Goal: Download file/media

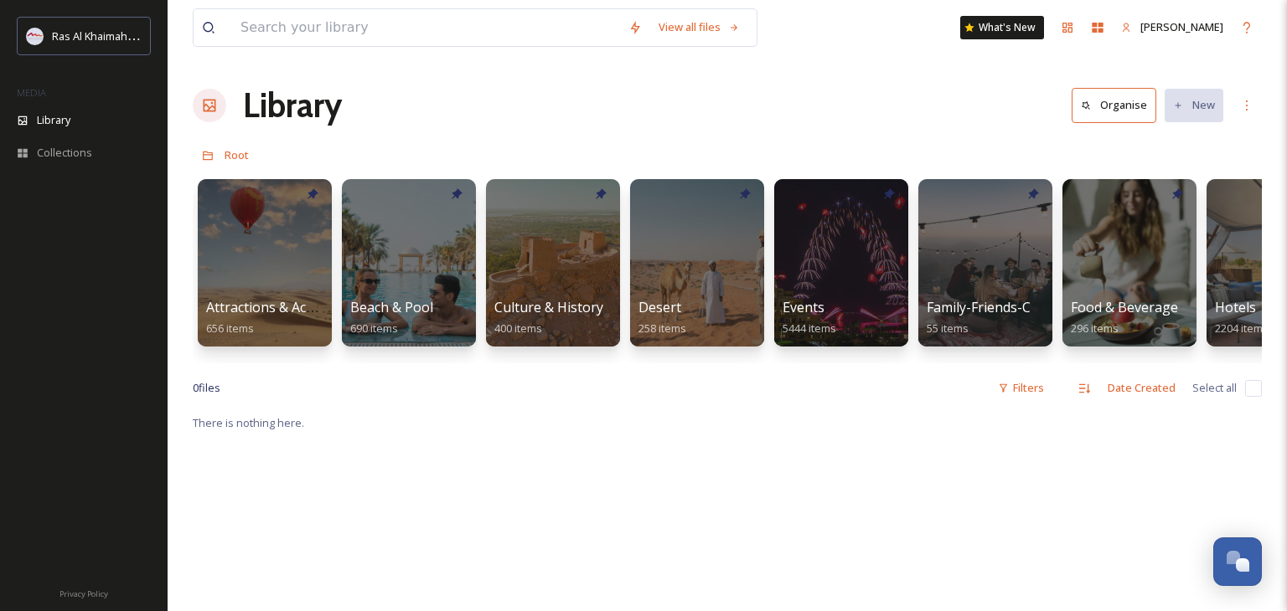
click at [205, 103] on icon at bounding box center [209, 105] width 17 height 17
click at [257, 104] on h1 "Library" at bounding box center [292, 105] width 99 height 50
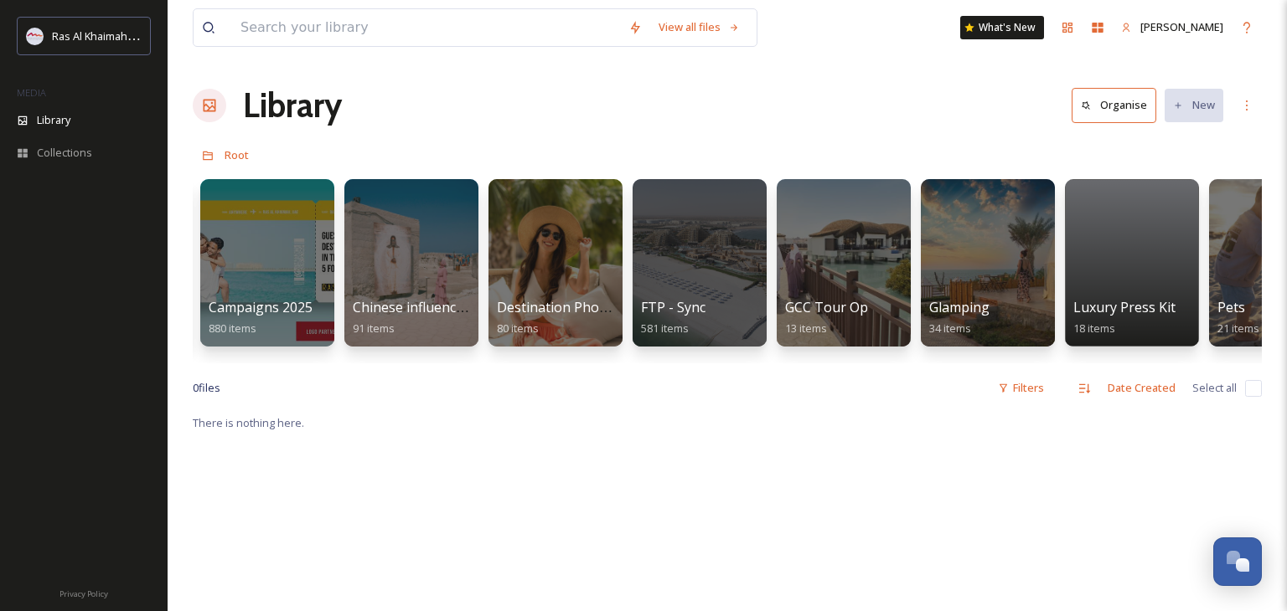
scroll to position [0, 2305]
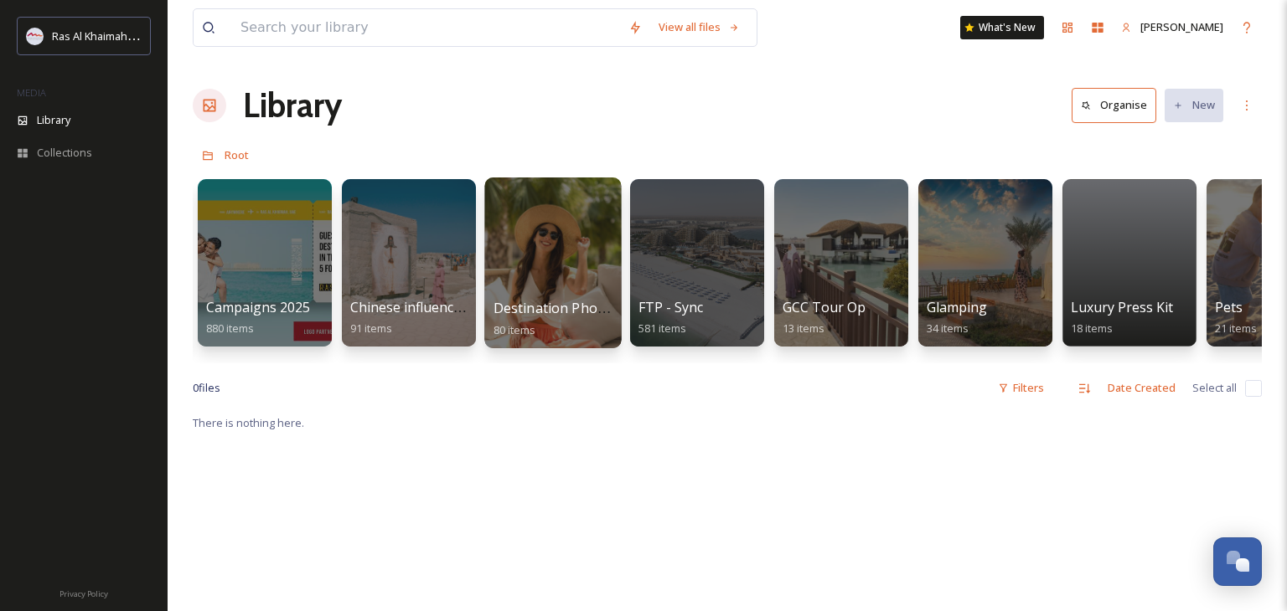
click at [592, 275] on div at bounding box center [552, 263] width 137 height 171
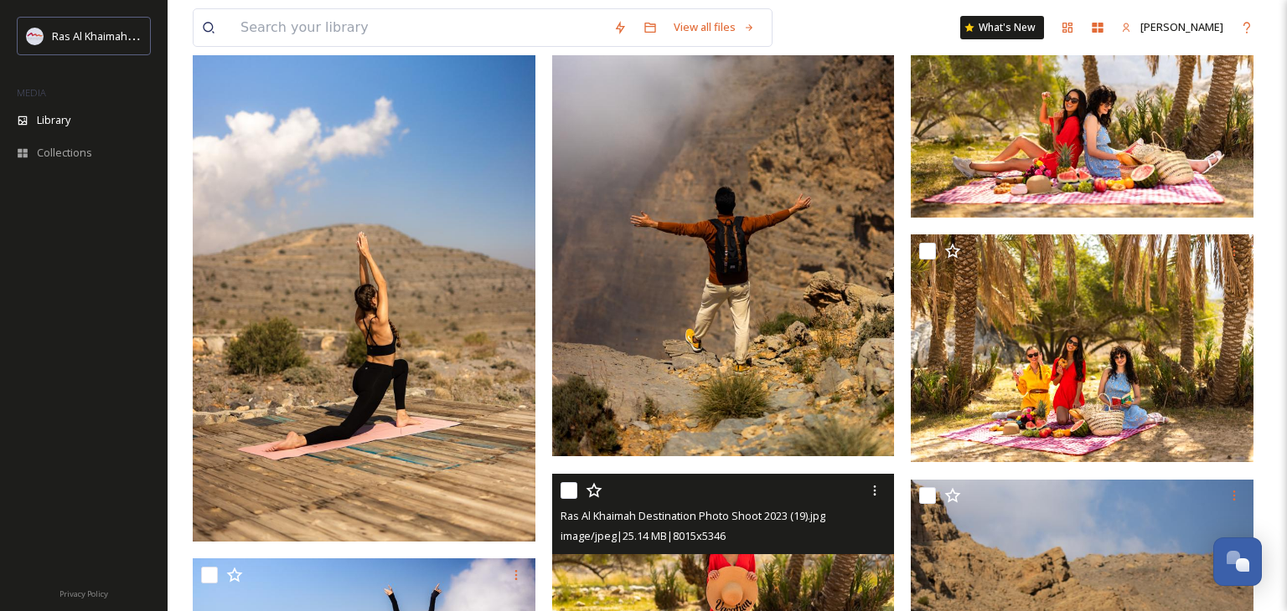
scroll to position [7491, 0]
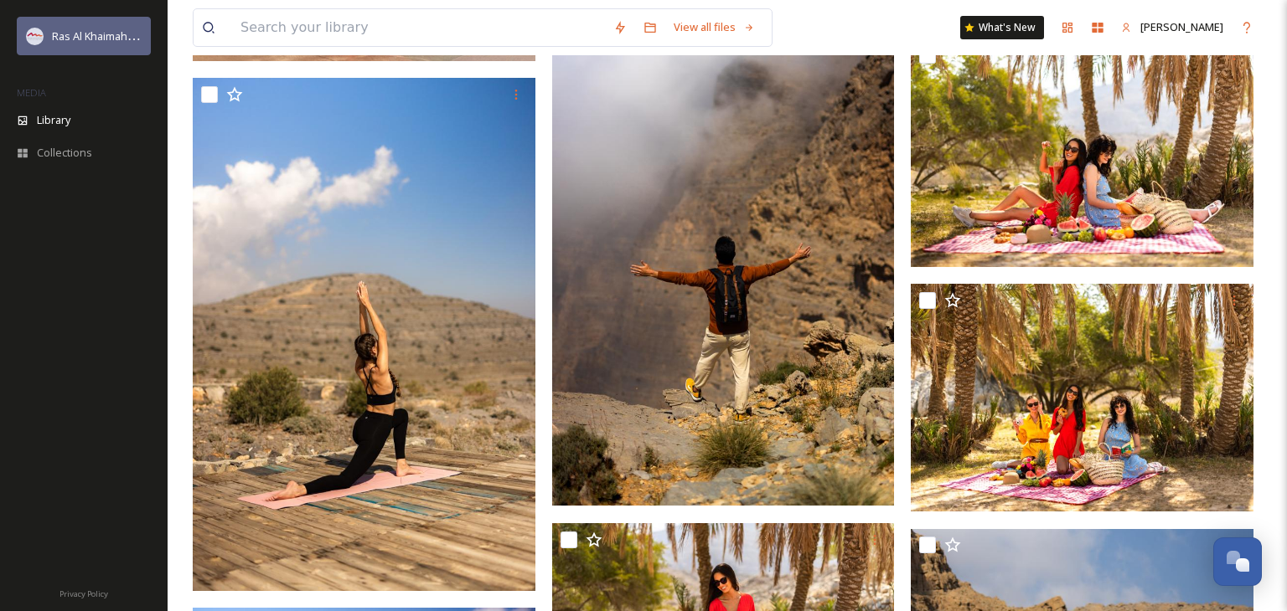
click at [73, 44] on div "Ras Al Khaimah Tourism Development Authority" at bounding box center [97, 36] width 90 height 20
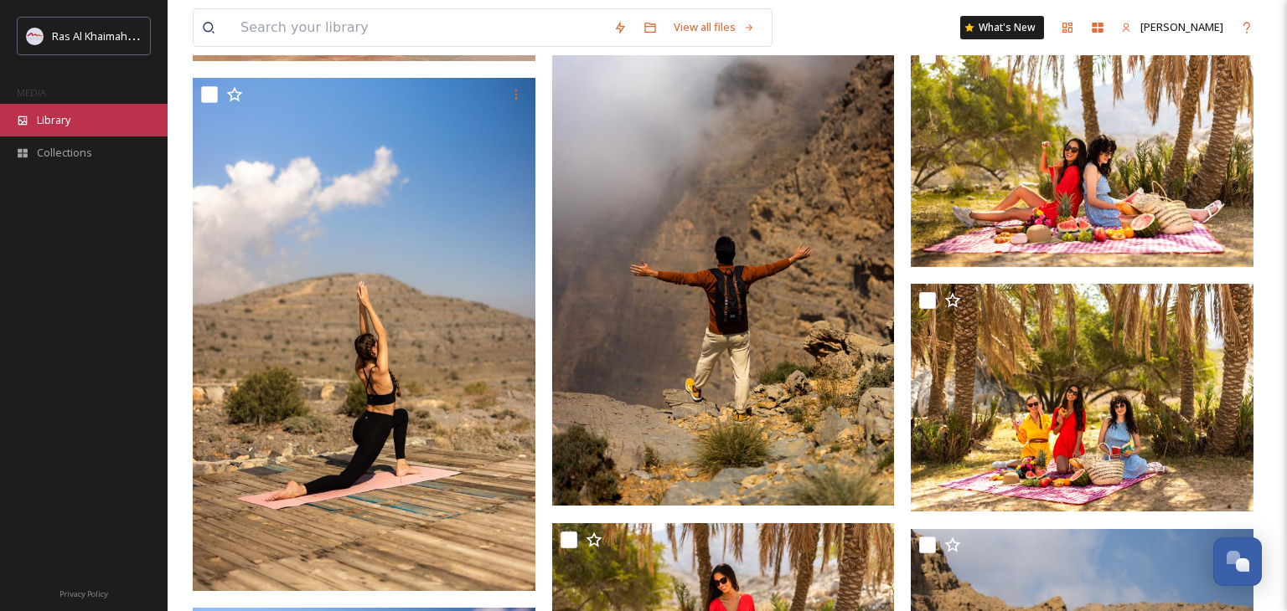
click at [59, 122] on span "Library" at bounding box center [54, 120] width 34 height 16
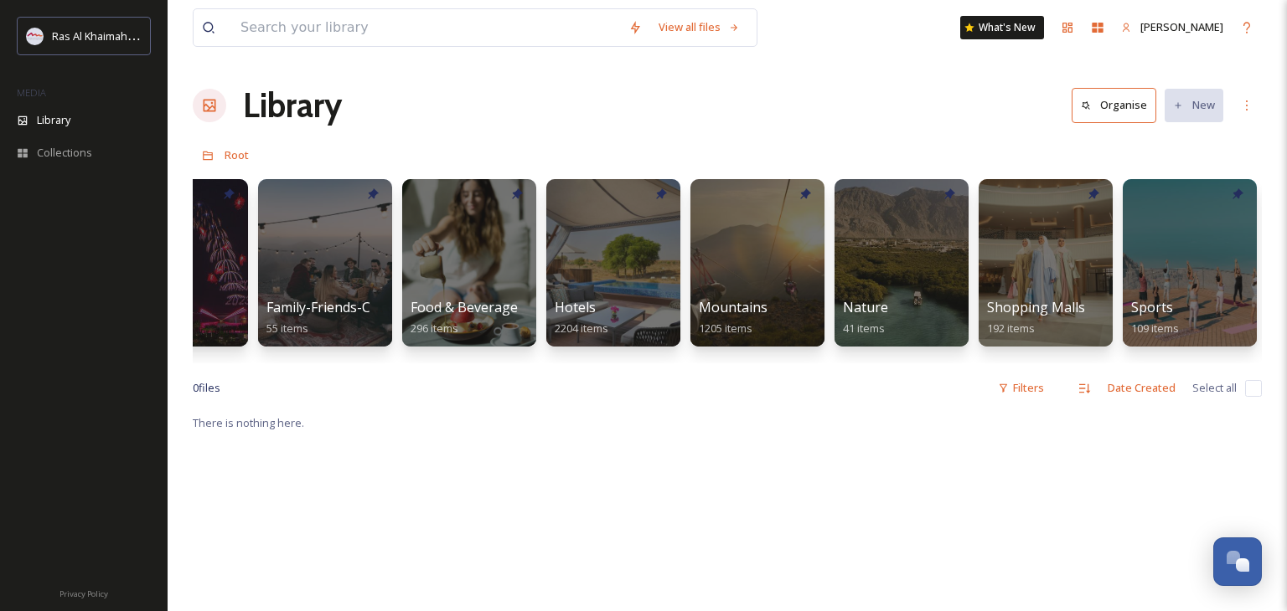
scroll to position [0, 663]
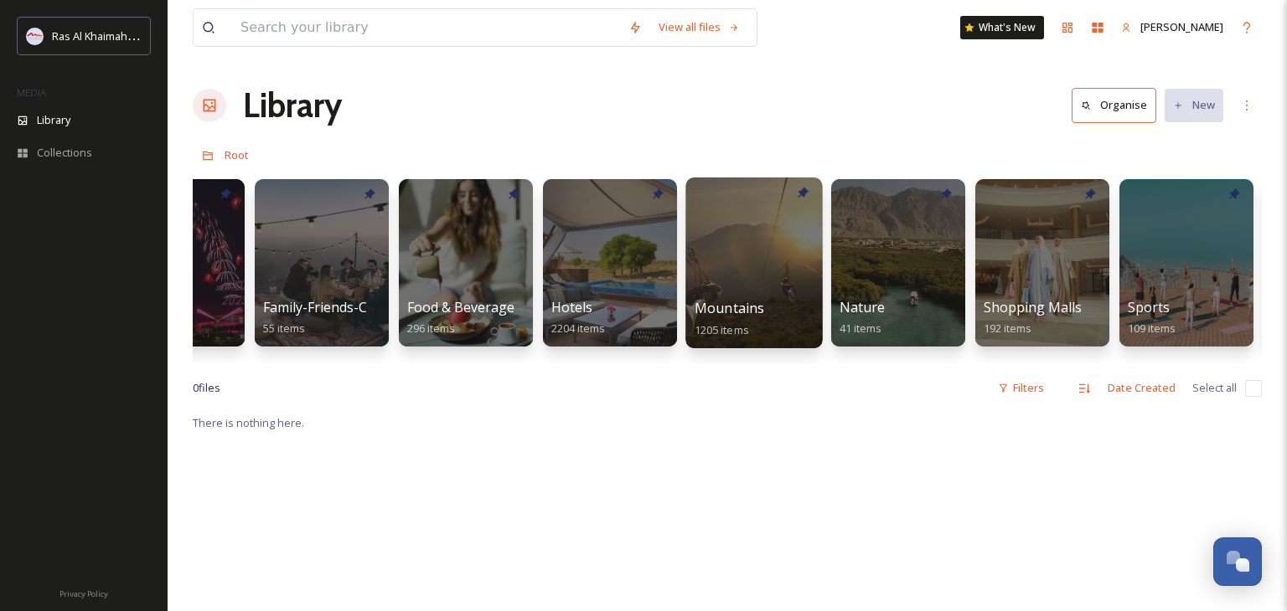
click at [705, 284] on div at bounding box center [753, 263] width 137 height 171
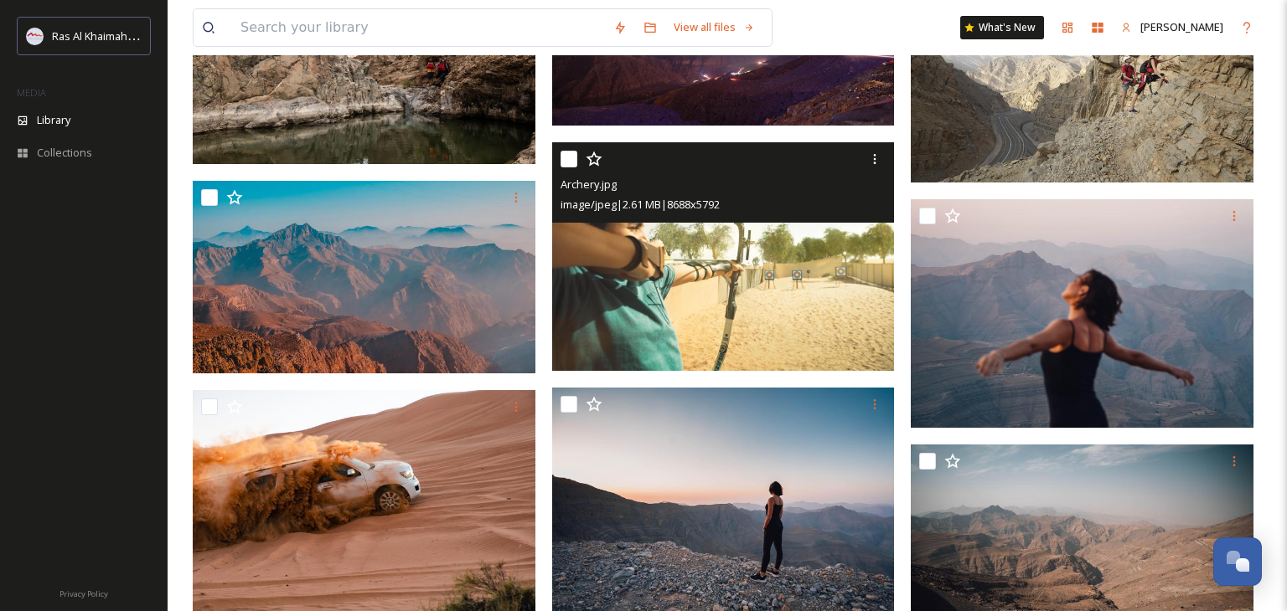
scroll to position [2473, 0]
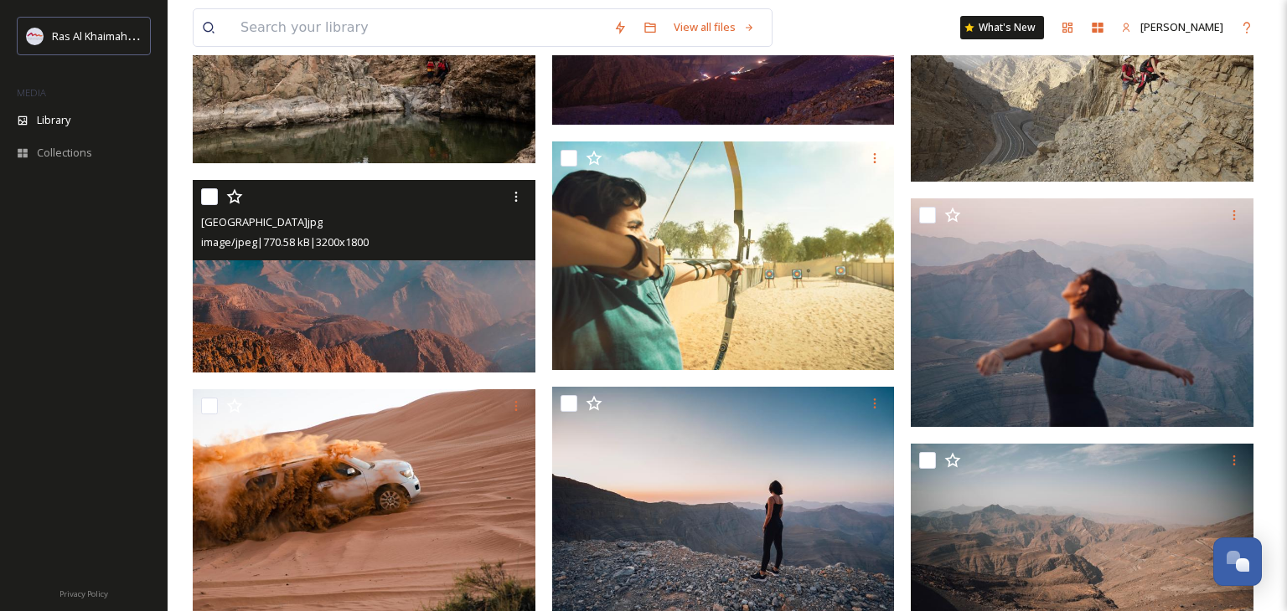
click at [369, 311] on img at bounding box center [364, 276] width 343 height 193
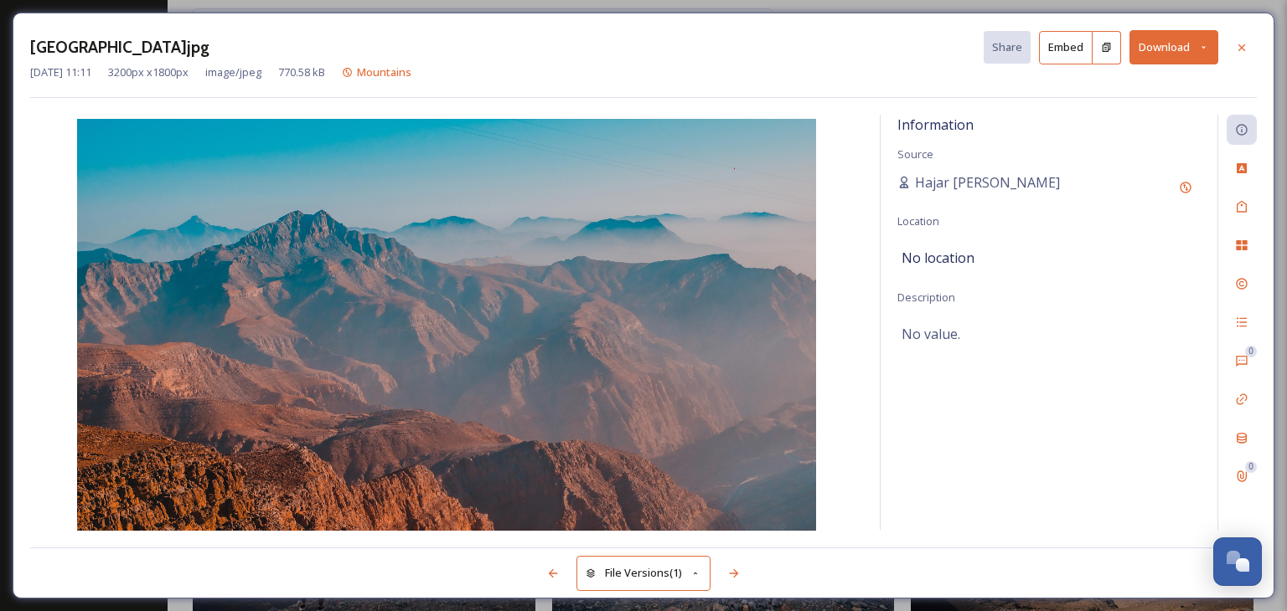
click at [1194, 45] on button "Download" at bounding box center [1173, 47] width 89 height 34
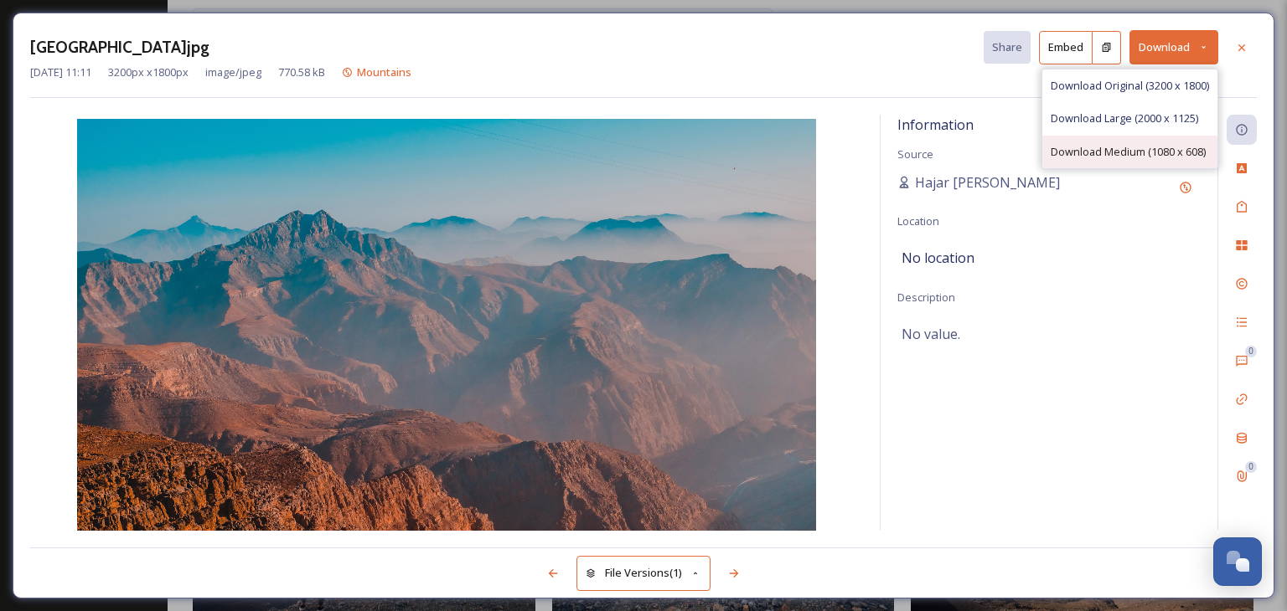
click at [1157, 144] on span "Download Medium (1080 x 608)" at bounding box center [1127, 152] width 155 height 16
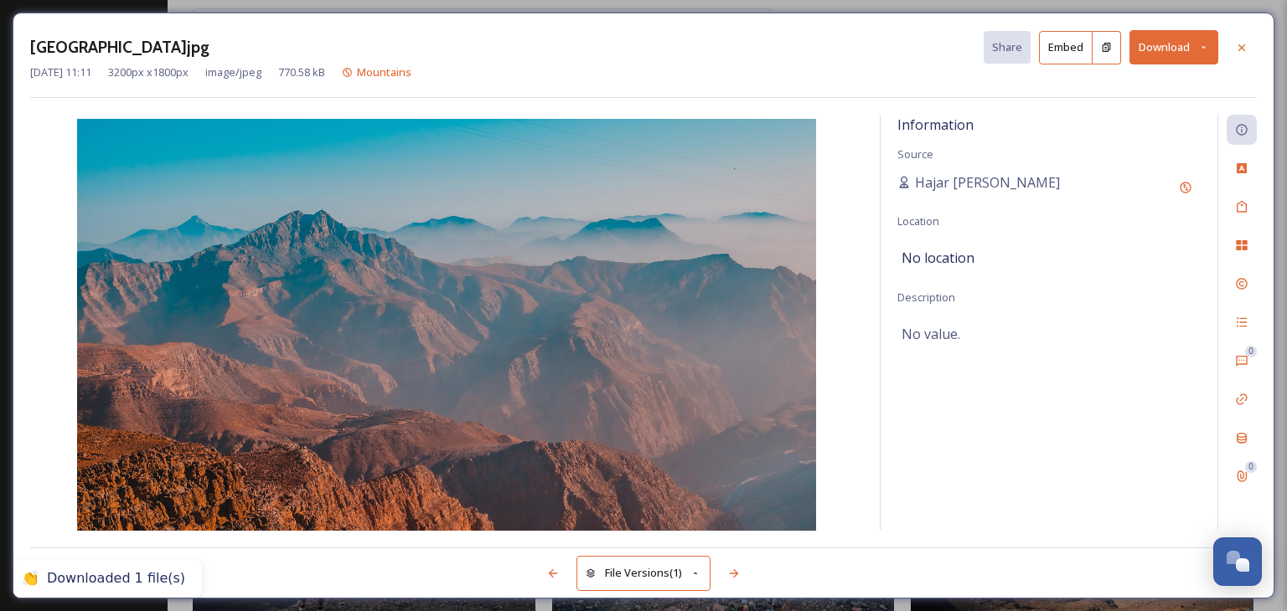
click at [1196, 50] on button "Download" at bounding box center [1173, 47] width 89 height 34
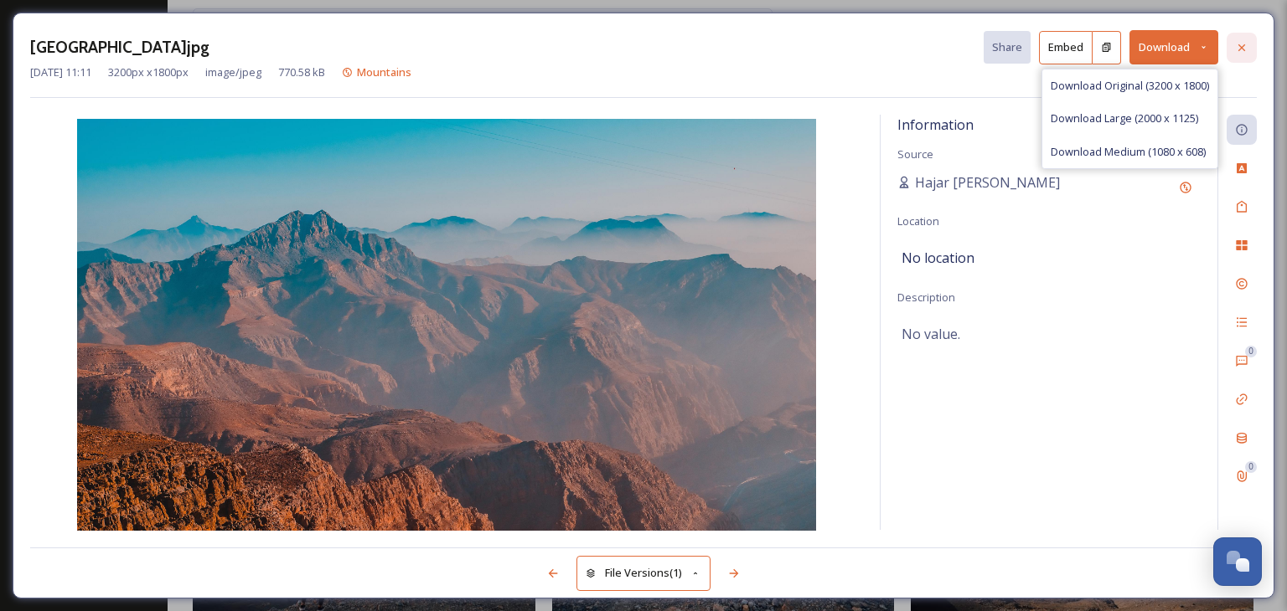
click at [1251, 47] on div at bounding box center [1241, 48] width 30 height 30
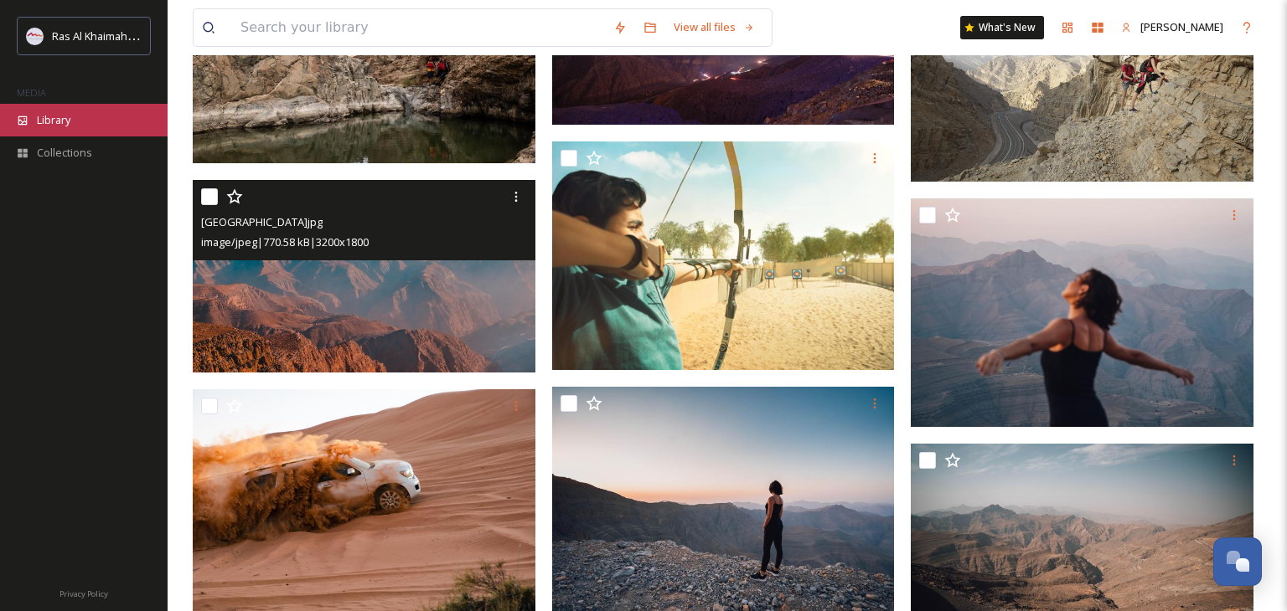
click at [82, 116] on div "Library" at bounding box center [84, 120] width 168 height 33
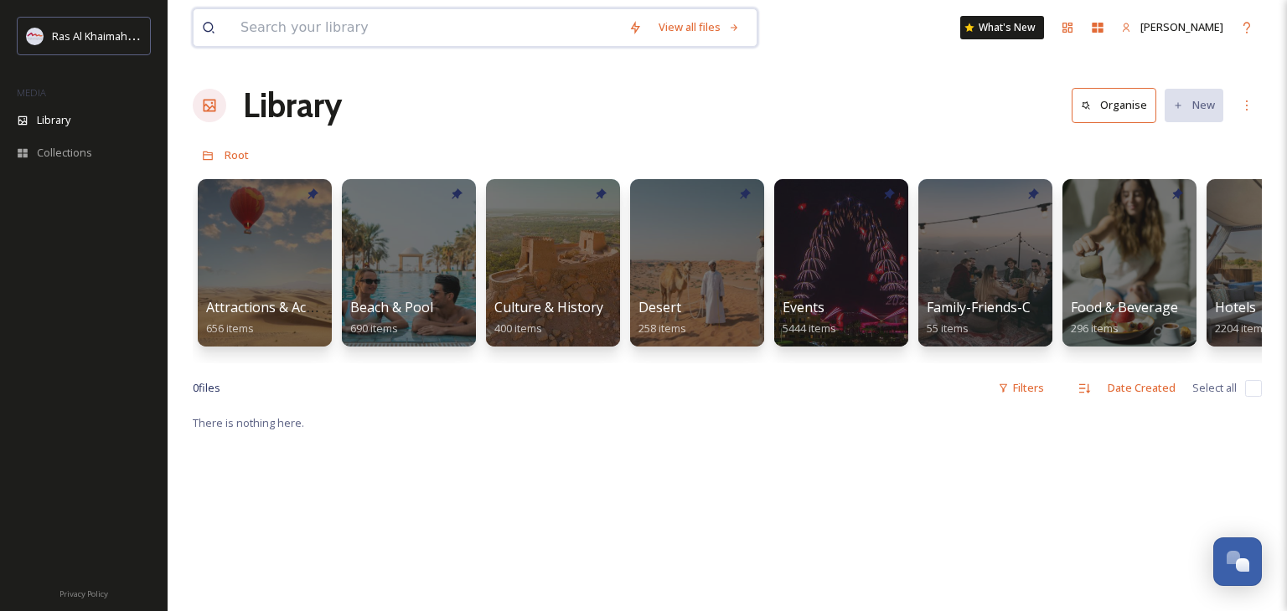
click at [397, 18] on input at bounding box center [426, 27] width 388 height 37
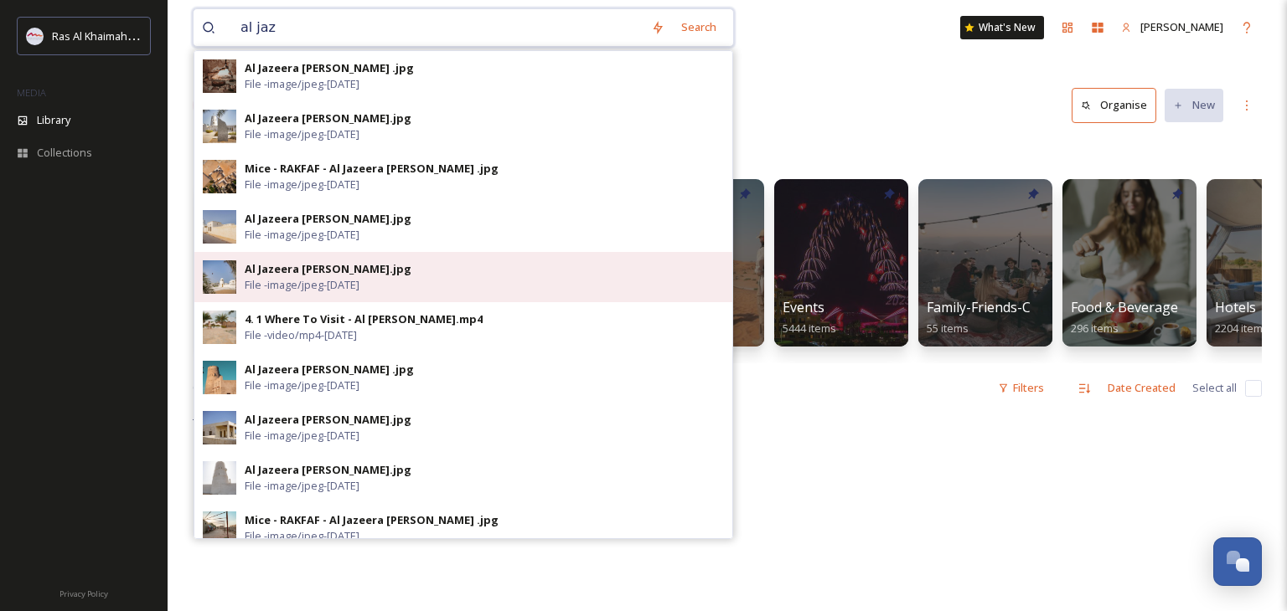
type input "al jaz"
click at [308, 259] on div "Al Jazeera [PERSON_NAME].jpg File - image/jpeg - [DATE]" at bounding box center [463, 277] width 538 height 50
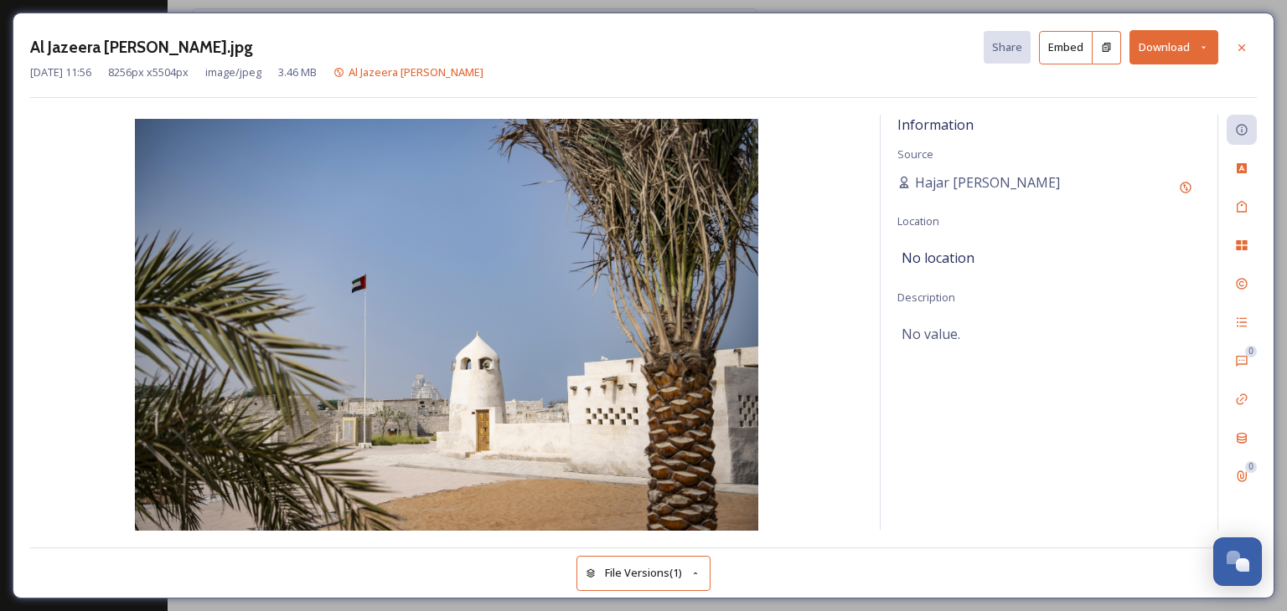
click at [1211, 45] on button "Download" at bounding box center [1173, 47] width 89 height 34
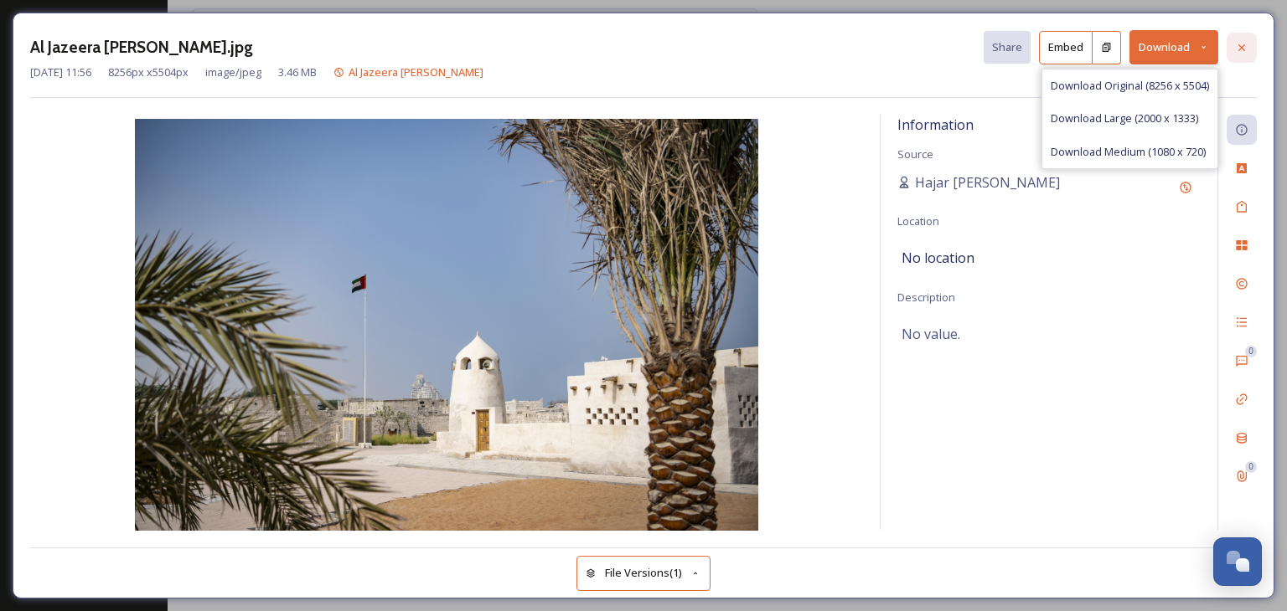
click at [1231, 46] on div at bounding box center [1241, 48] width 30 height 30
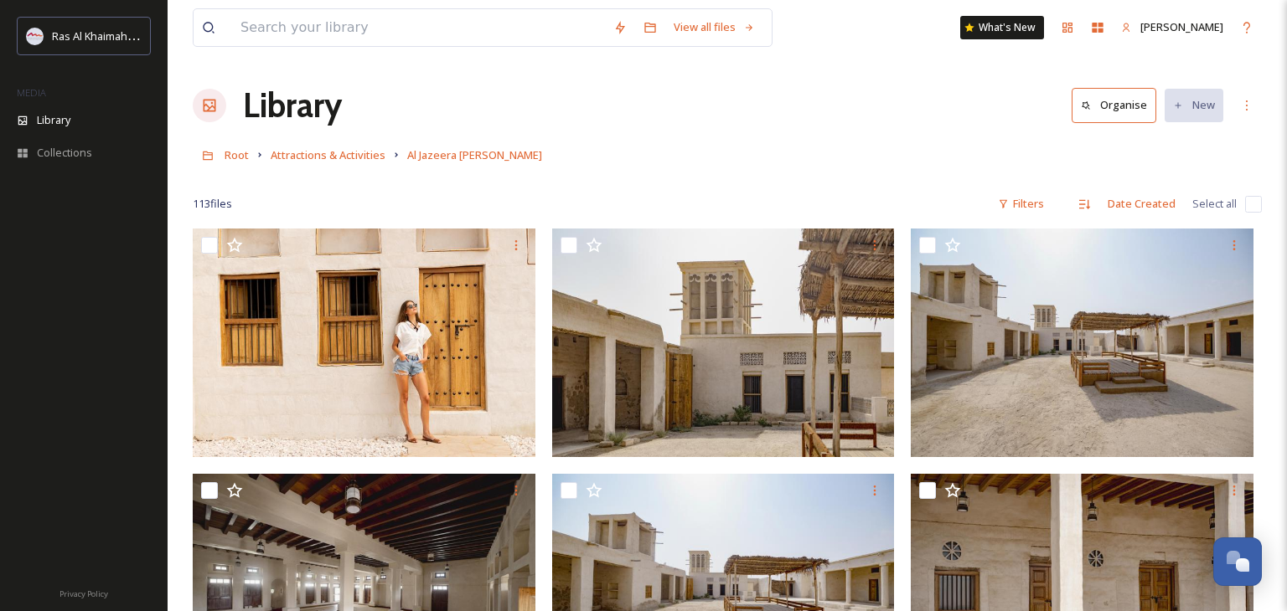
click at [296, 101] on h1 "Library" at bounding box center [292, 105] width 99 height 50
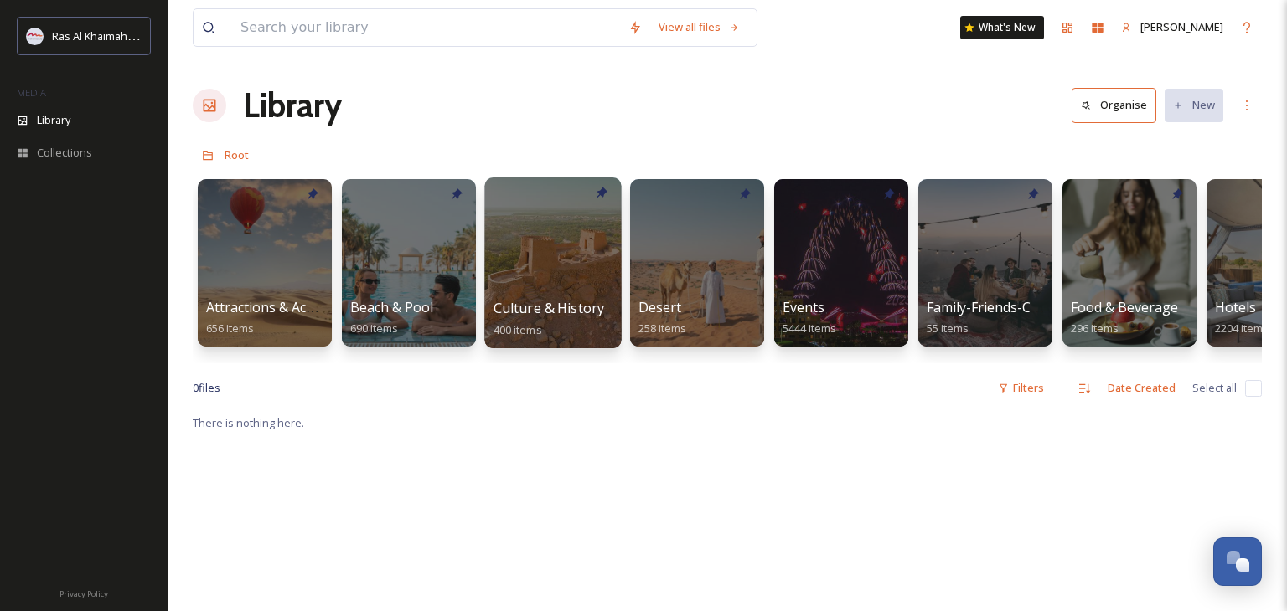
click at [567, 288] on div at bounding box center [552, 263] width 137 height 171
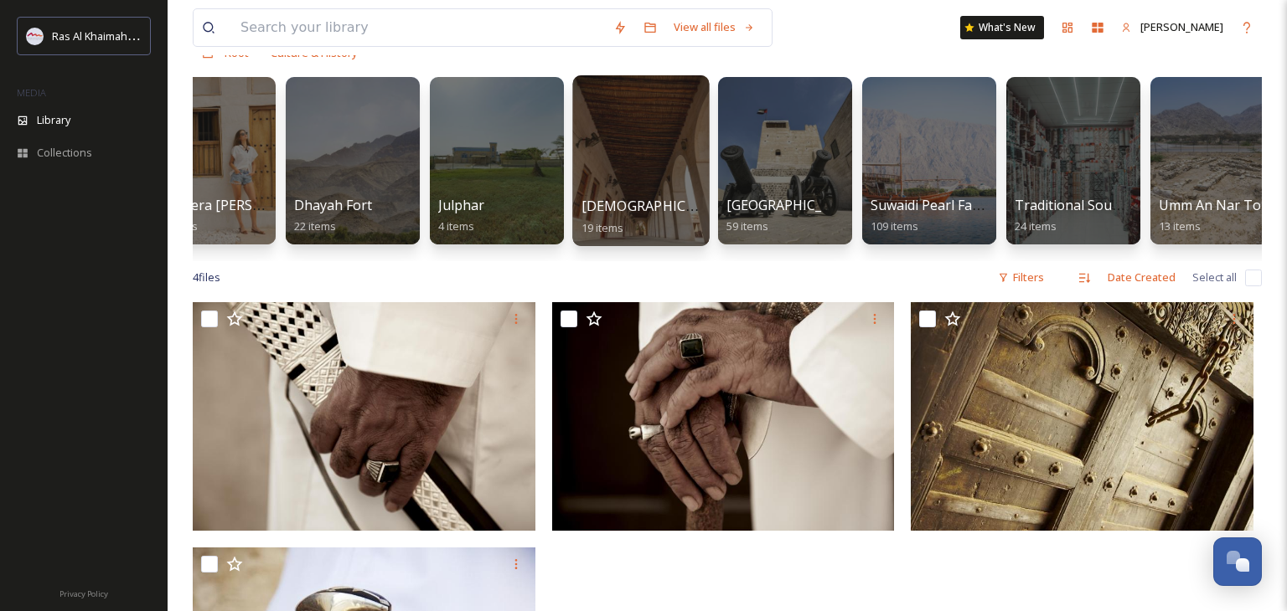
scroll to position [0, 228]
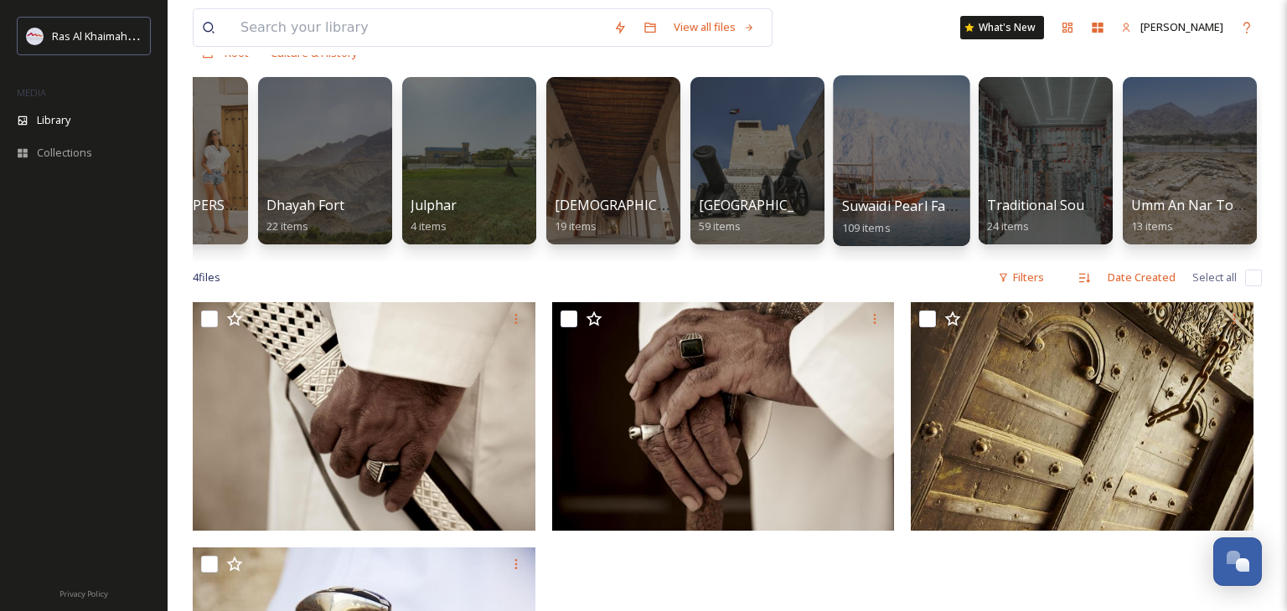
click at [901, 134] on div at bounding box center [901, 160] width 137 height 171
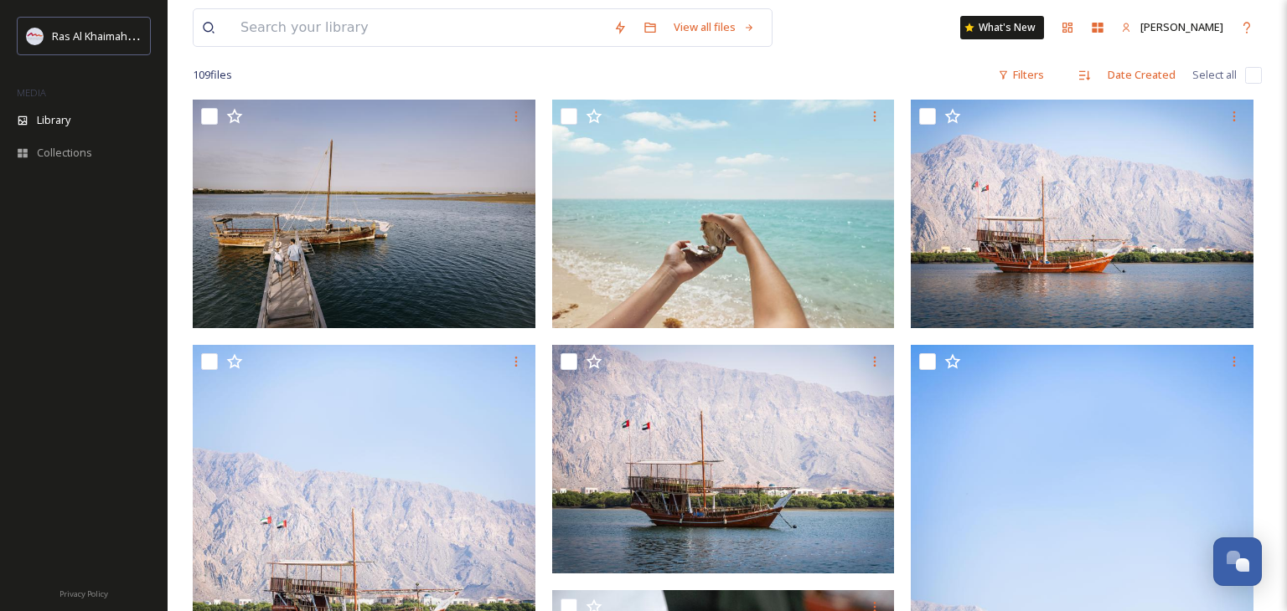
scroll to position [131, 0]
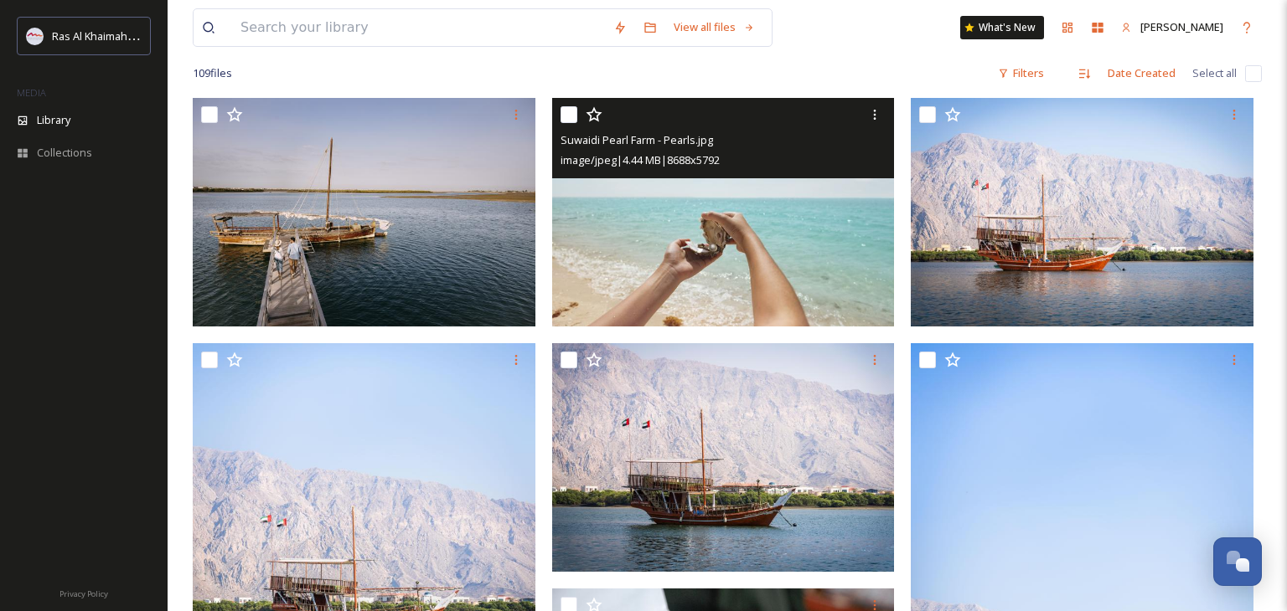
click at [791, 247] on img at bounding box center [723, 212] width 343 height 229
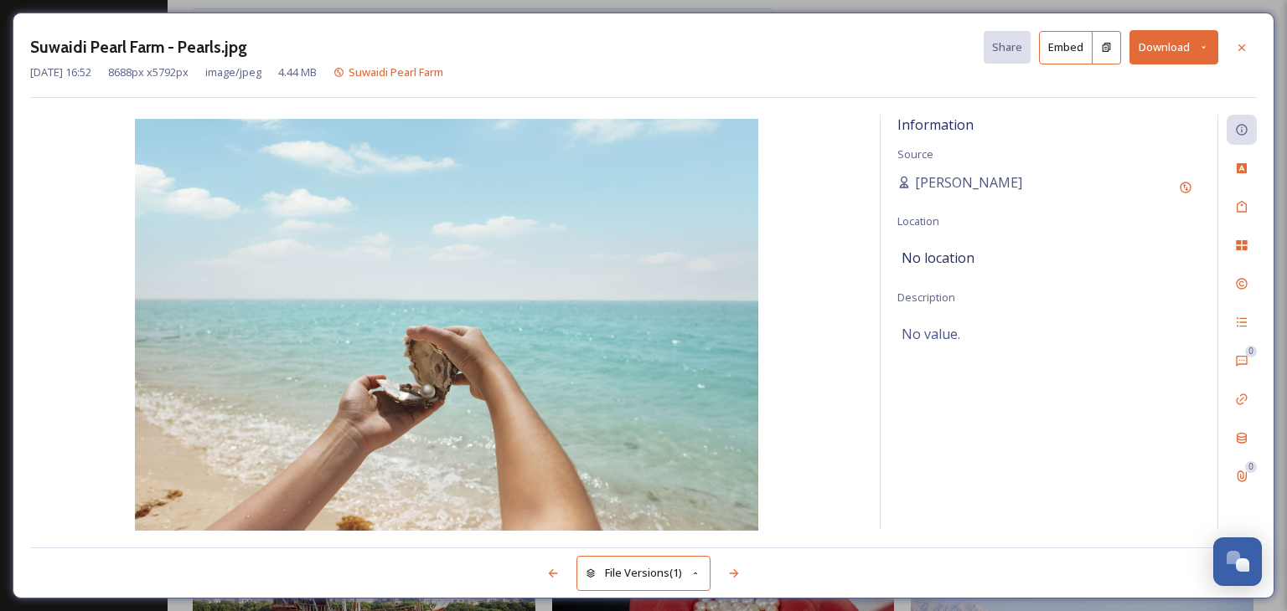
click at [1184, 39] on button "Download" at bounding box center [1173, 47] width 89 height 34
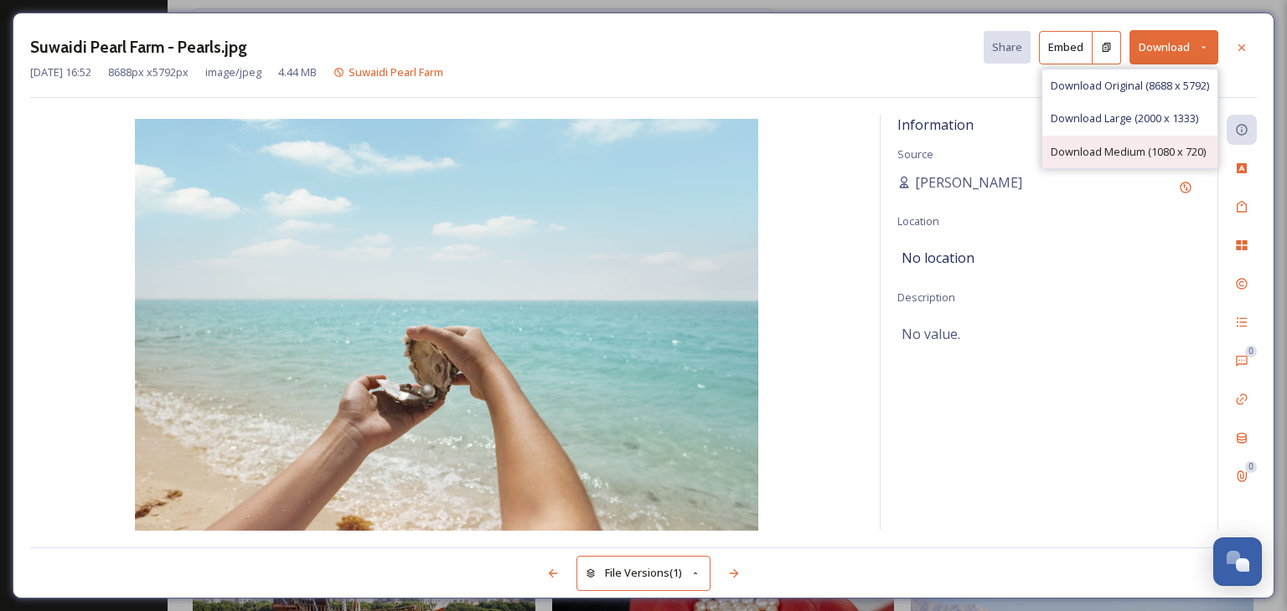
click at [1151, 142] on div "Download Medium (1080 x 720)" at bounding box center [1129, 152] width 175 height 33
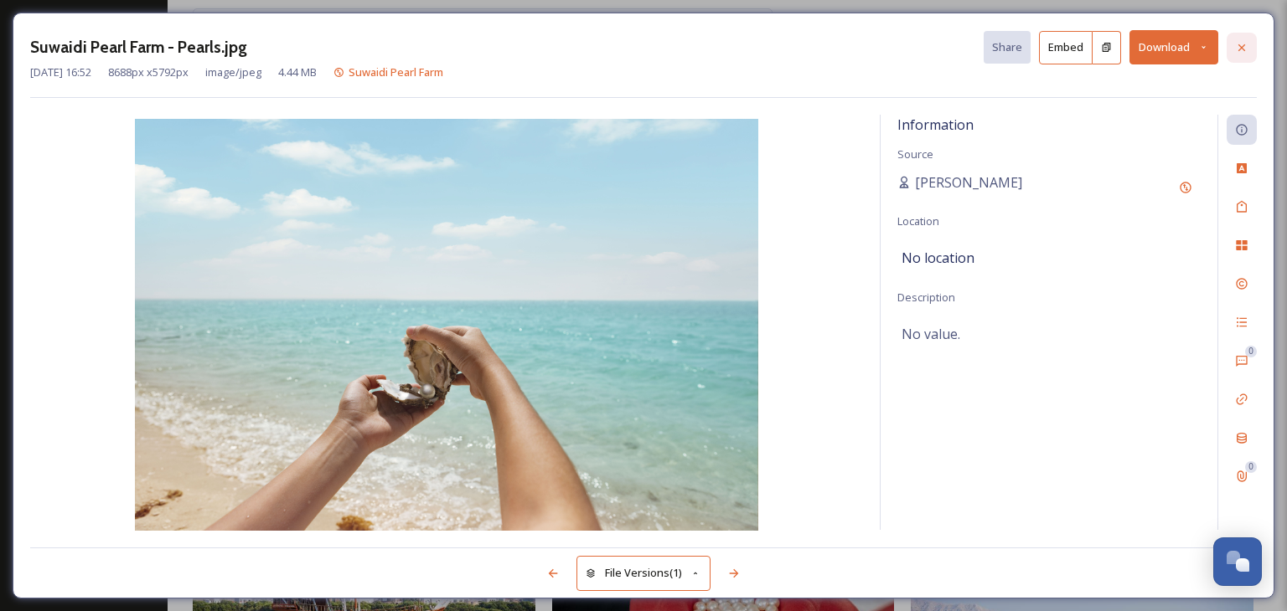
click at [1244, 54] on div at bounding box center [1241, 48] width 30 height 30
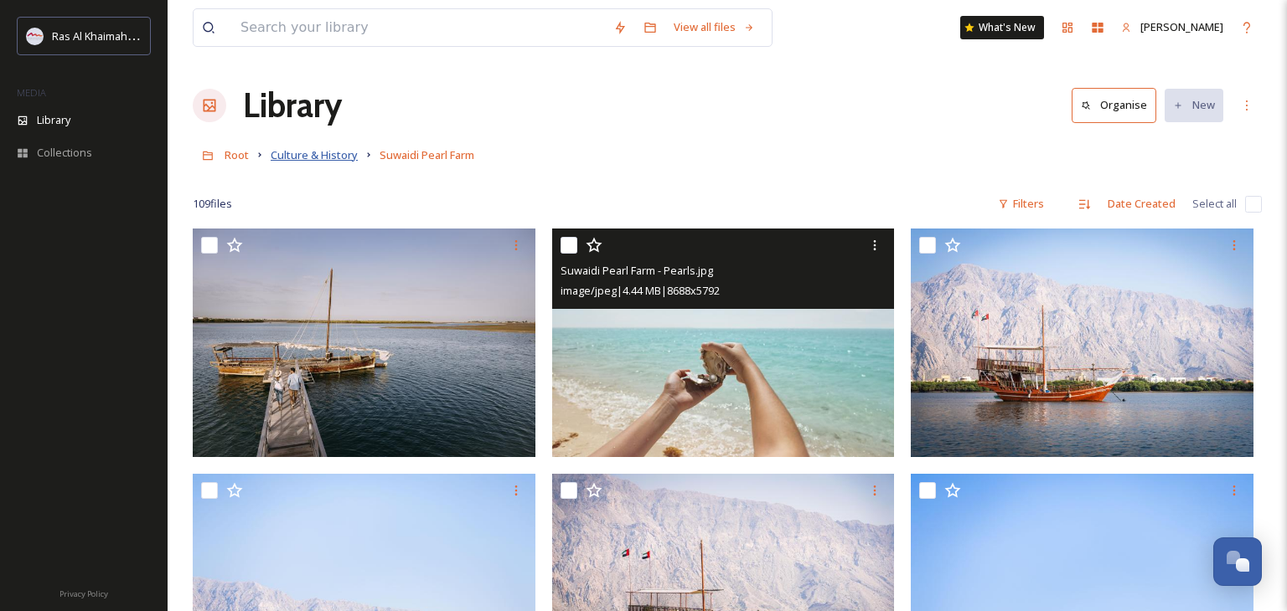
click at [313, 161] on span "Culture & History" at bounding box center [314, 154] width 87 height 15
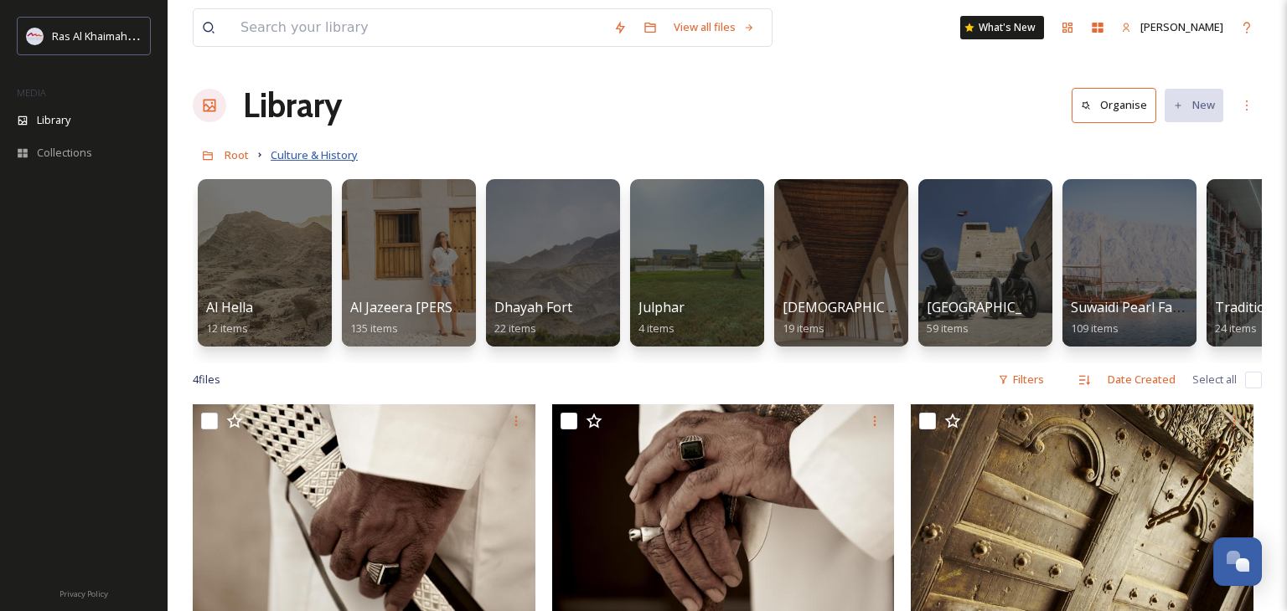
click at [281, 158] on span "Culture & History" at bounding box center [314, 154] width 87 height 15
click at [292, 120] on h1 "Library" at bounding box center [292, 105] width 99 height 50
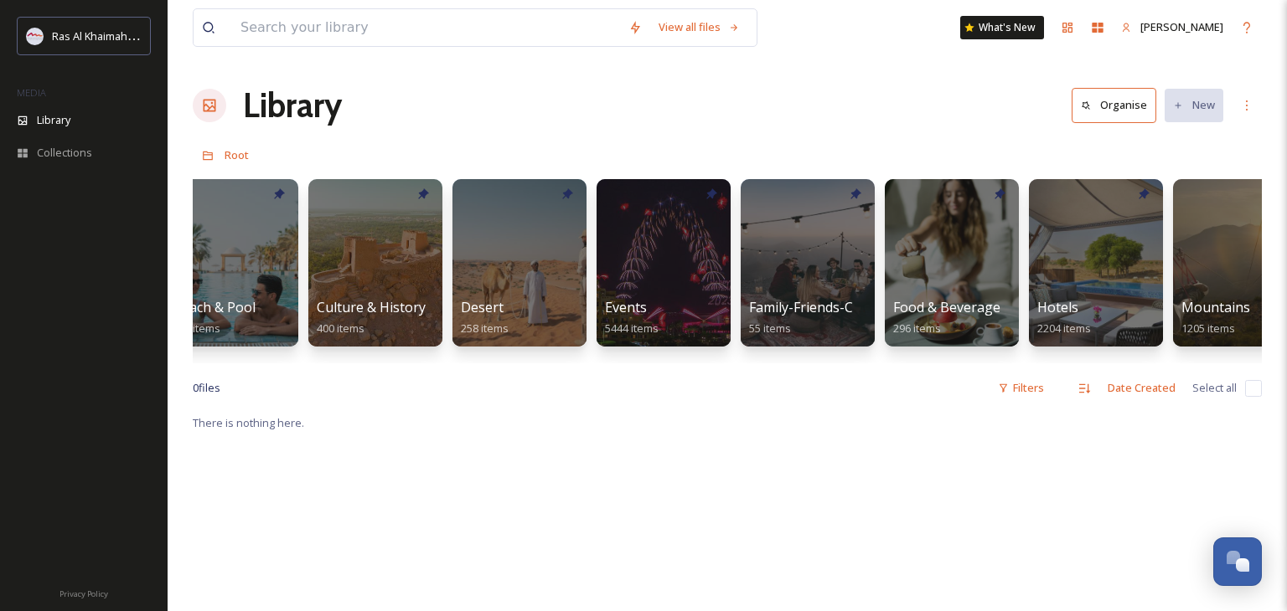
scroll to position [0, 179]
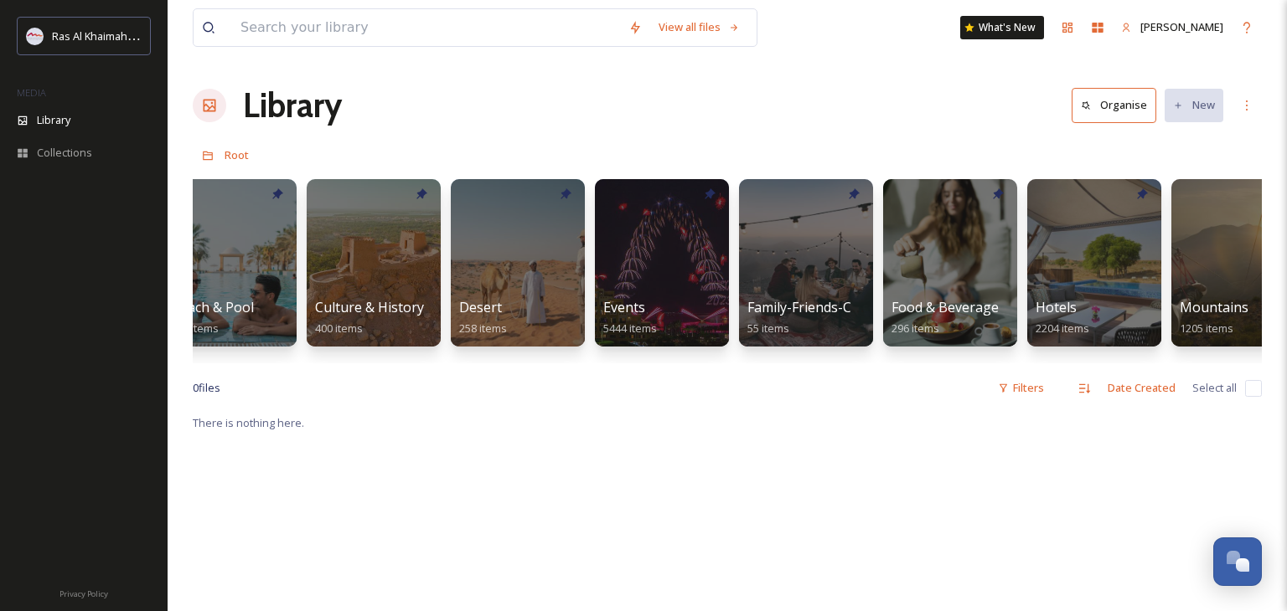
click at [481, 245] on div at bounding box center [518, 263] width 134 height 168
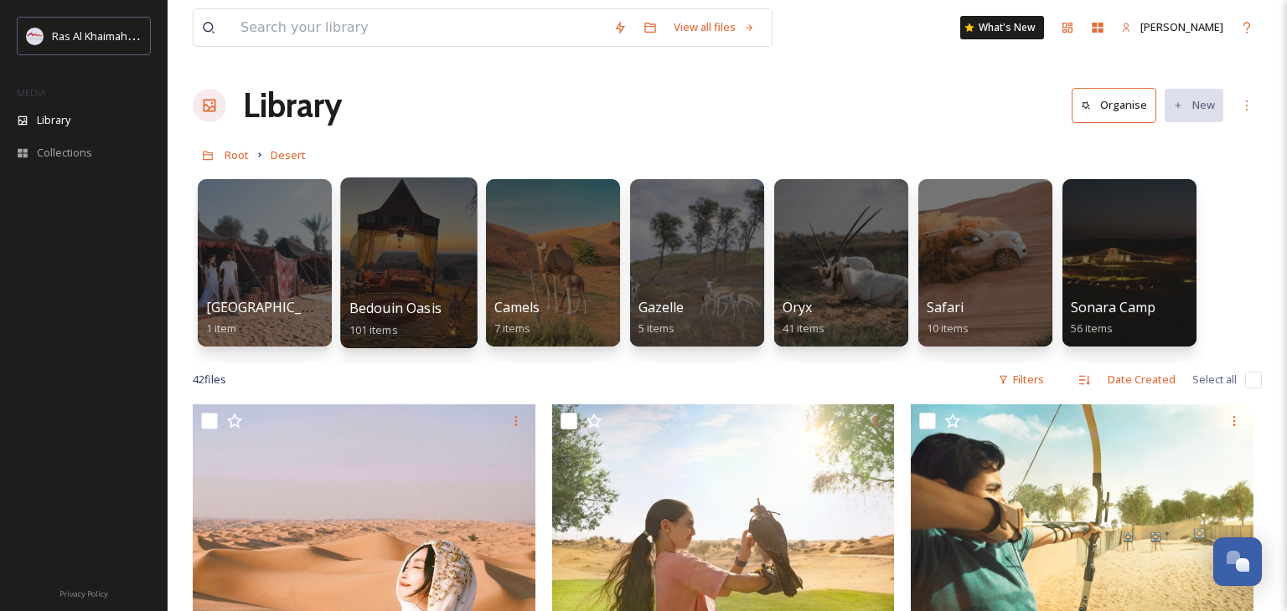
click at [415, 246] on div at bounding box center [408, 263] width 137 height 171
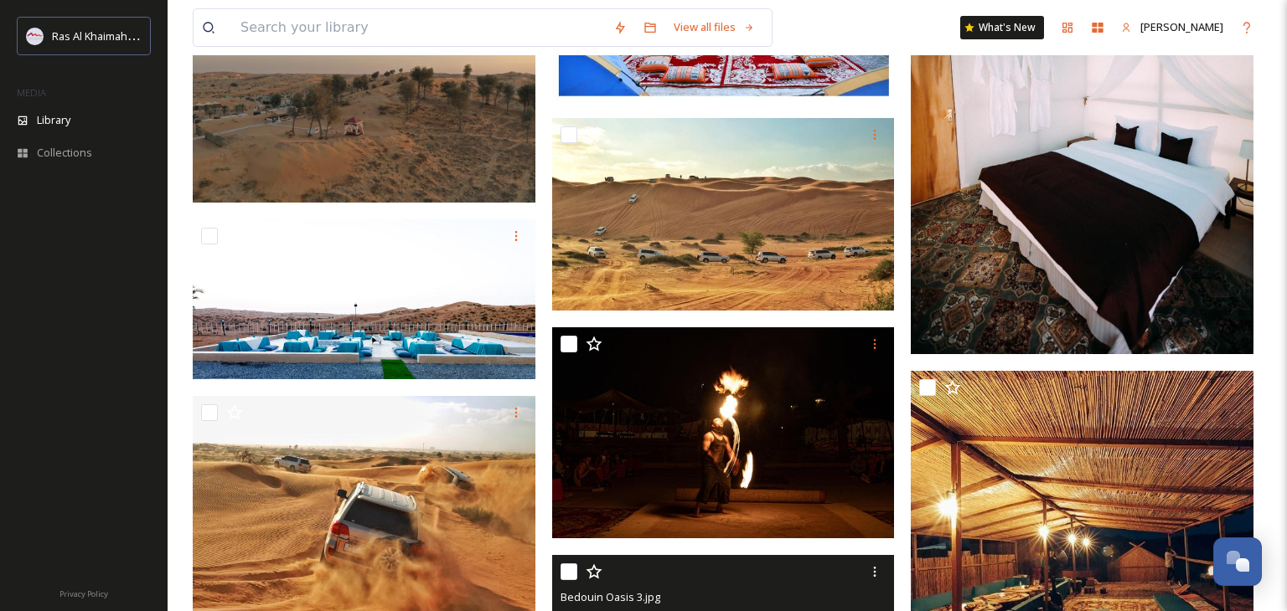
scroll to position [5168, 0]
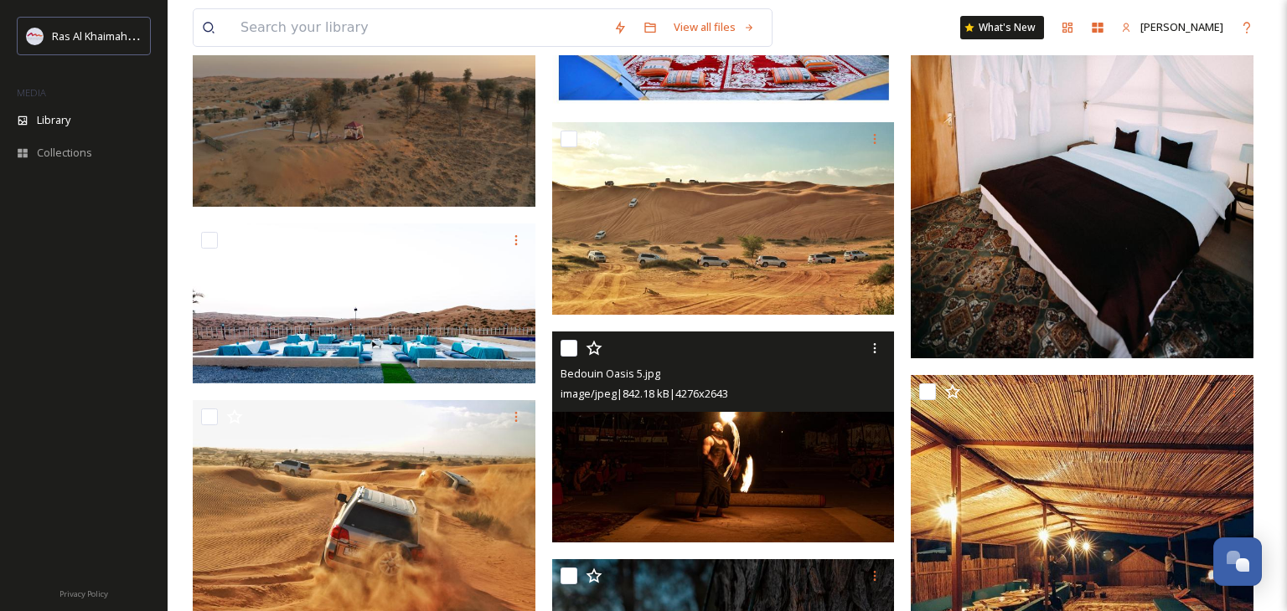
click at [756, 445] on img at bounding box center [723, 437] width 343 height 212
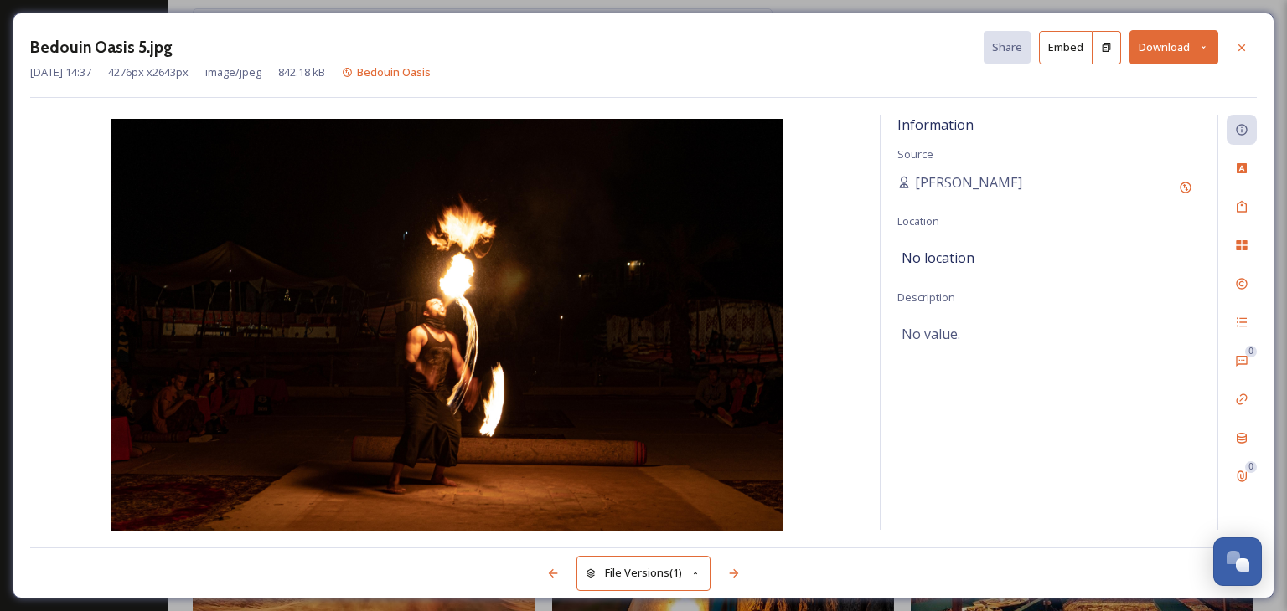
click at [1182, 44] on button "Download" at bounding box center [1173, 47] width 89 height 34
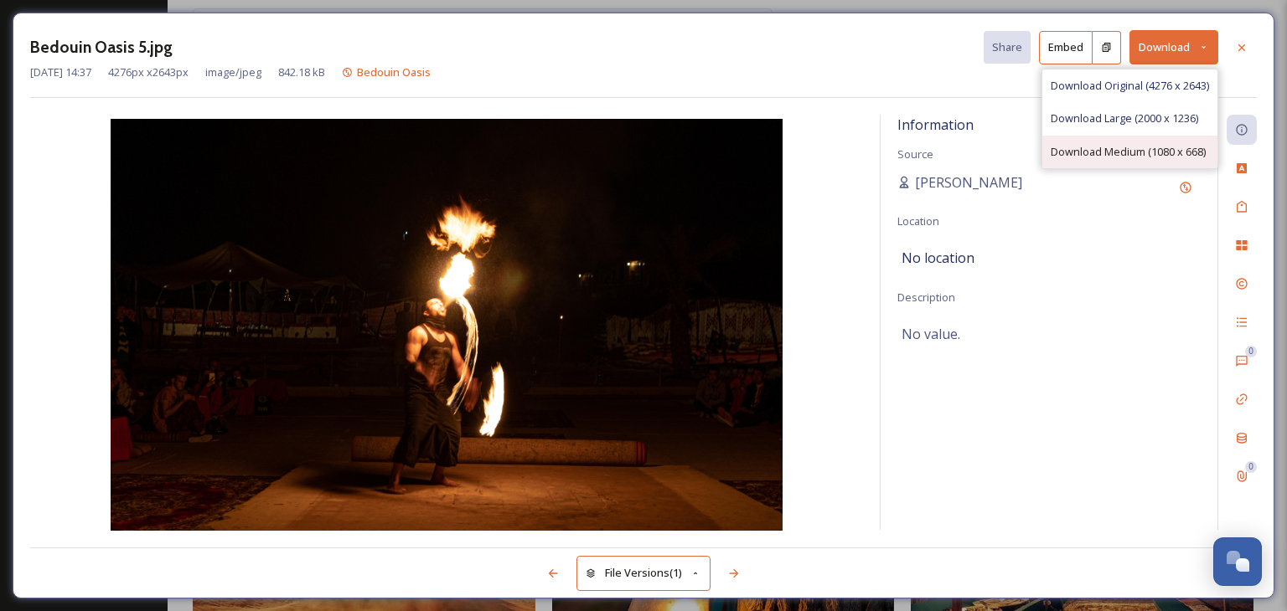
click at [1131, 138] on div "Download Medium (1080 x 668)" at bounding box center [1129, 152] width 175 height 33
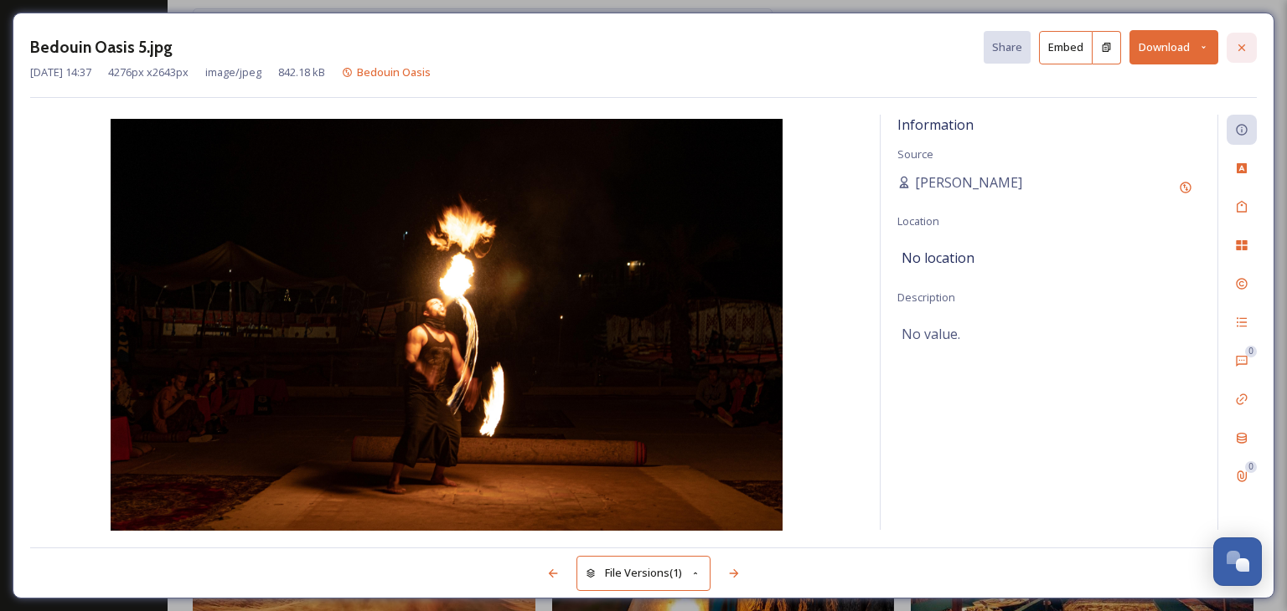
click at [1236, 44] on icon at bounding box center [1241, 47] width 13 height 13
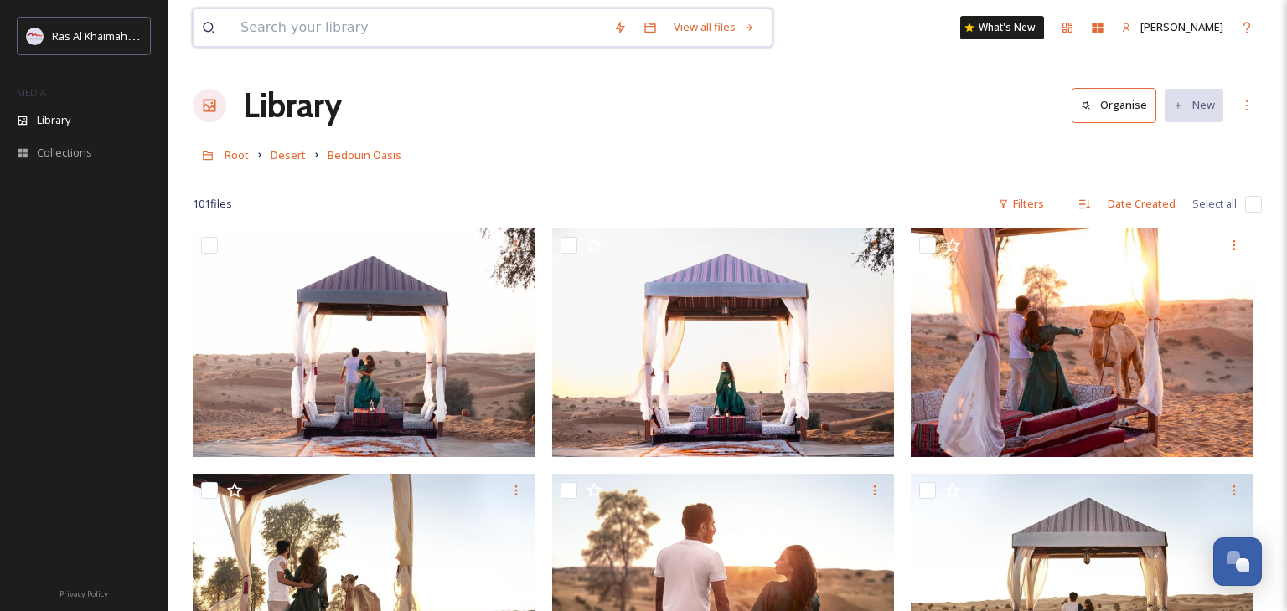
click at [330, 23] on input at bounding box center [418, 27] width 373 height 37
type input "food"
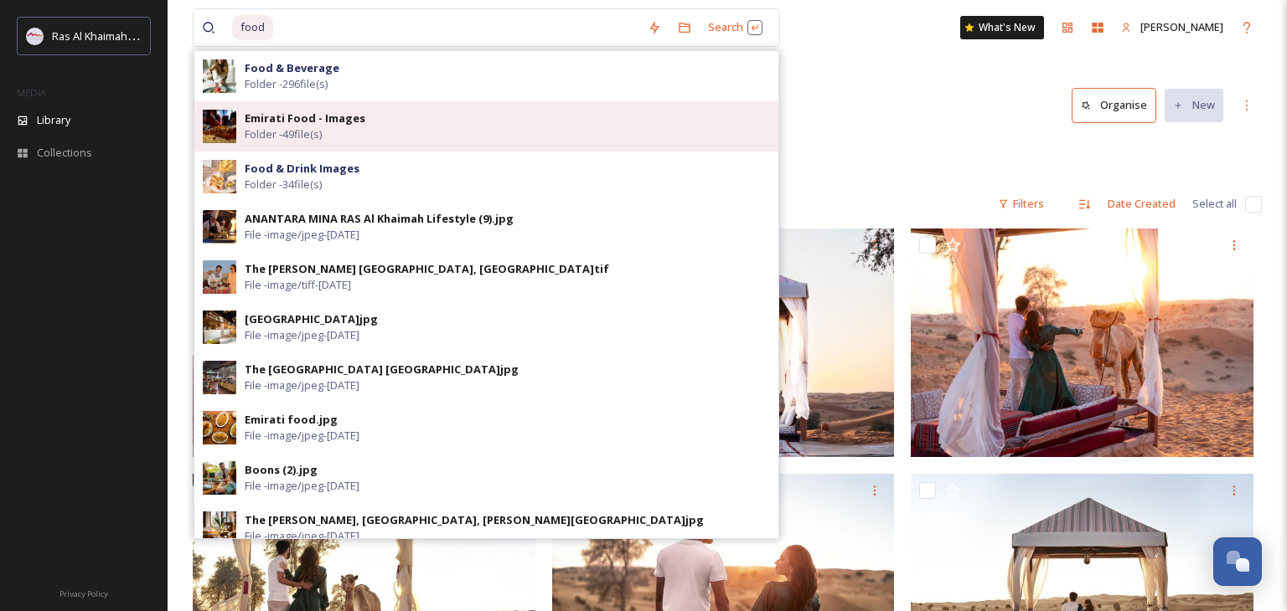
click at [307, 117] on strong "Emirati Food - Images" at bounding box center [305, 118] width 121 height 15
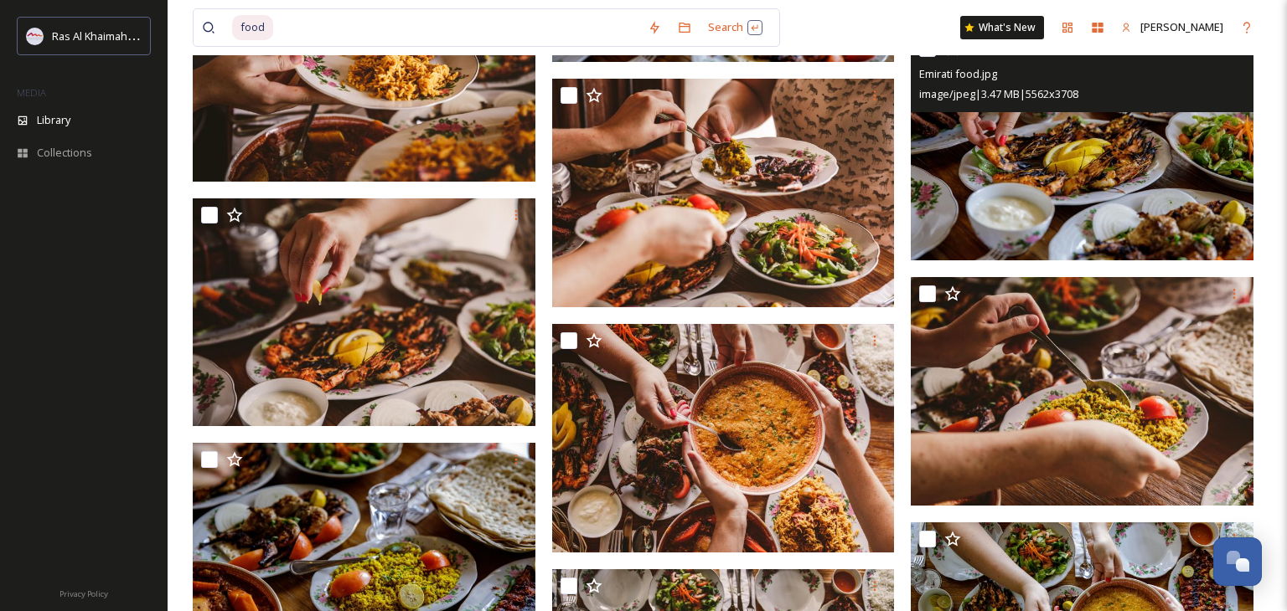
scroll to position [2768, 0]
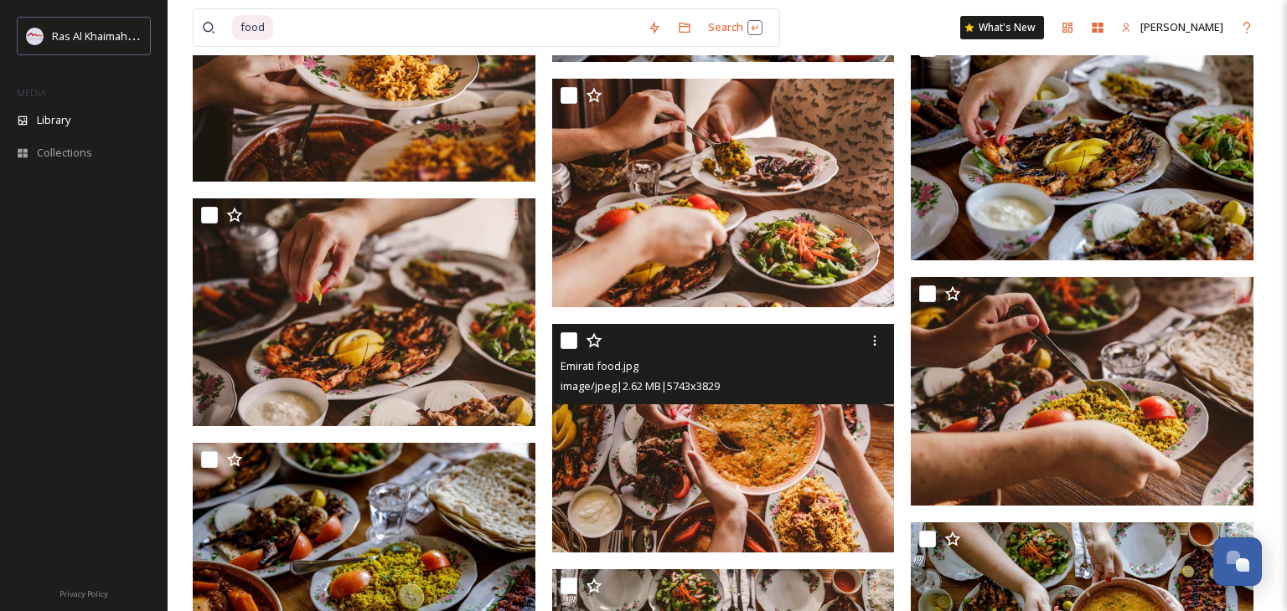
click at [770, 449] on img at bounding box center [723, 438] width 343 height 229
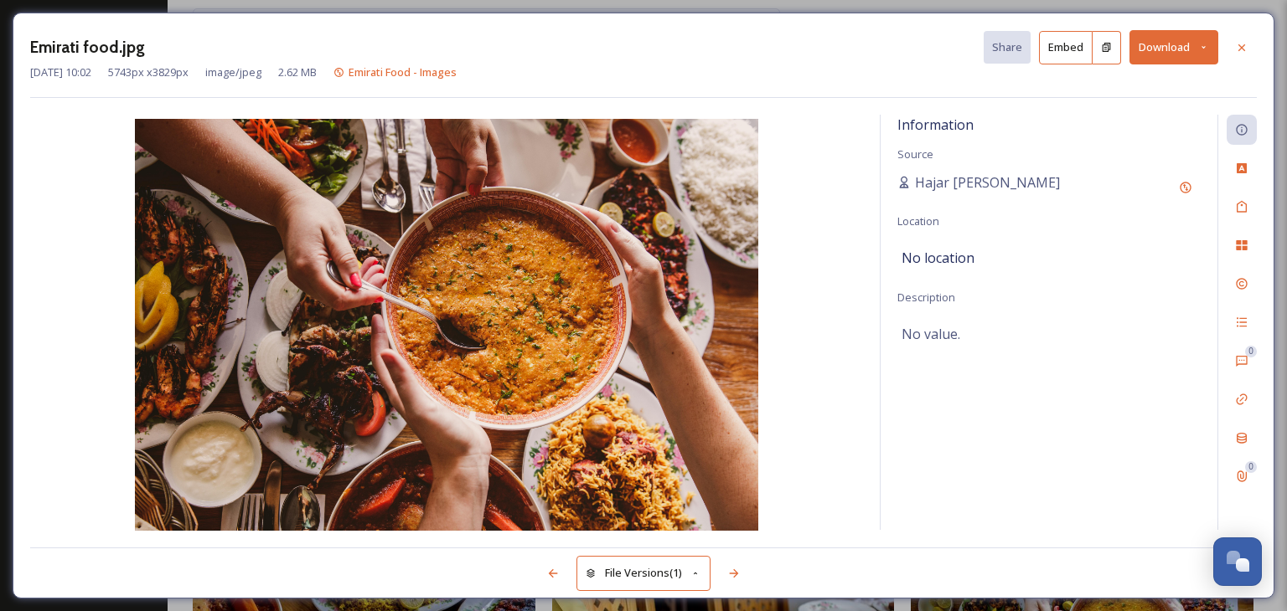
click at [1188, 44] on button "Download" at bounding box center [1173, 47] width 89 height 34
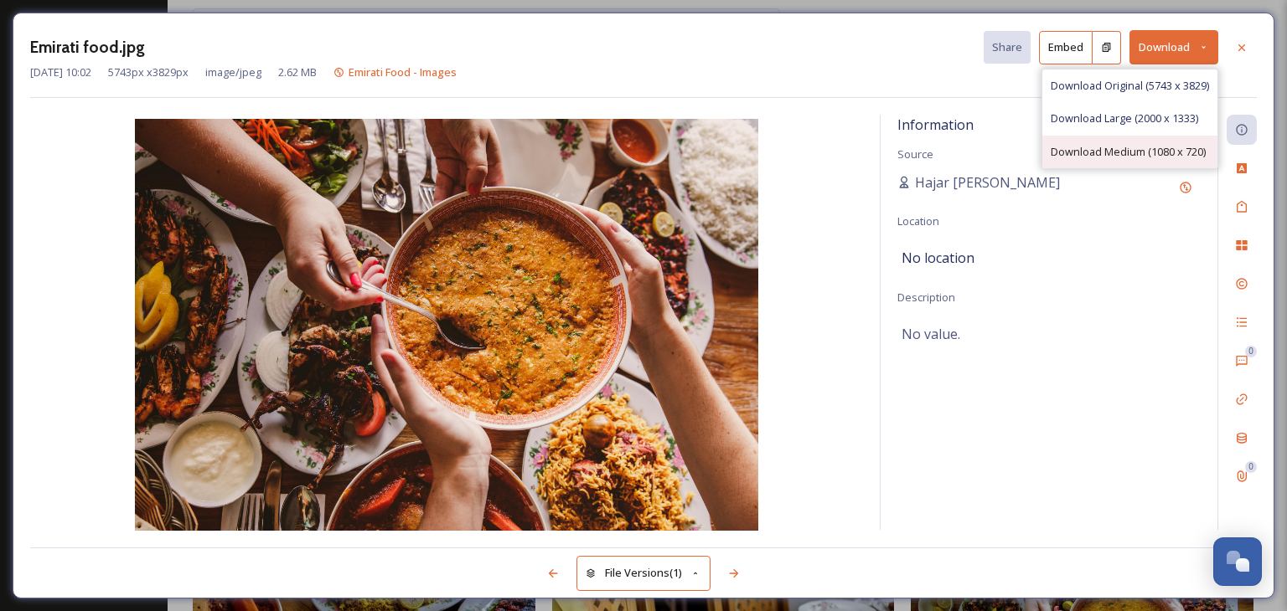
click at [1166, 160] on div "Download Medium (1080 x 720)" at bounding box center [1129, 152] width 175 height 33
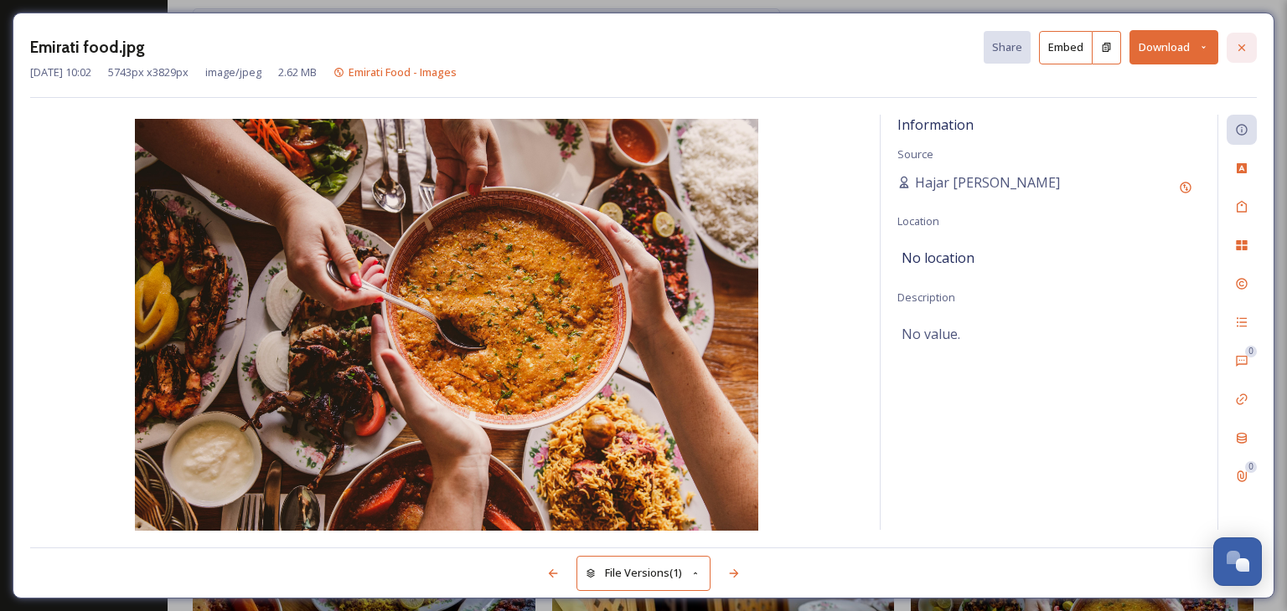
click at [1233, 48] on div at bounding box center [1241, 48] width 30 height 30
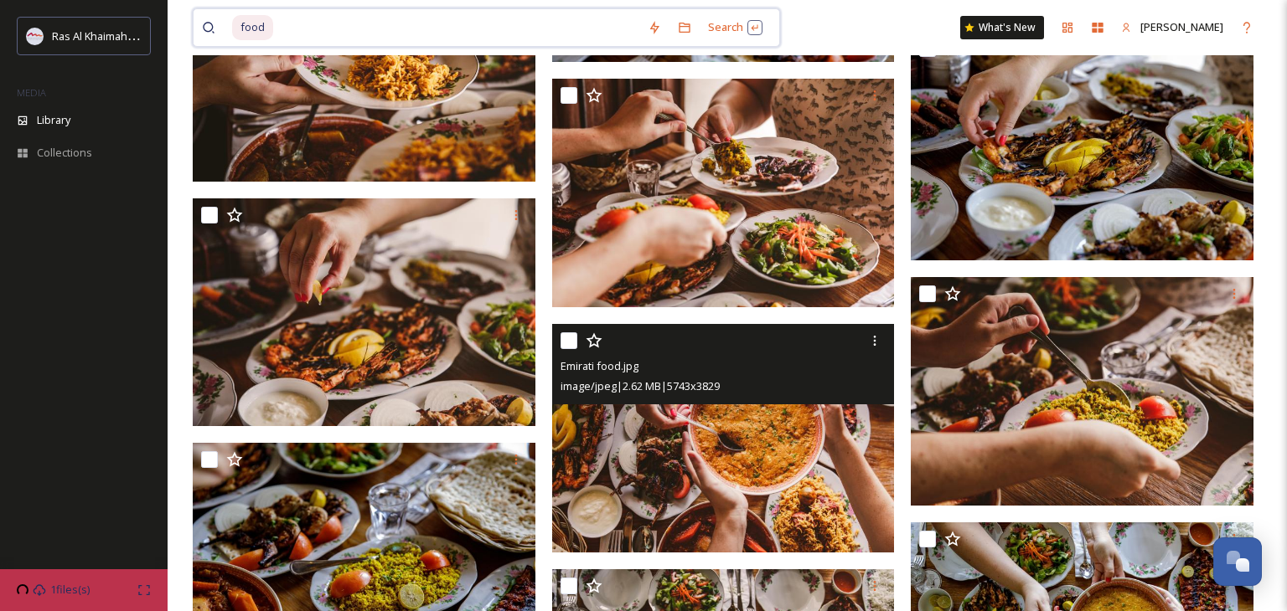
click at [448, 22] on input at bounding box center [457, 27] width 364 height 37
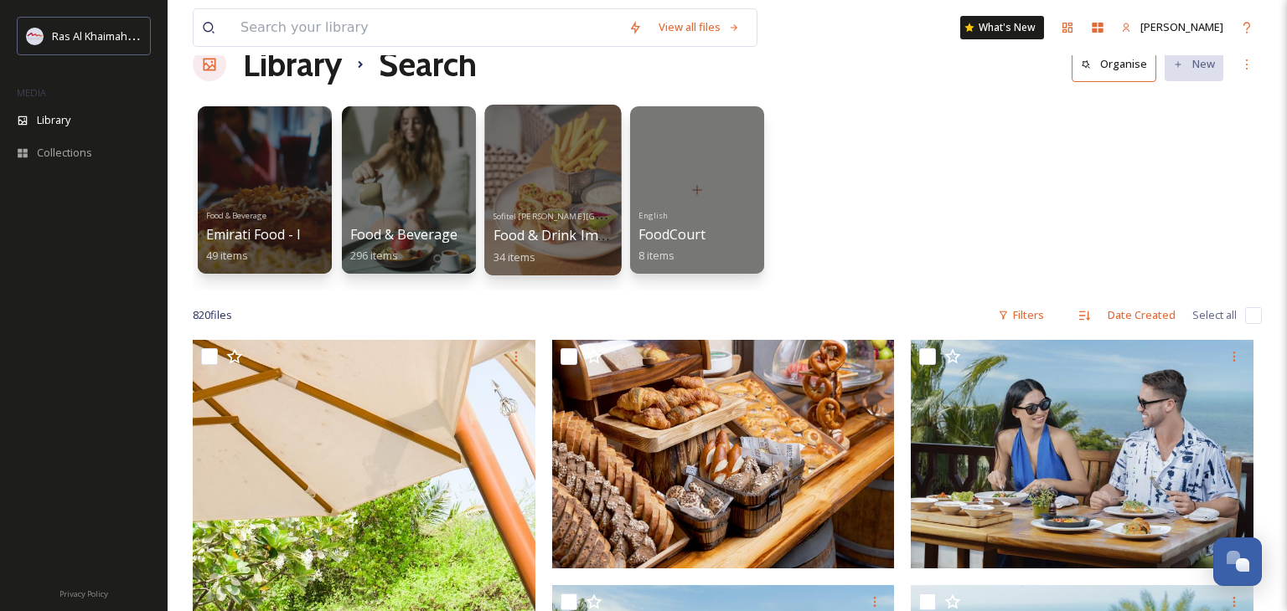
scroll to position [49, 0]
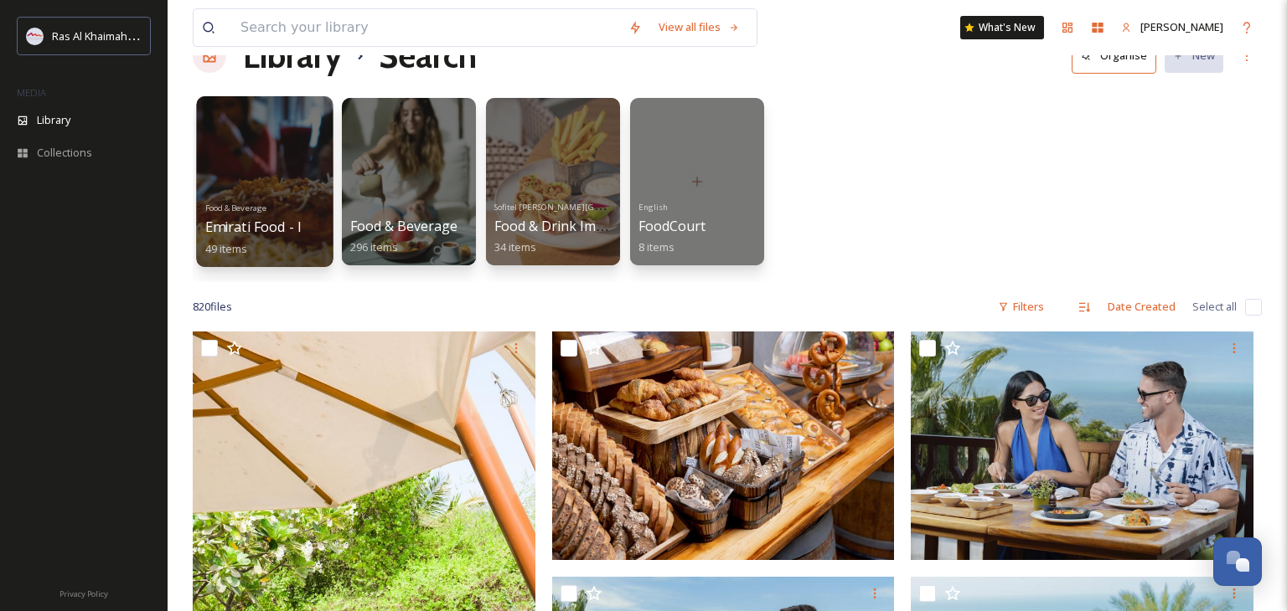
click at [294, 210] on div "Food & Beverage Emirati Food - Images 49 items" at bounding box center [265, 227] width 120 height 62
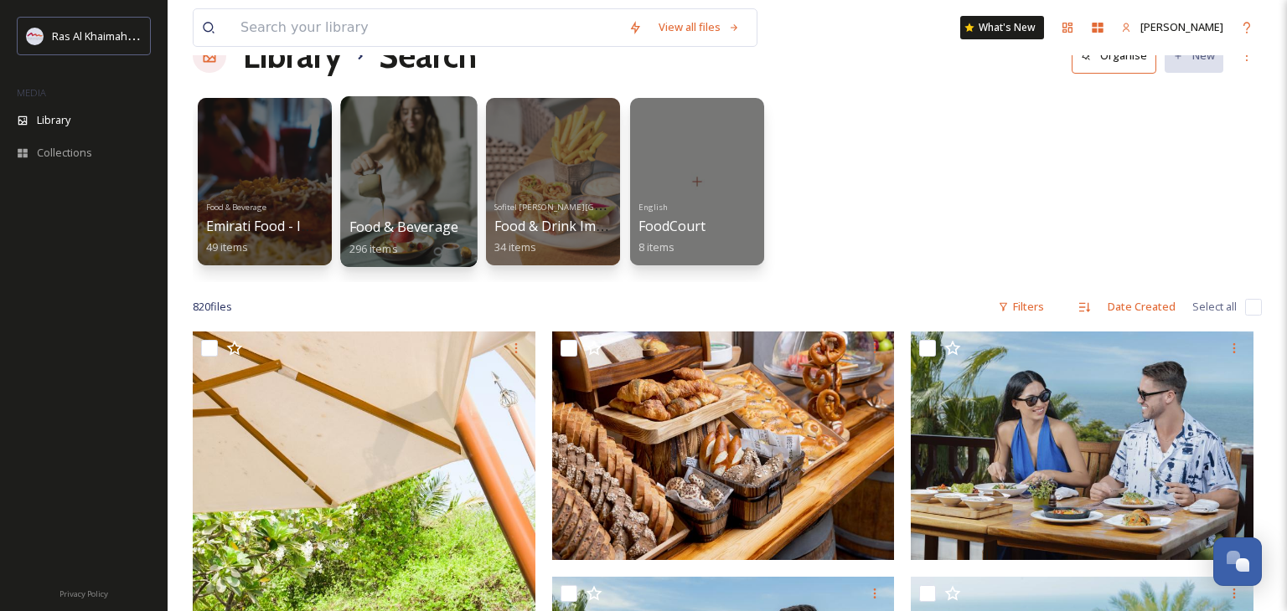
click at [438, 185] on div at bounding box center [408, 181] width 137 height 171
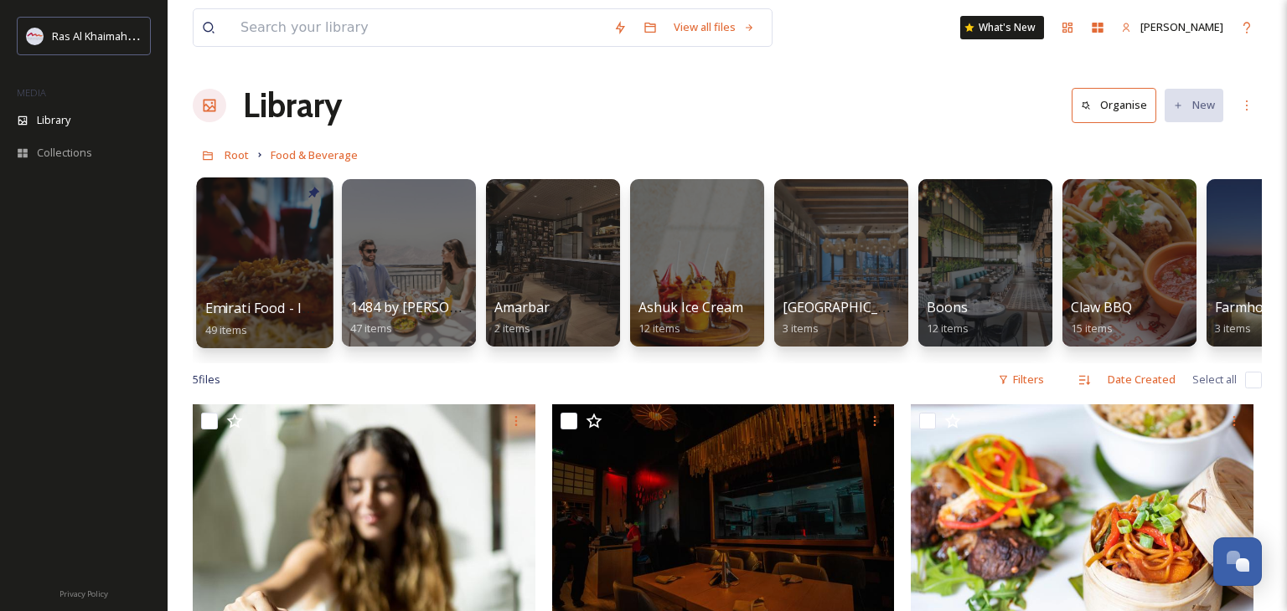
click at [285, 267] on div at bounding box center [264, 263] width 137 height 171
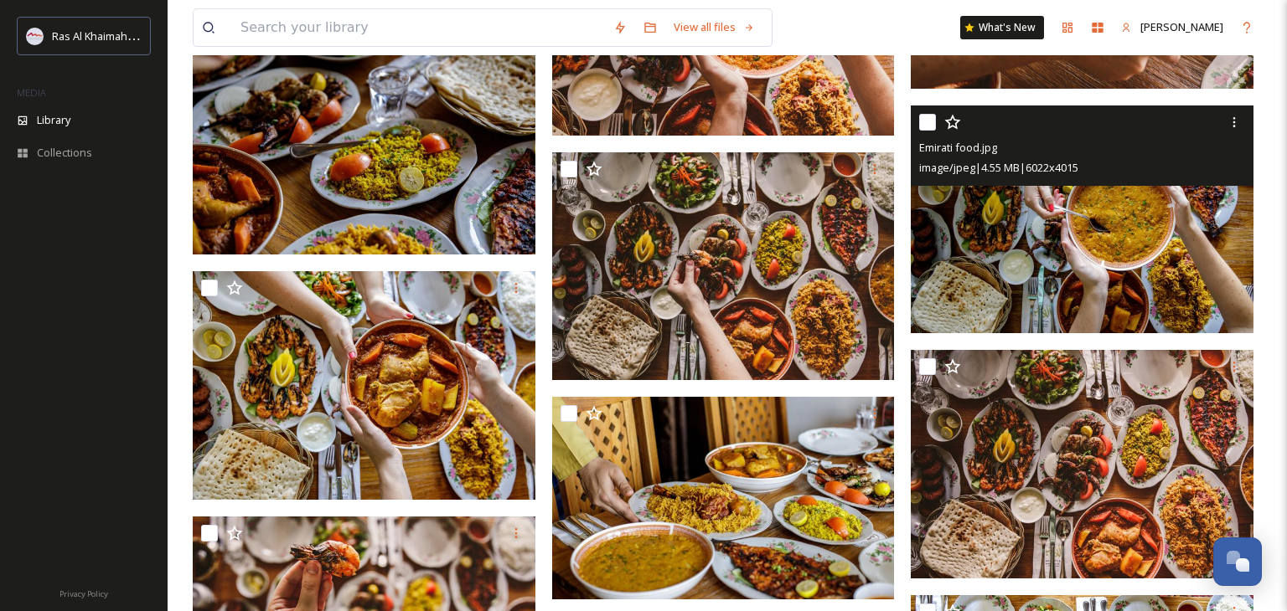
scroll to position [3188, 0]
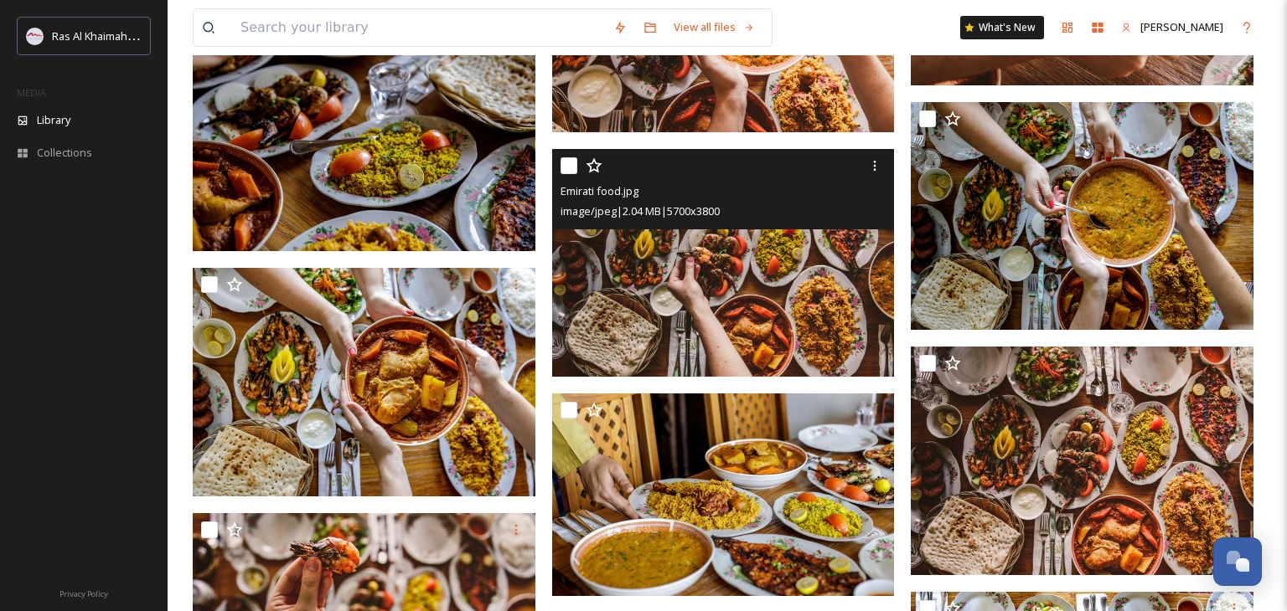
click at [787, 328] on img at bounding box center [723, 263] width 343 height 229
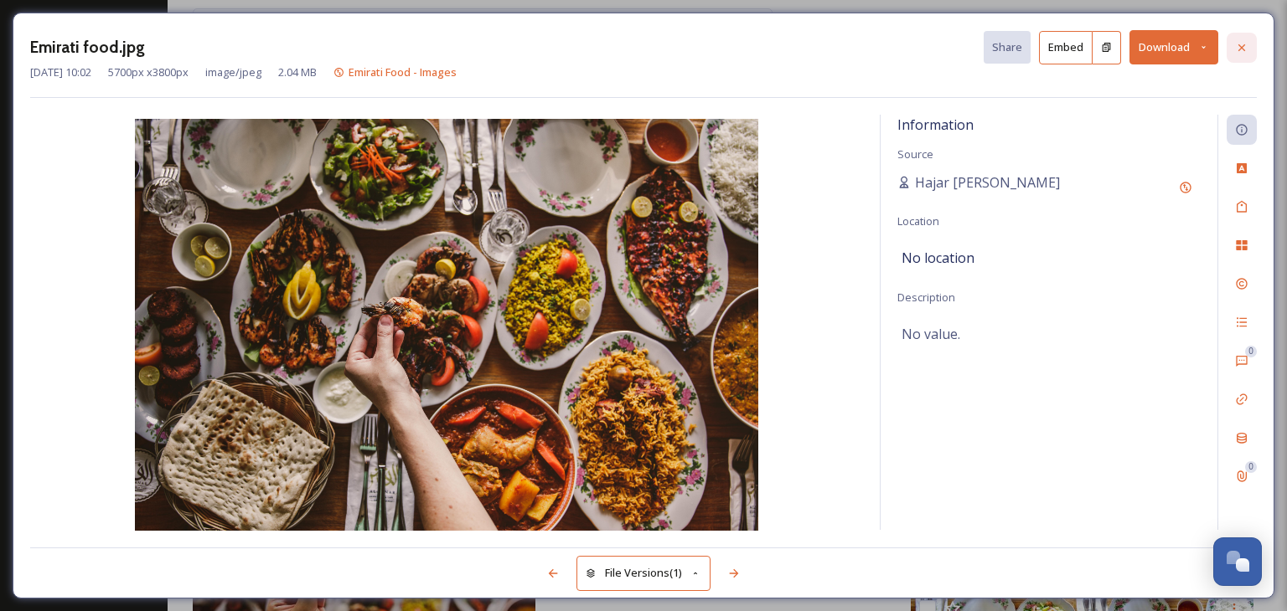
click at [1247, 42] on icon at bounding box center [1241, 47] width 13 height 13
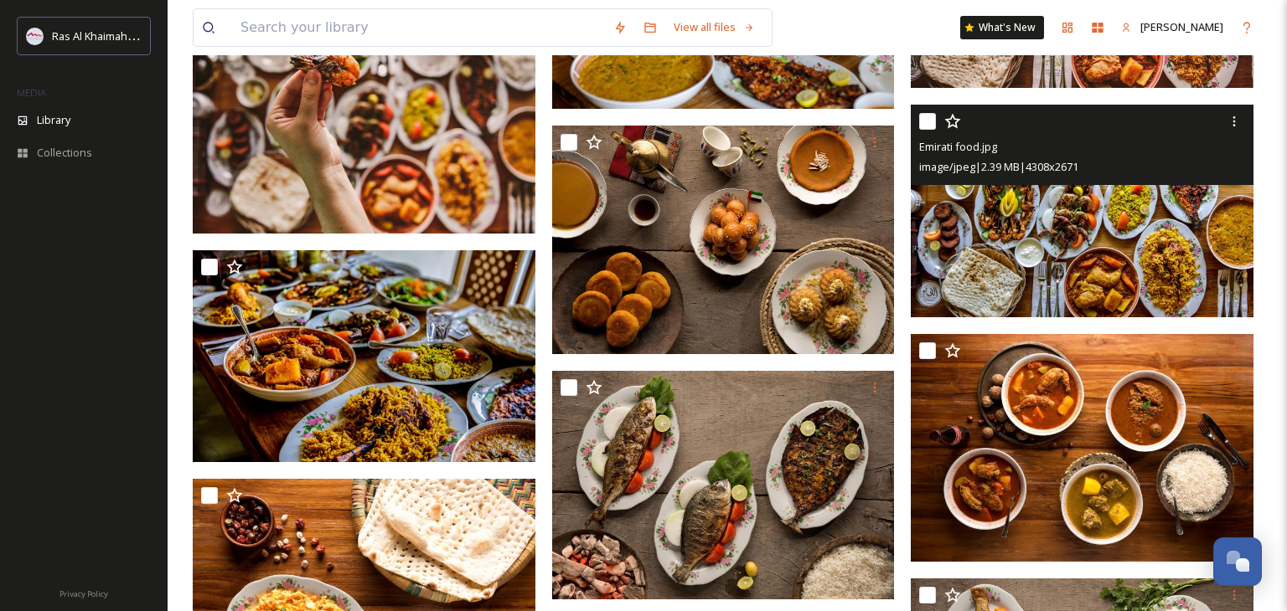
scroll to position [3677, 0]
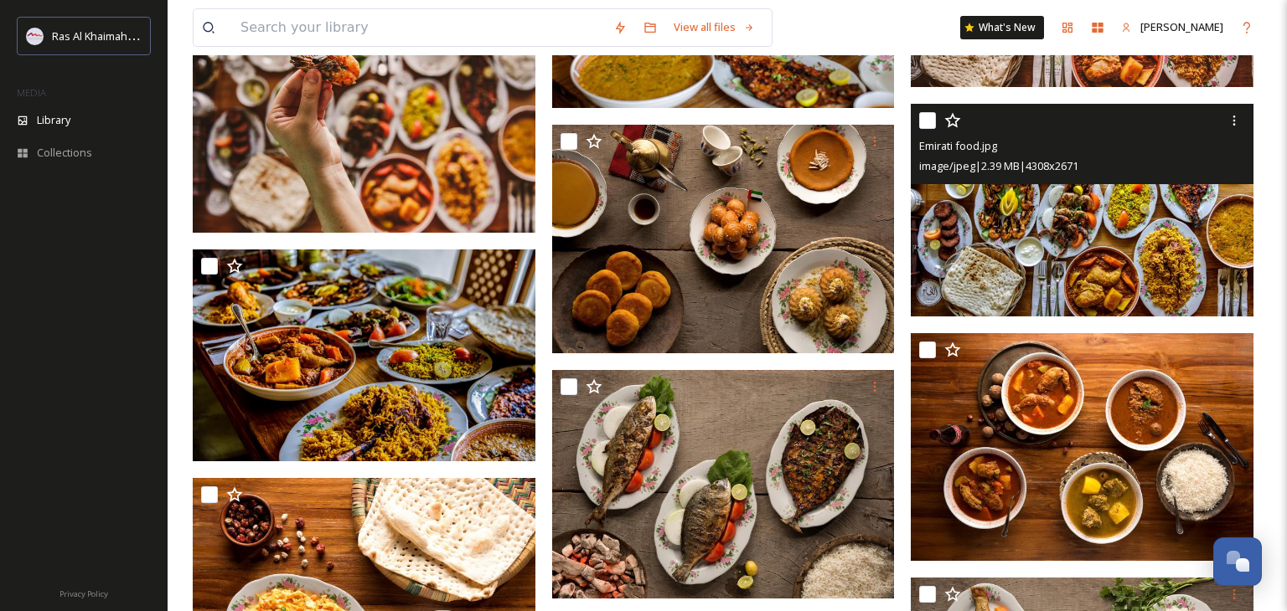
click at [1056, 230] on img at bounding box center [1082, 210] width 343 height 213
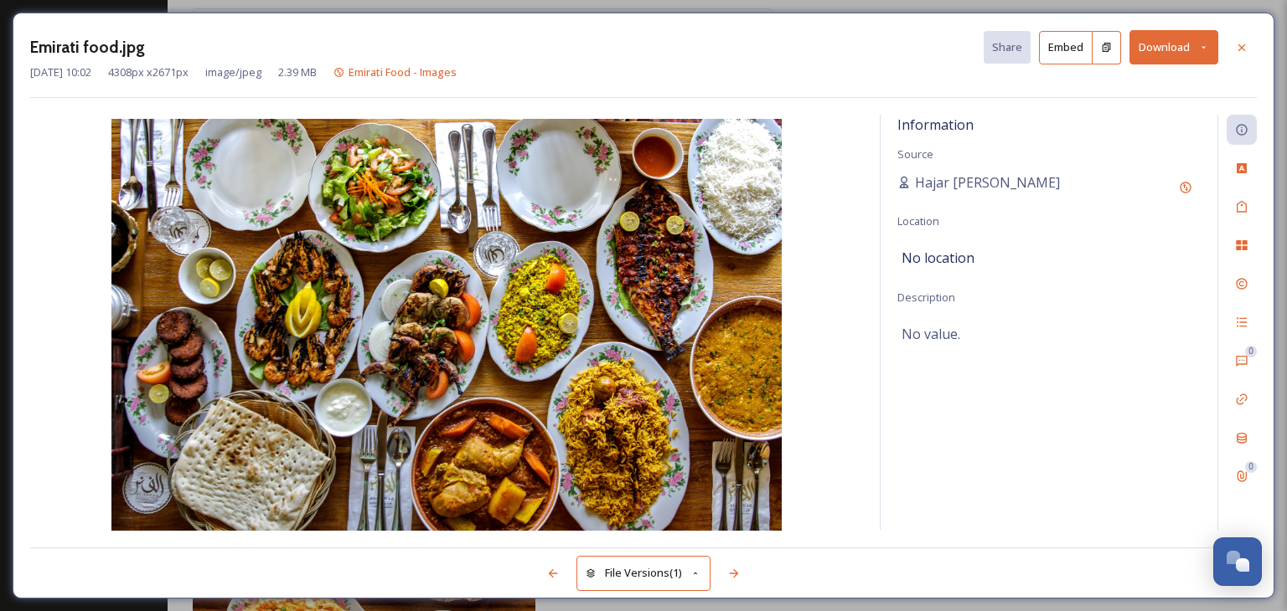
click at [1173, 37] on button "Download" at bounding box center [1173, 47] width 89 height 34
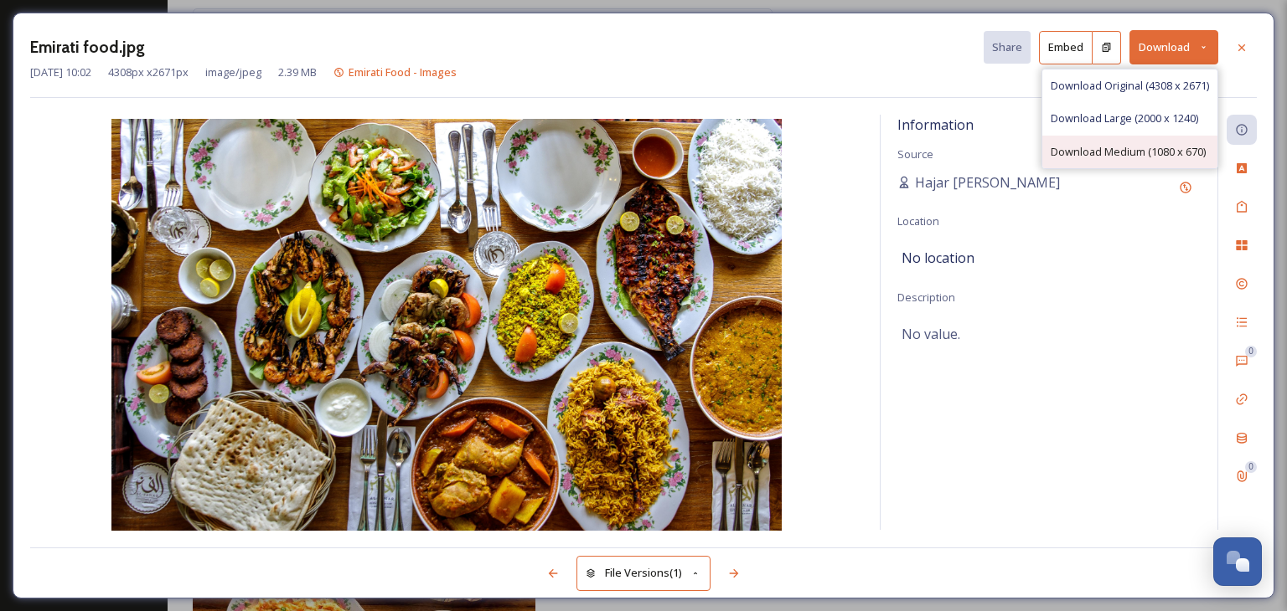
click at [1147, 161] on div "Download Medium (1080 x 670)" at bounding box center [1129, 152] width 175 height 33
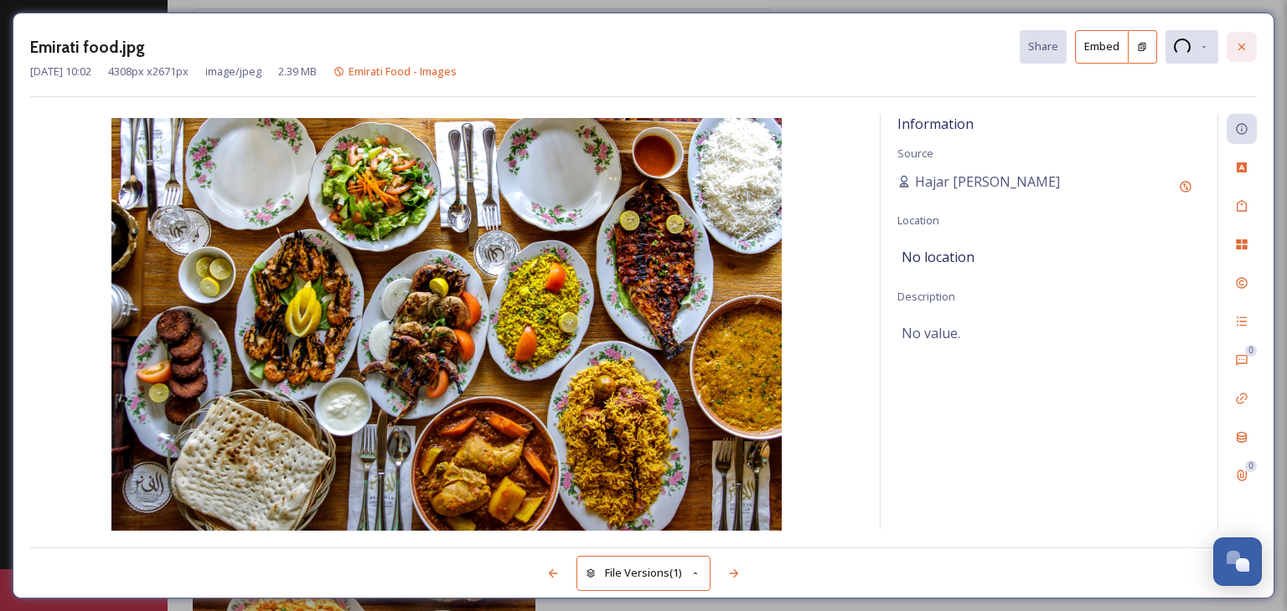
click at [1236, 58] on div at bounding box center [1241, 47] width 30 height 30
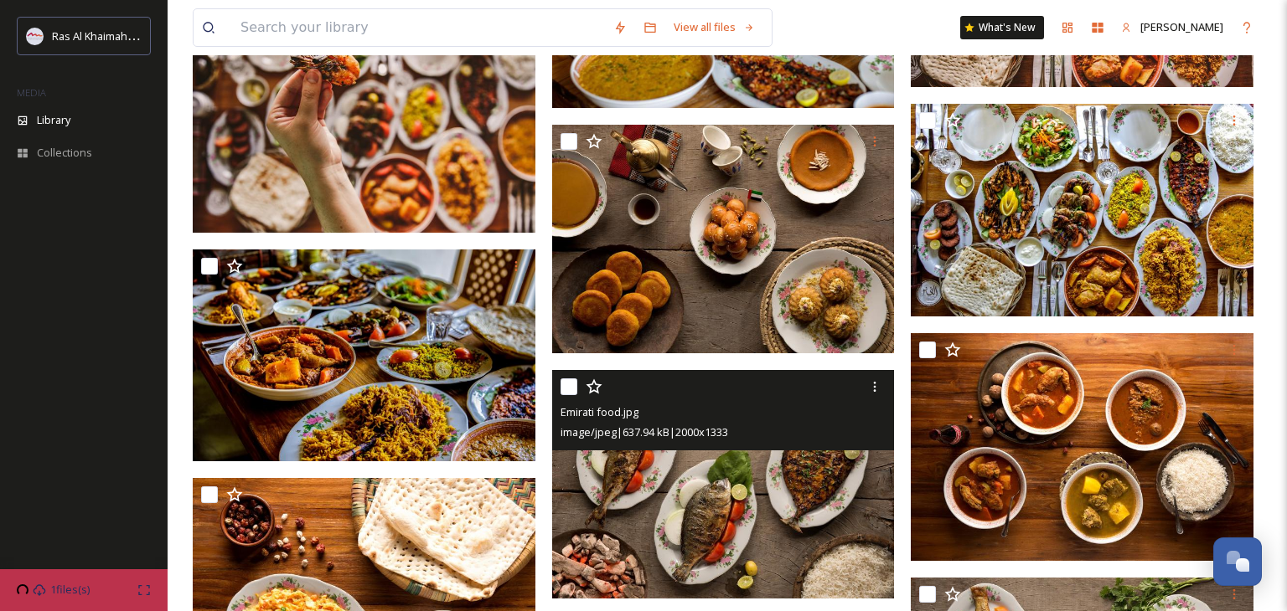
scroll to position [4045, 0]
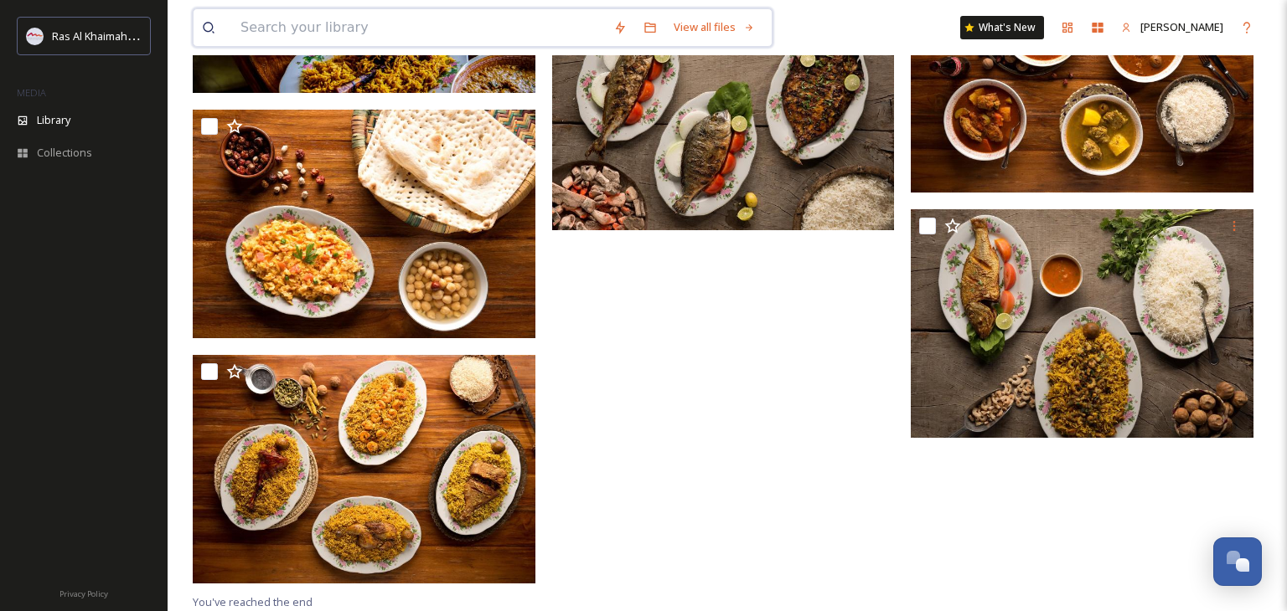
click at [392, 30] on input at bounding box center [418, 27] width 373 height 37
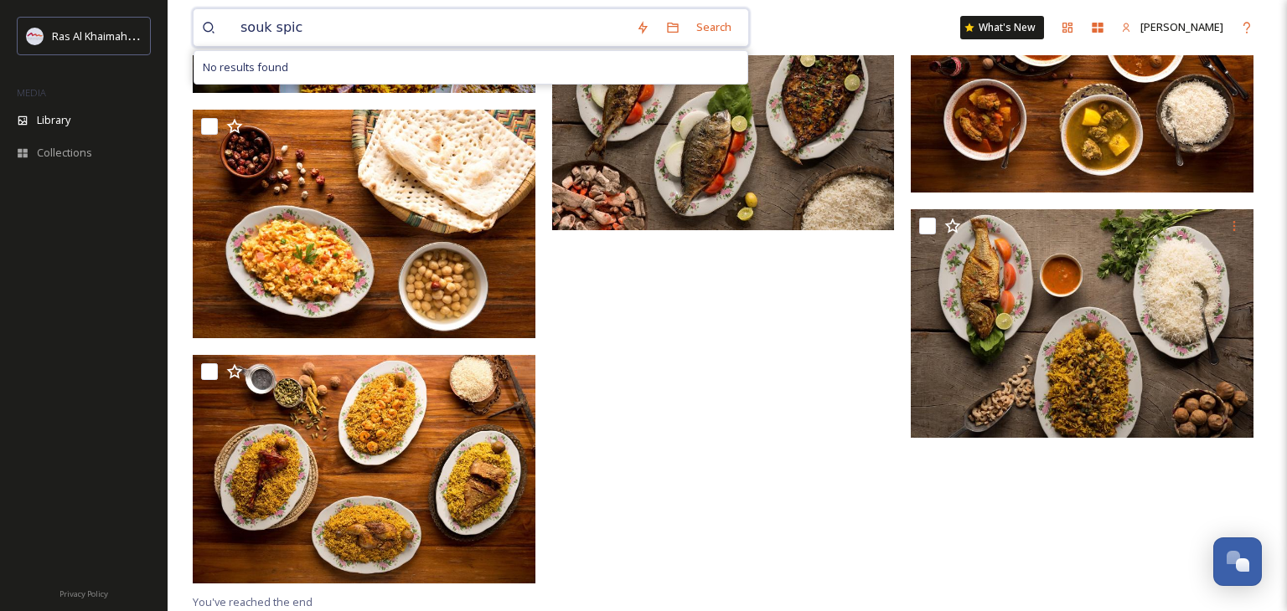
type input "souk spice"
type input "souk"
type input "s"
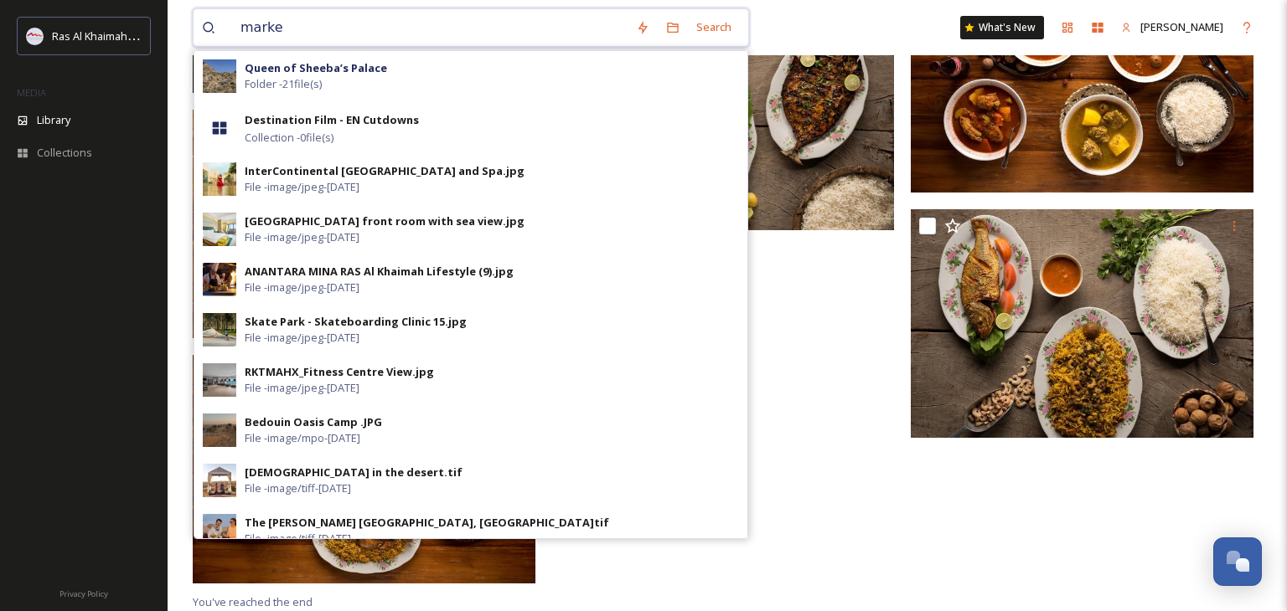
type input "market"
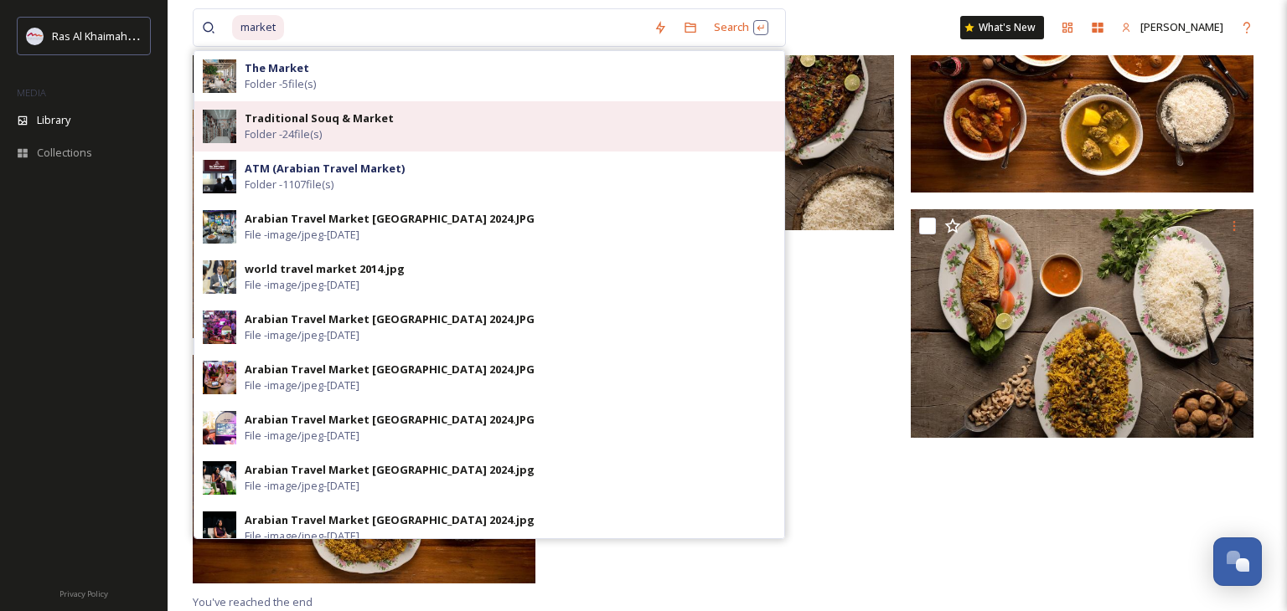
click at [354, 112] on strong "Traditional Souq & Market" at bounding box center [319, 118] width 149 height 15
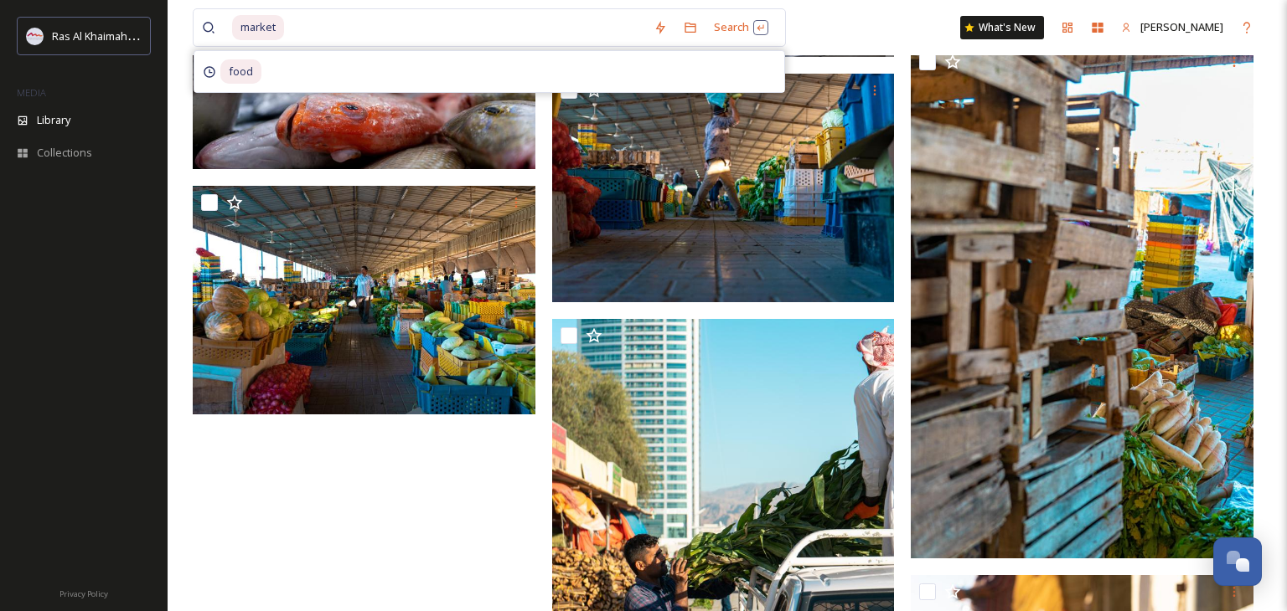
scroll to position [1936, 0]
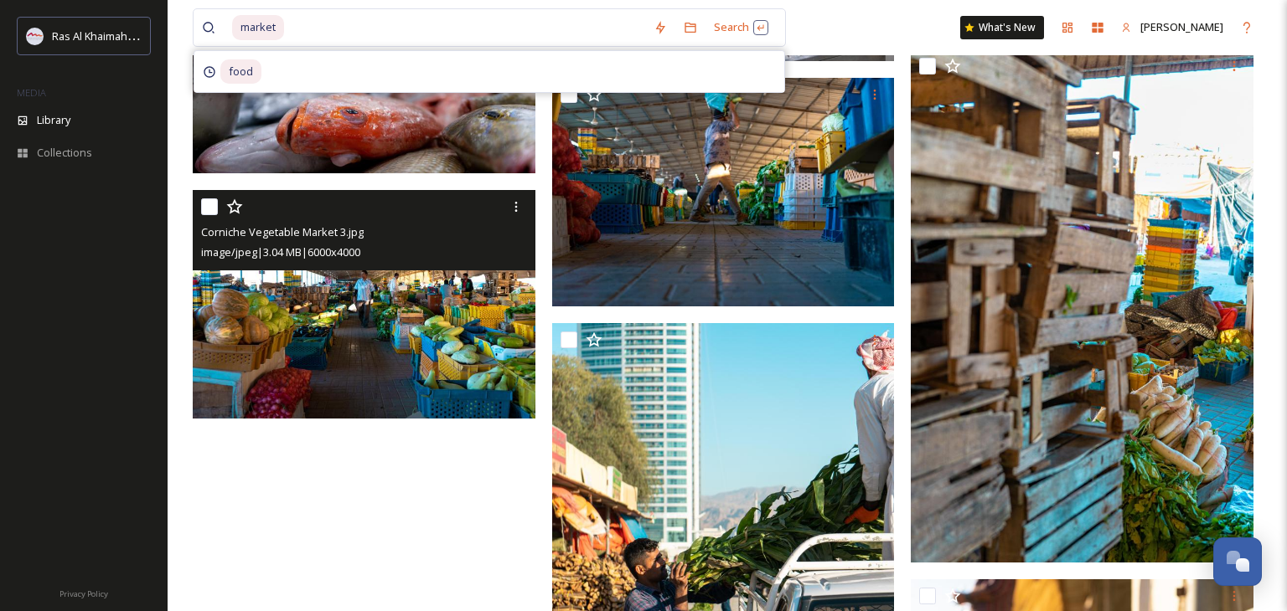
click at [420, 315] on img at bounding box center [364, 304] width 343 height 229
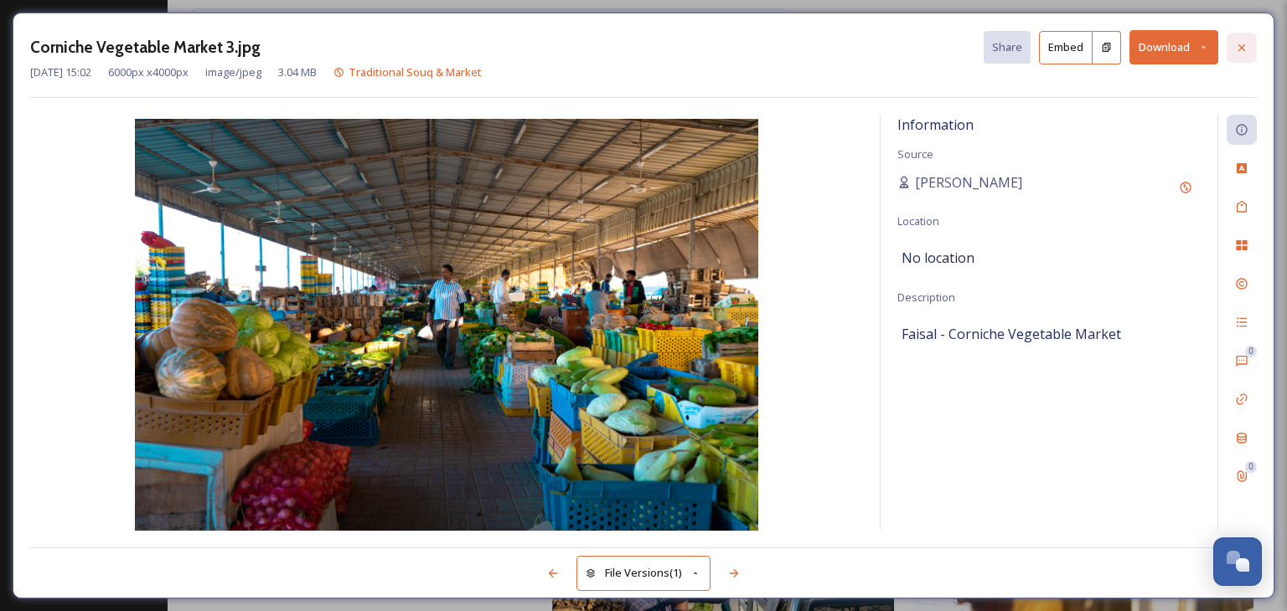
click at [1251, 43] on div at bounding box center [1241, 48] width 30 height 30
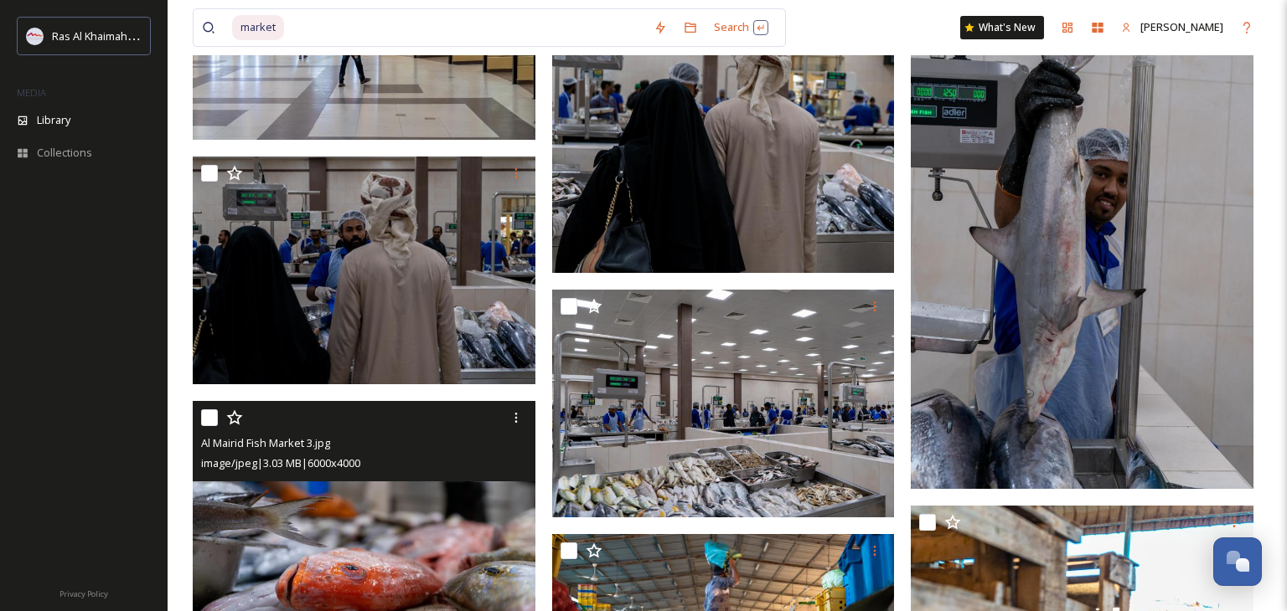
scroll to position [1474, 0]
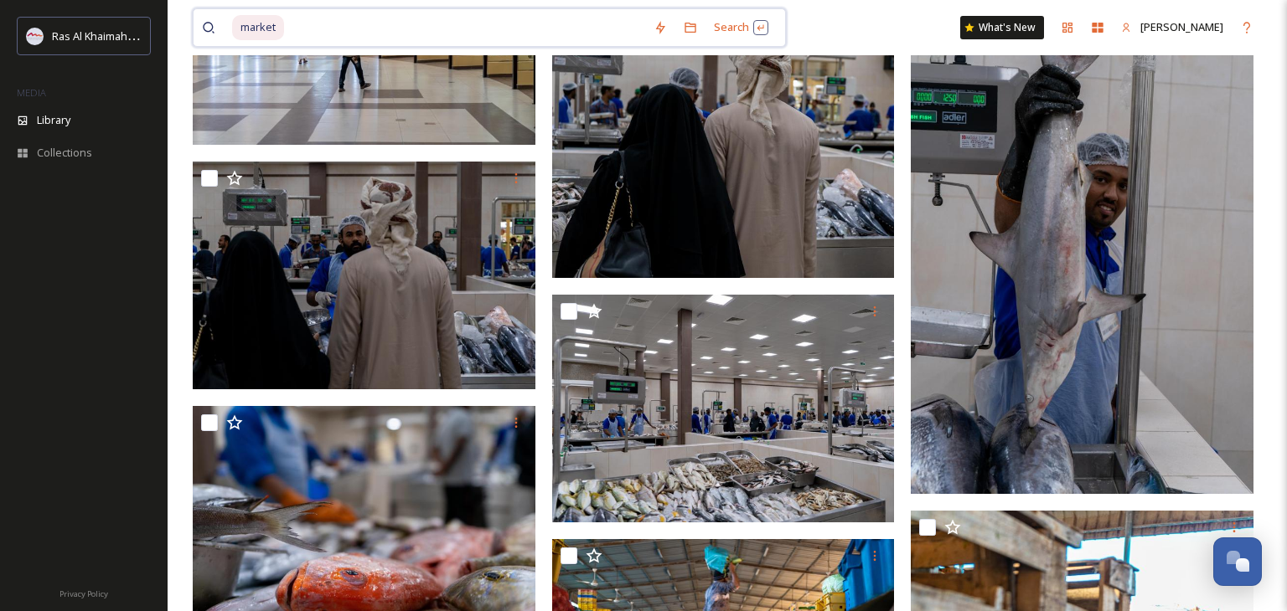
click at [390, 26] on input at bounding box center [465, 27] width 359 height 37
type input "m"
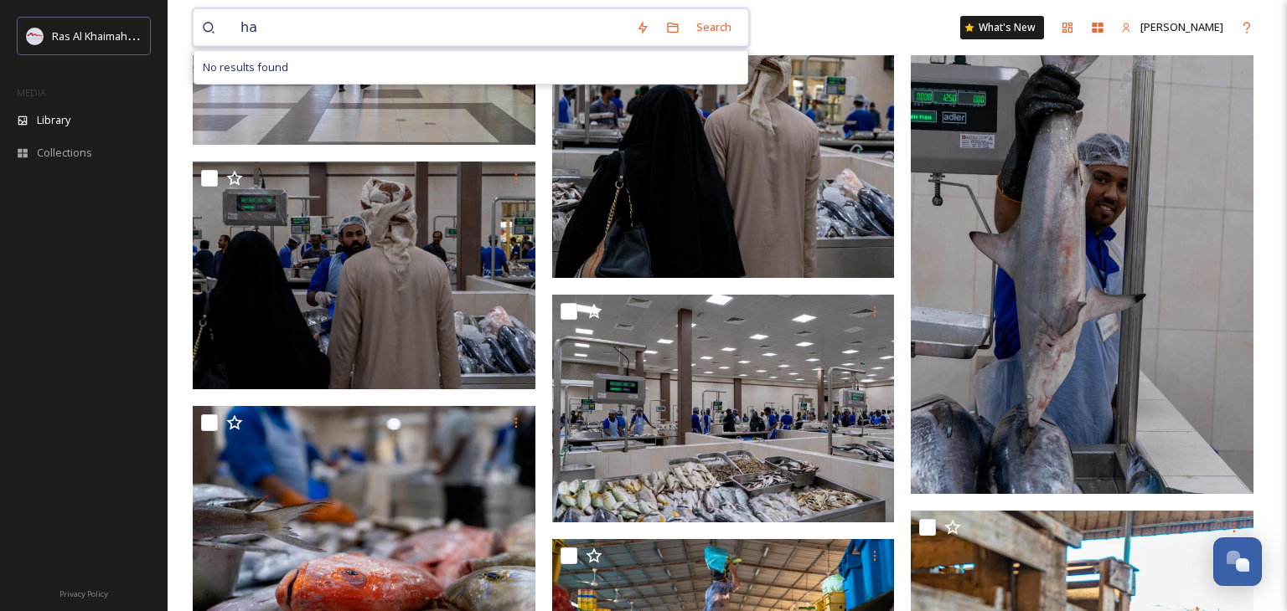
type input "h"
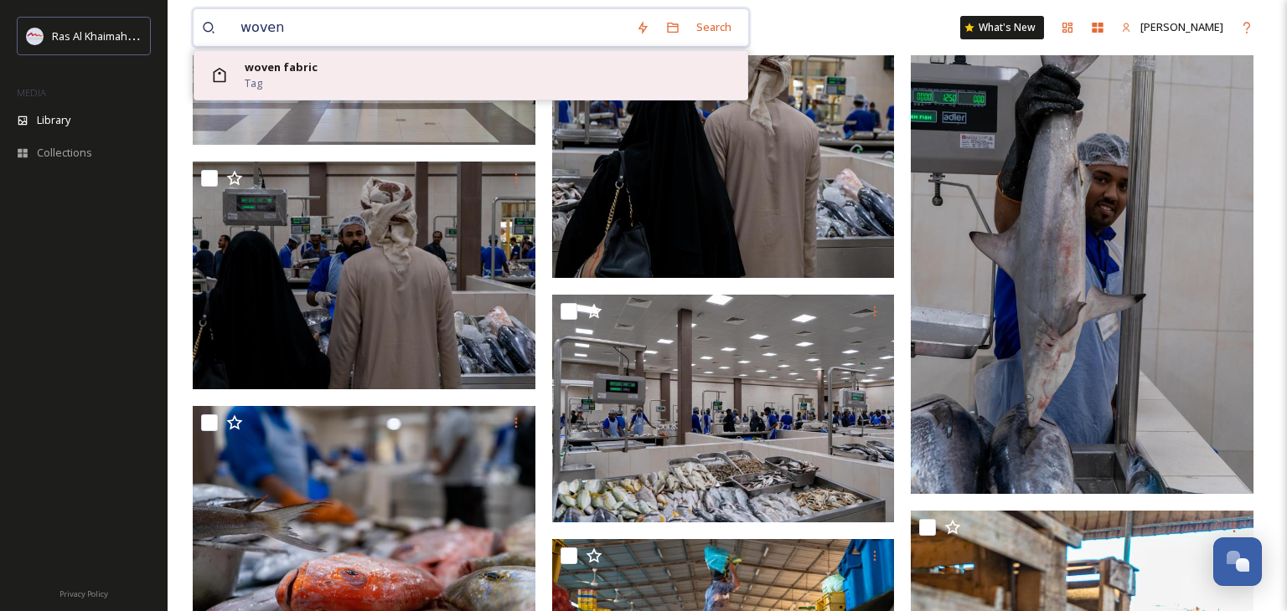
type input "woven"
click at [364, 81] on div "woven fabric Tag" at bounding box center [492, 75] width 494 height 32
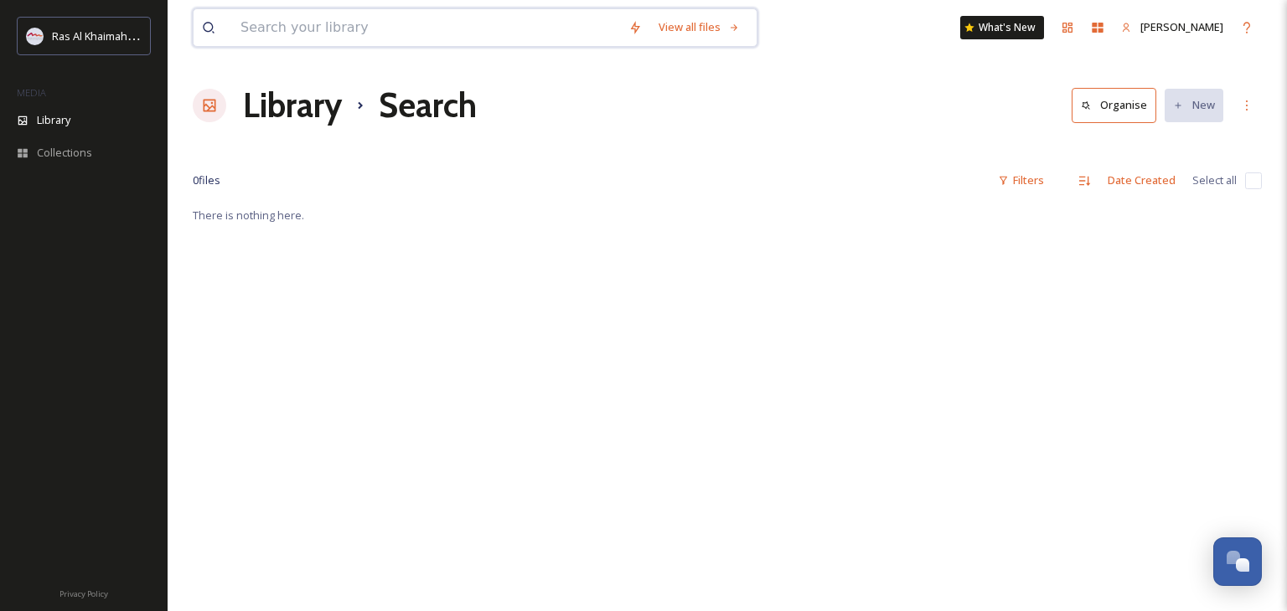
click at [317, 30] on input at bounding box center [426, 27] width 388 height 37
type input "fabric"
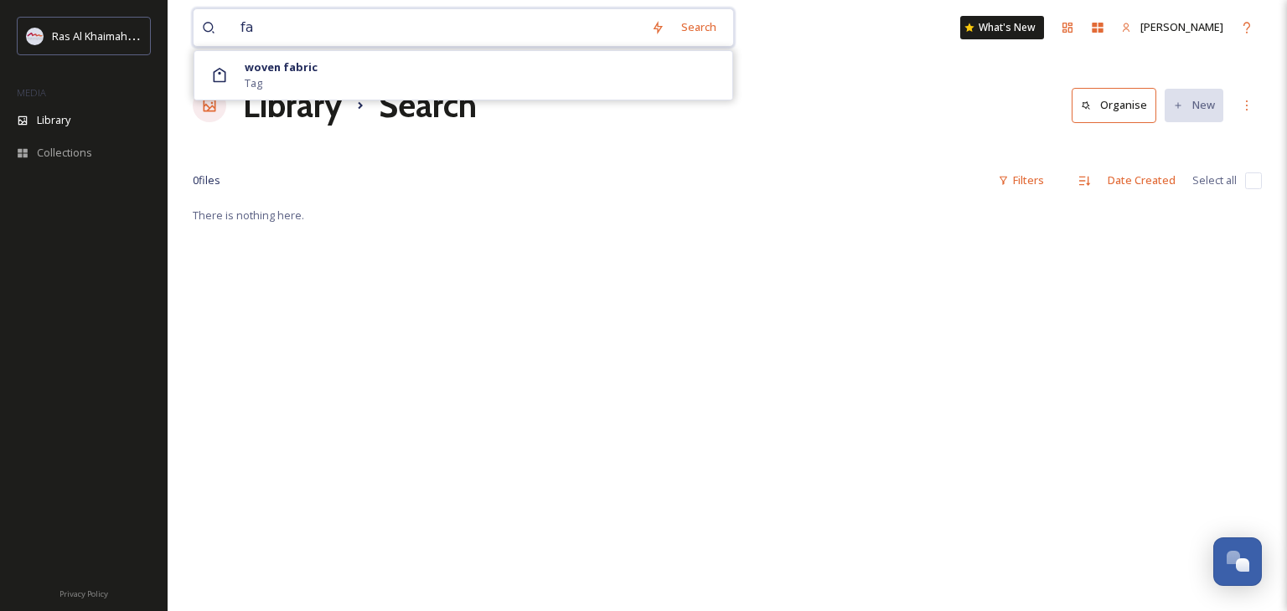
type input "f"
type input "m"
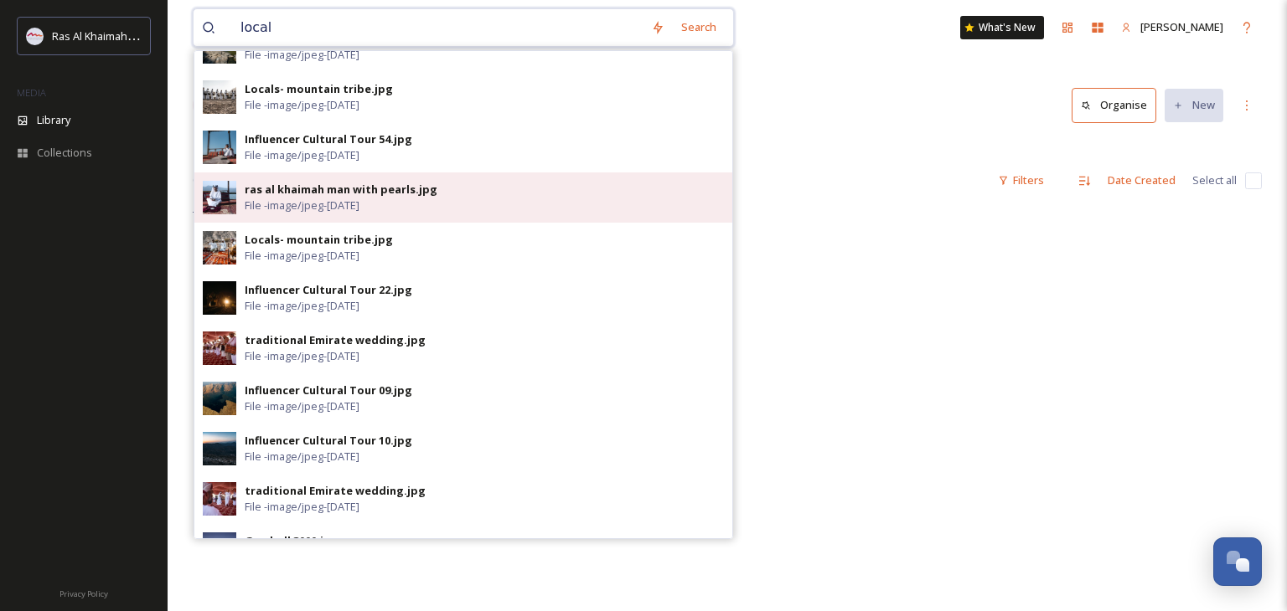
scroll to position [250, 0]
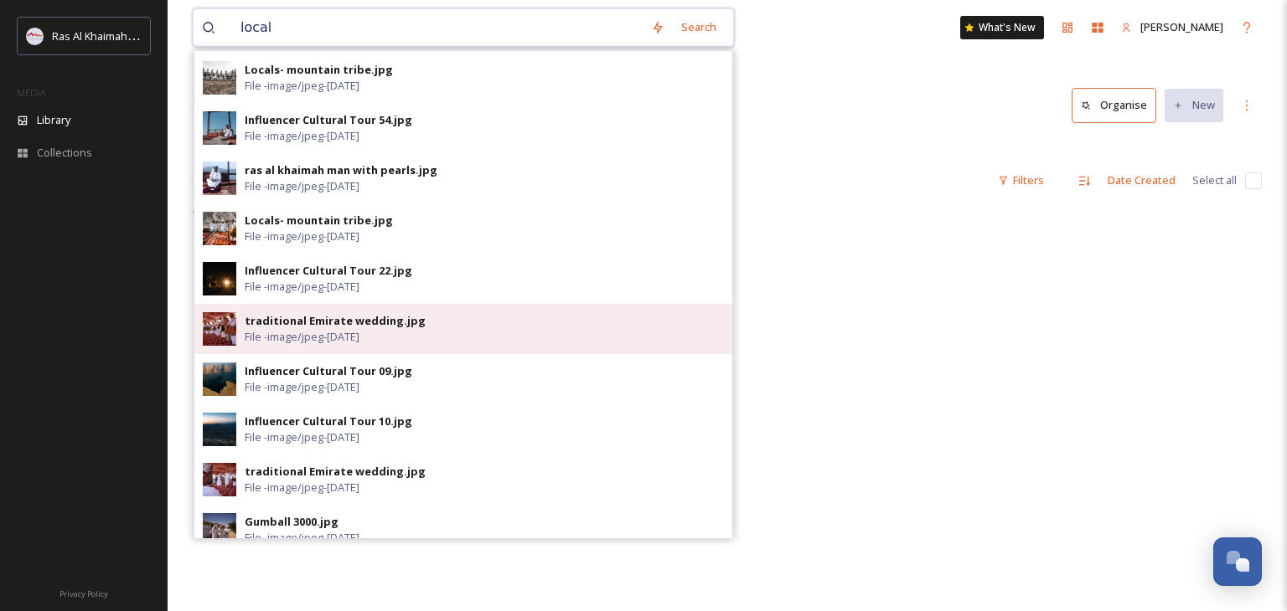
type input "local"
click at [290, 327] on div "traditional Emirate wedding.jpg" at bounding box center [335, 321] width 181 height 16
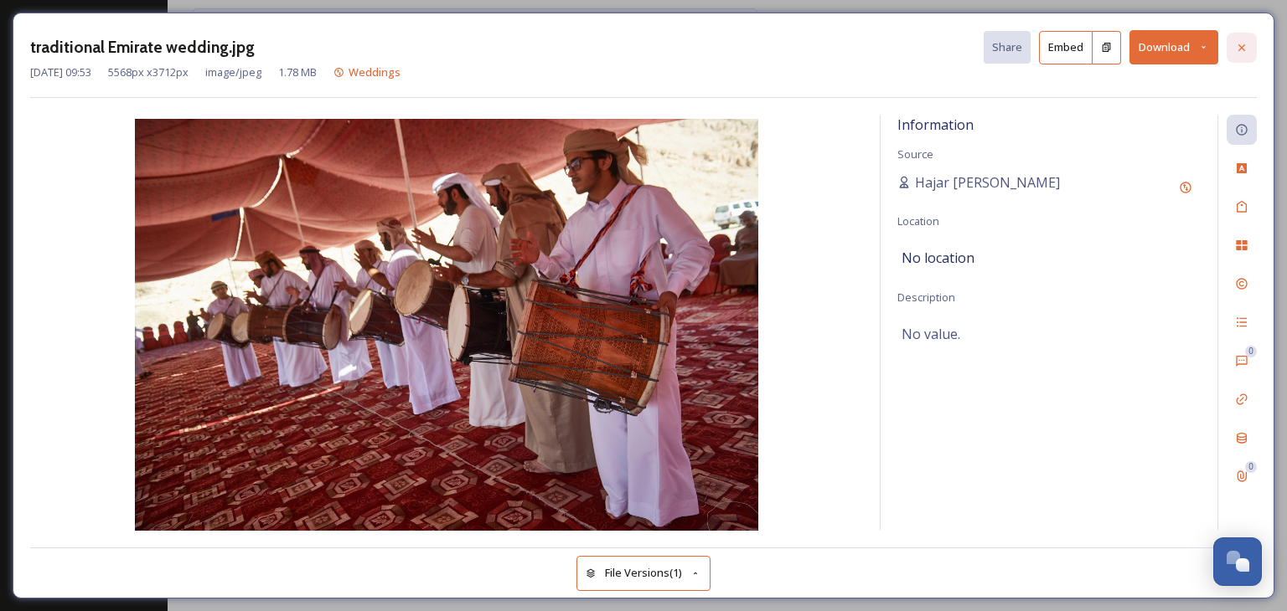
click at [1251, 42] on div at bounding box center [1241, 48] width 30 height 30
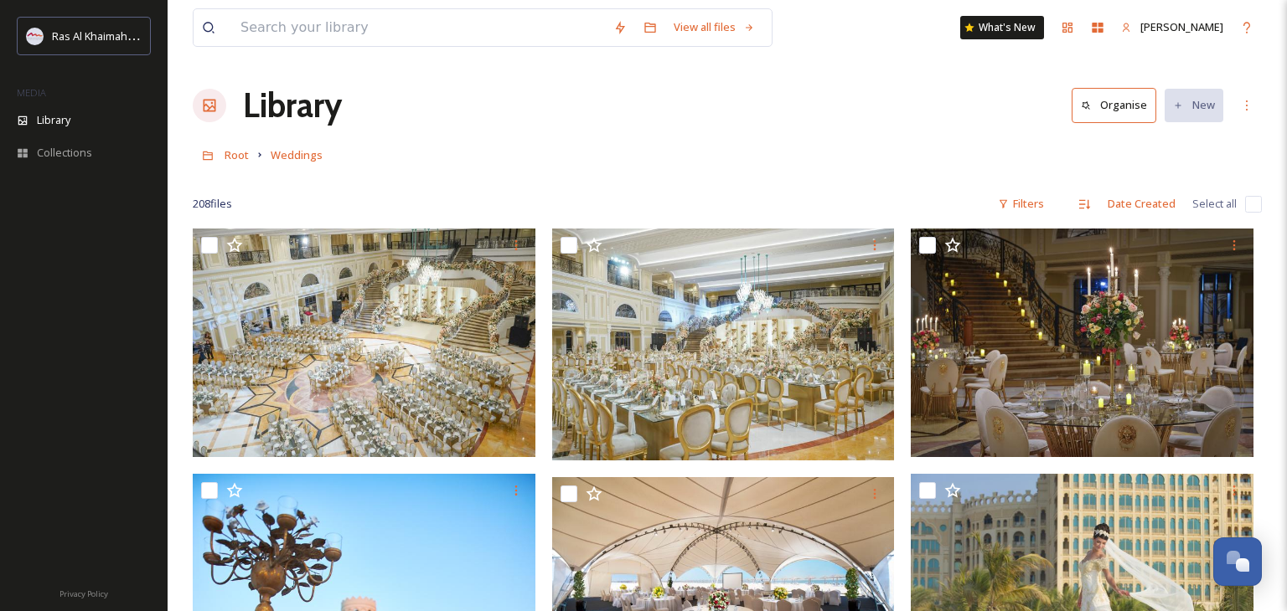
click at [276, 115] on h1 "Library" at bounding box center [292, 105] width 99 height 50
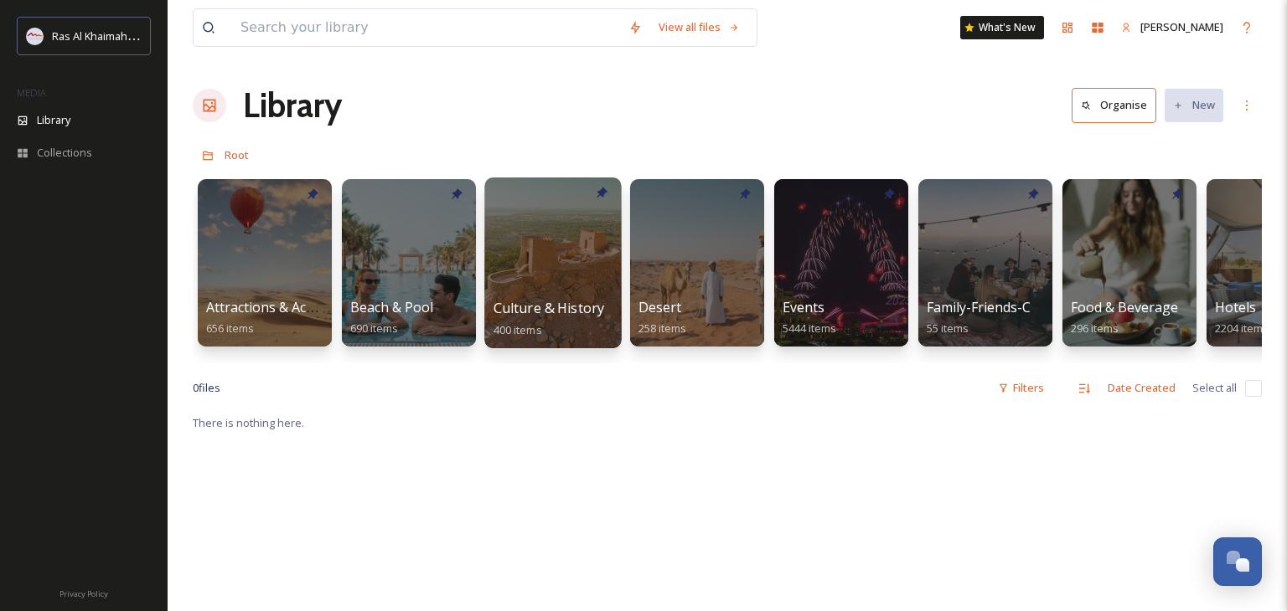
click at [547, 310] on span "Culture & History" at bounding box center [548, 308] width 111 height 18
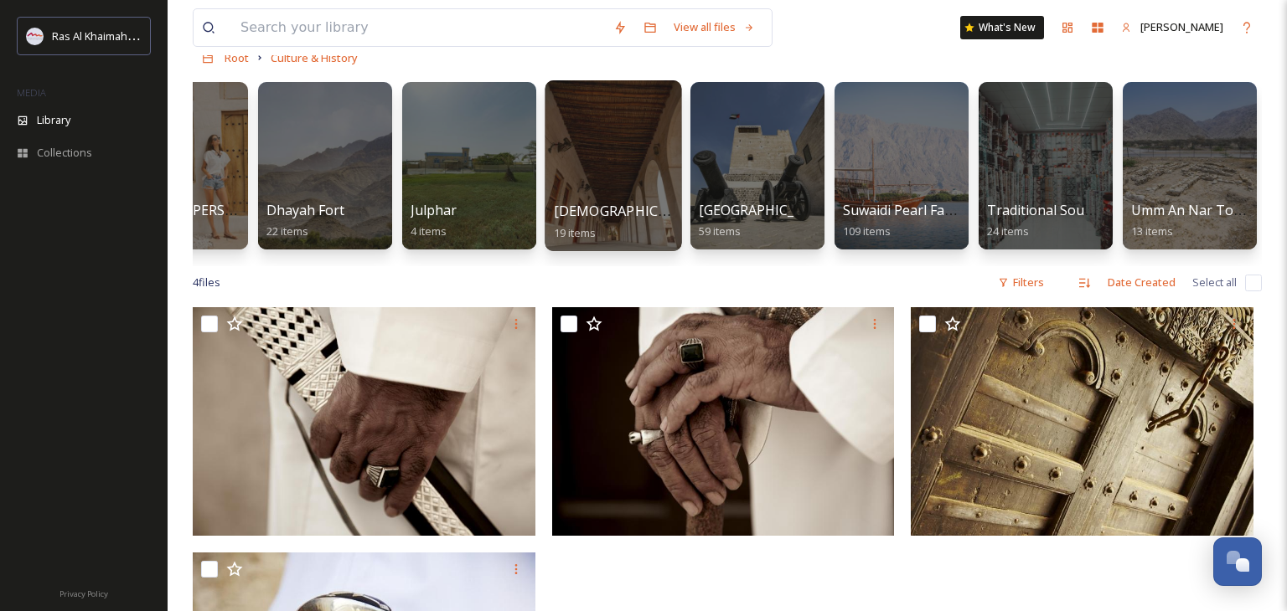
scroll to position [91, 0]
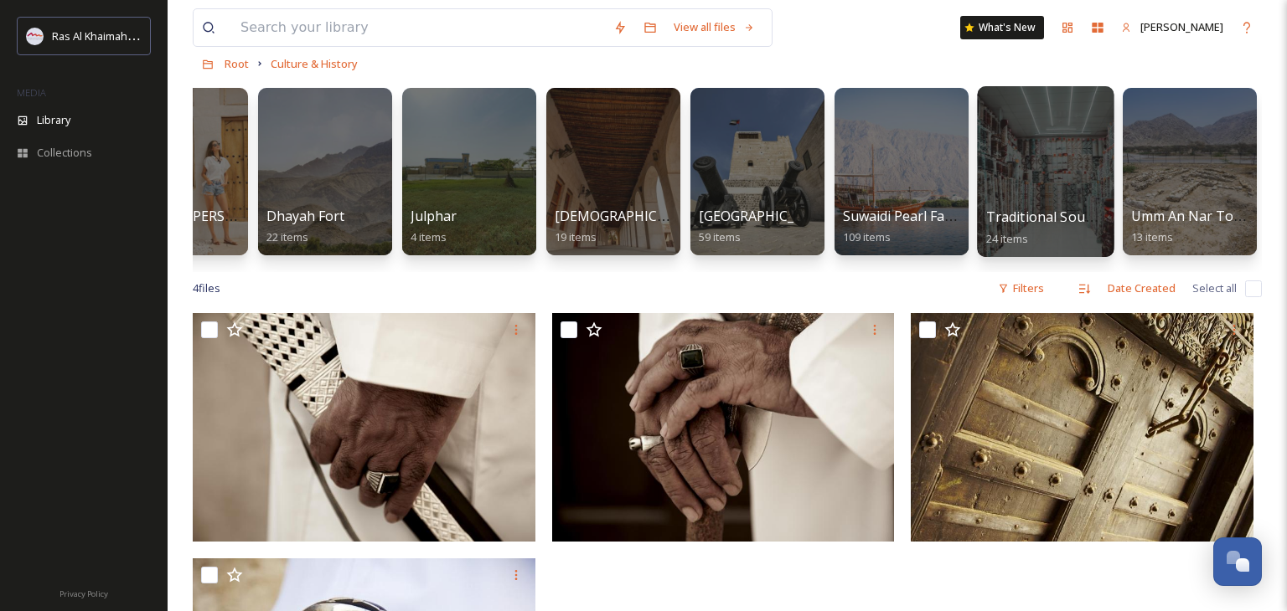
click at [1073, 165] on div at bounding box center [1045, 171] width 137 height 171
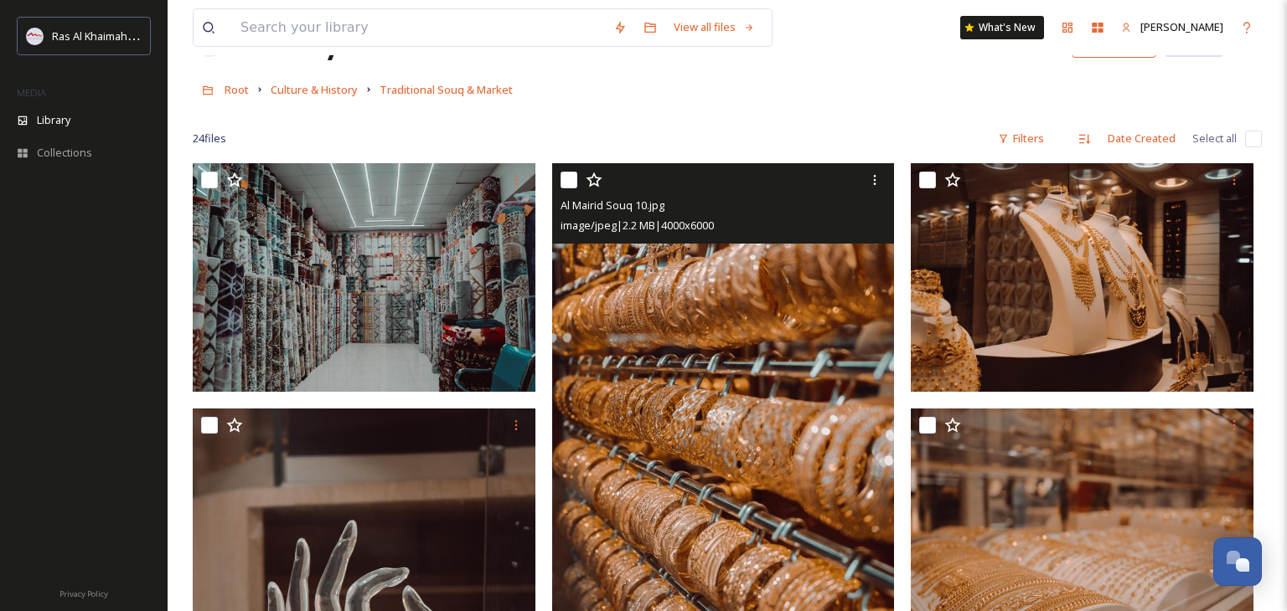
scroll to position [60, 0]
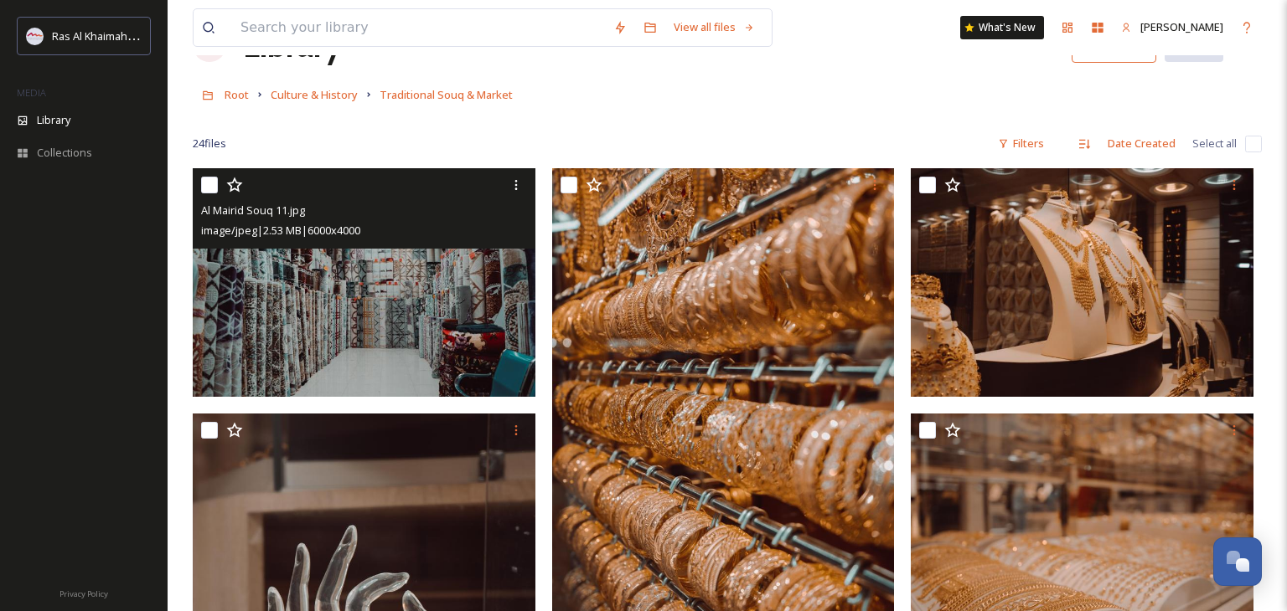
click at [434, 298] on img at bounding box center [364, 282] width 343 height 229
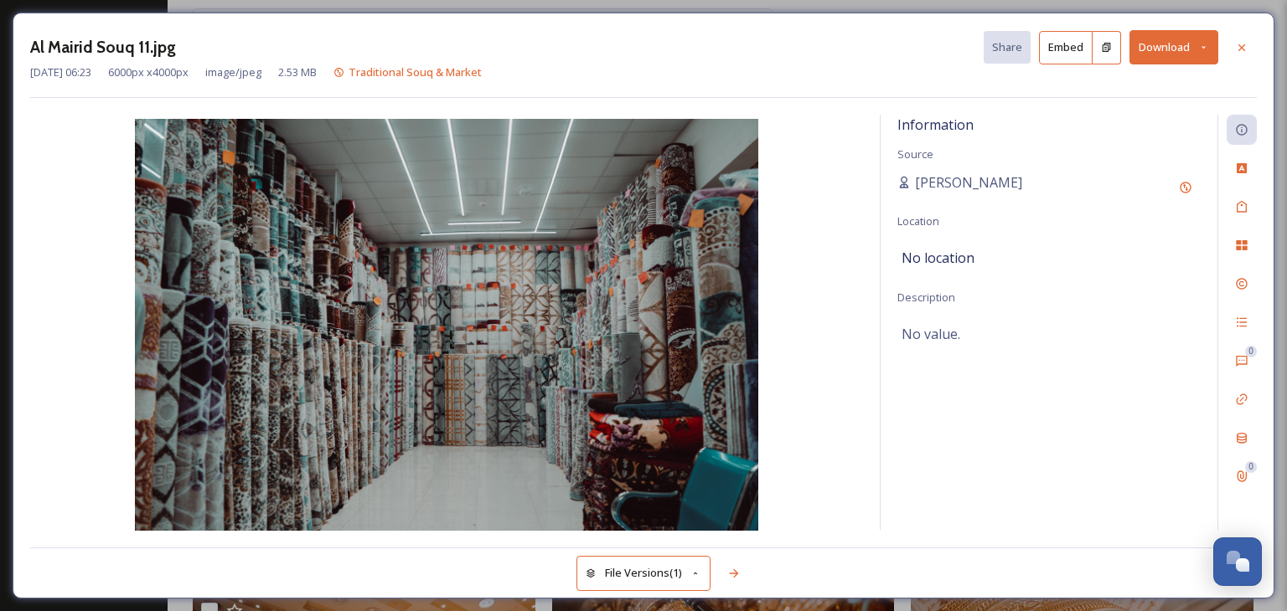
click at [1205, 50] on icon at bounding box center [1203, 47] width 11 height 11
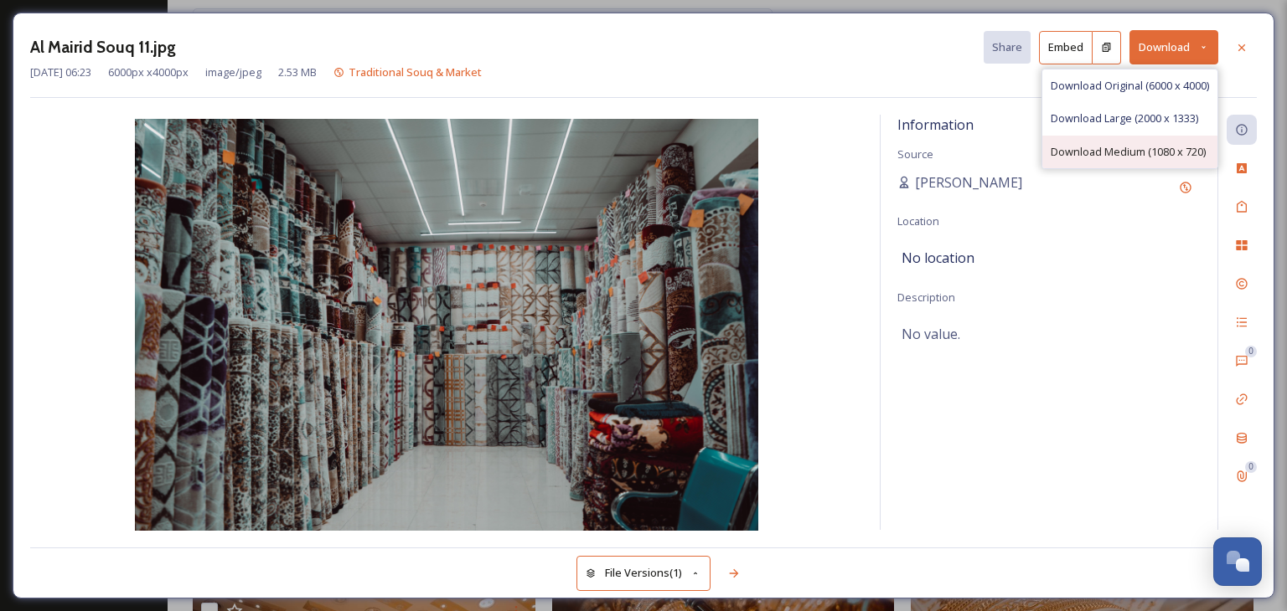
click at [1168, 142] on div "Download Medium (1080 x 720)" at bounding box center [1129, 152] width 175 height 33
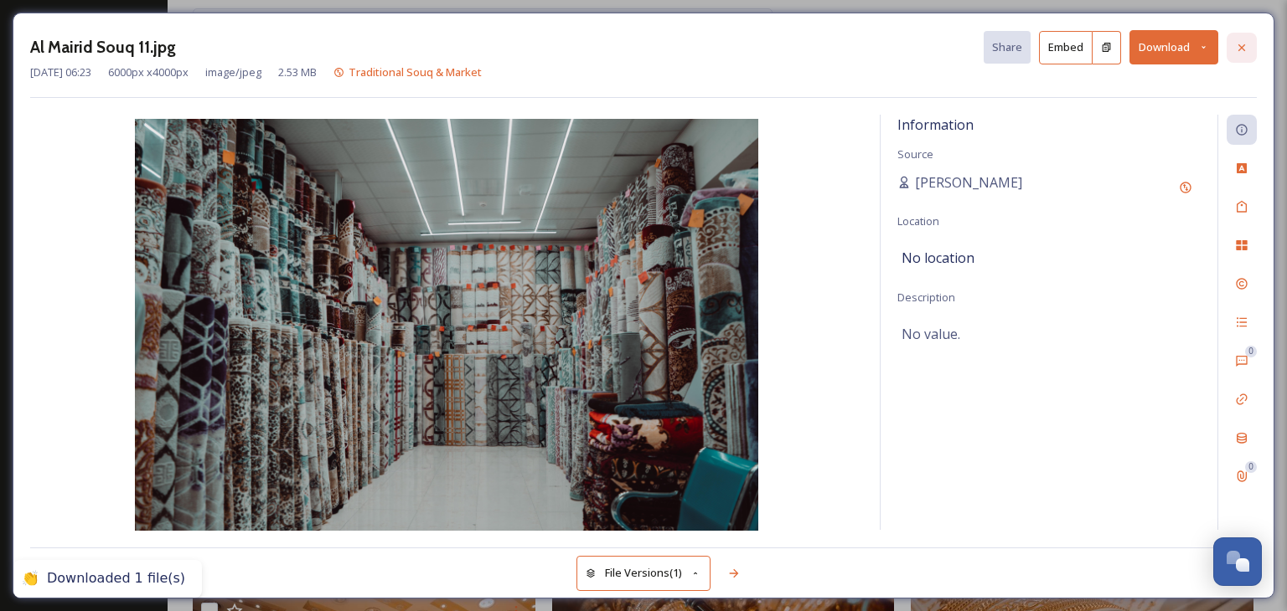
click at [1239, 50] on icon at bounding box center [1241, 47] width 13 height 13
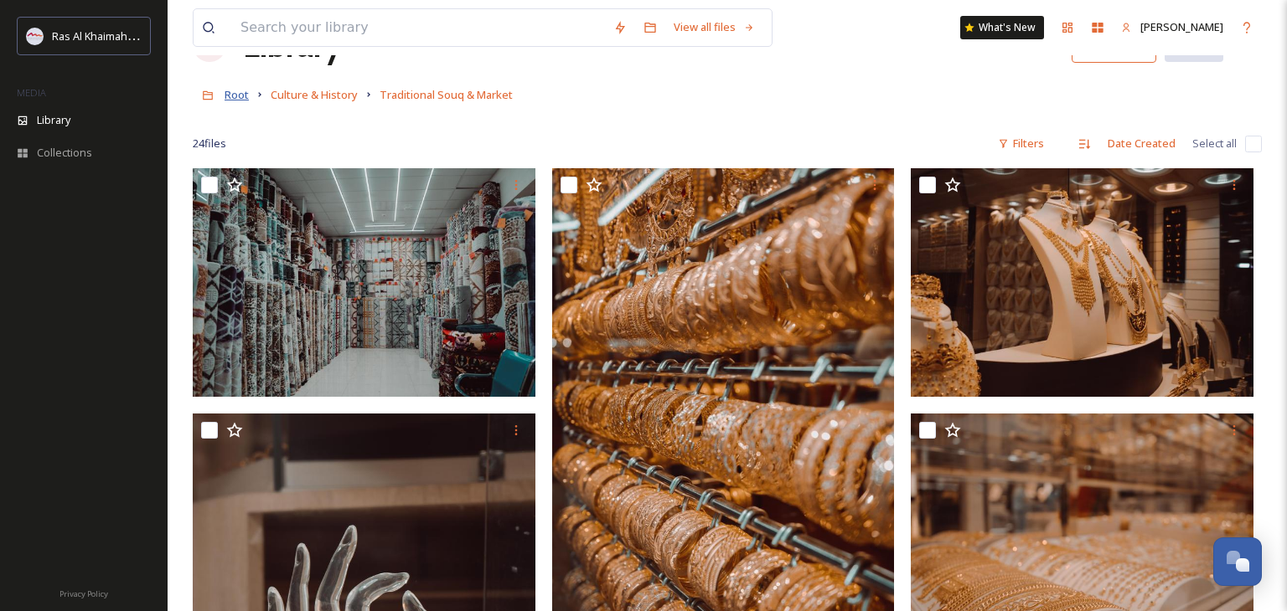
click at [230, 100] on span "Root" at bounding box center [236, 94] width 24 height 15
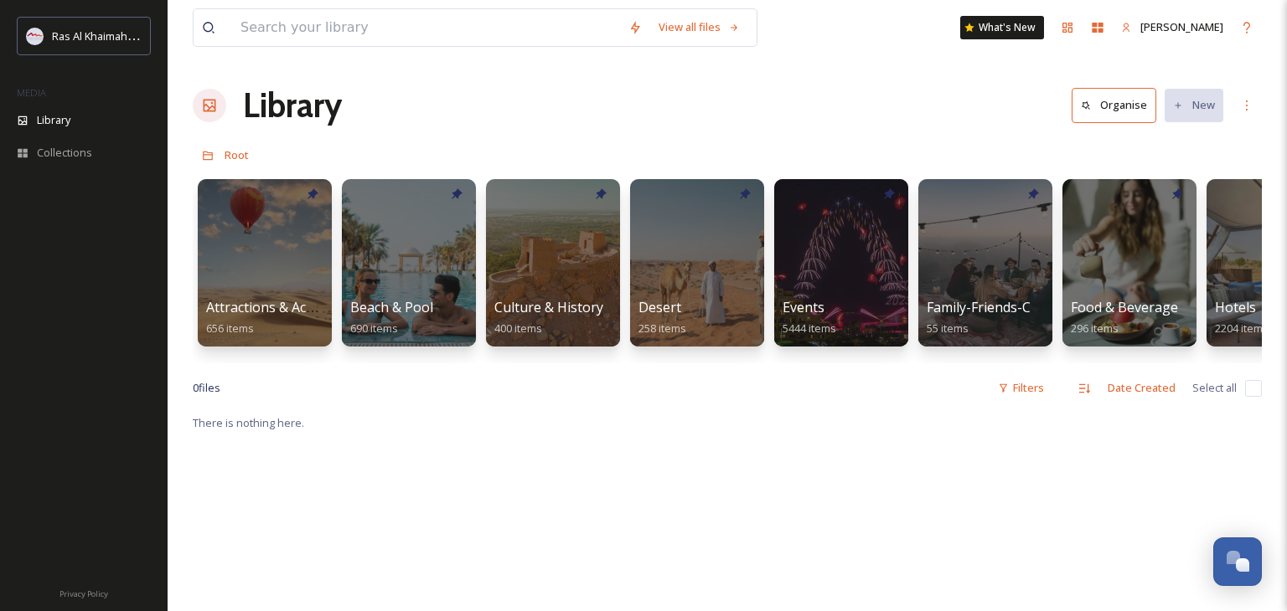
click at [479, 258] on div "Attractions & Activities 656 items Beach & Pool 690 items Culture & History 400…" at bounding box center [727, 267] width 1069 height 193
click at [444, 266] on div at bounding box center [408, 263] width 137 height 171
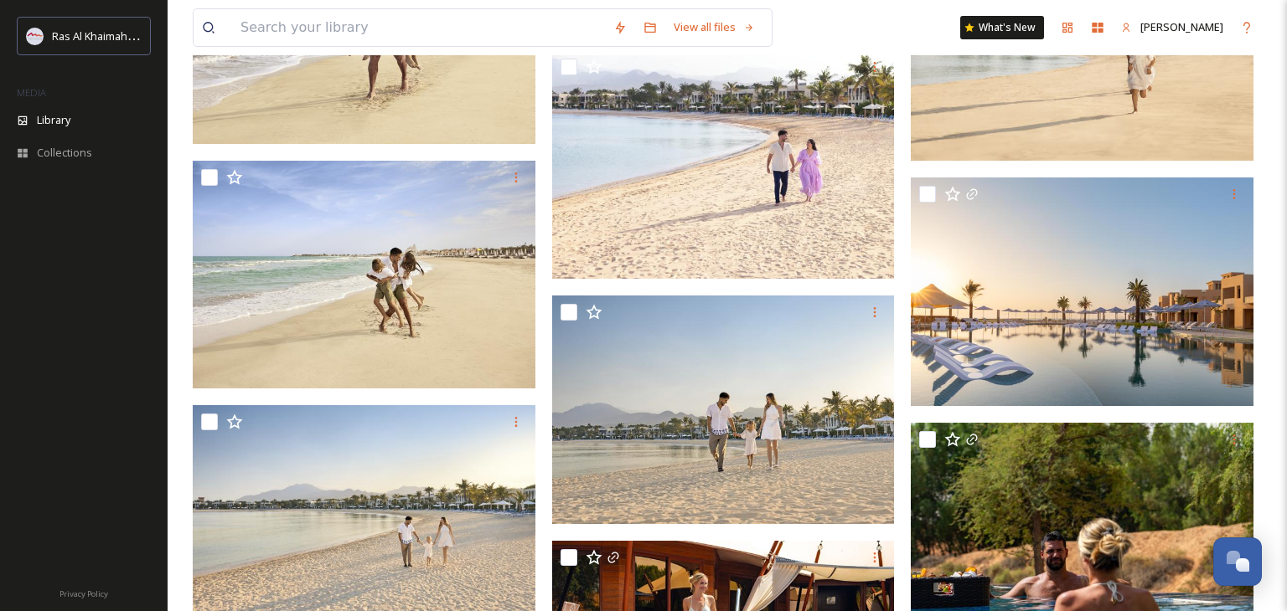
scroll to position [1188, 0]
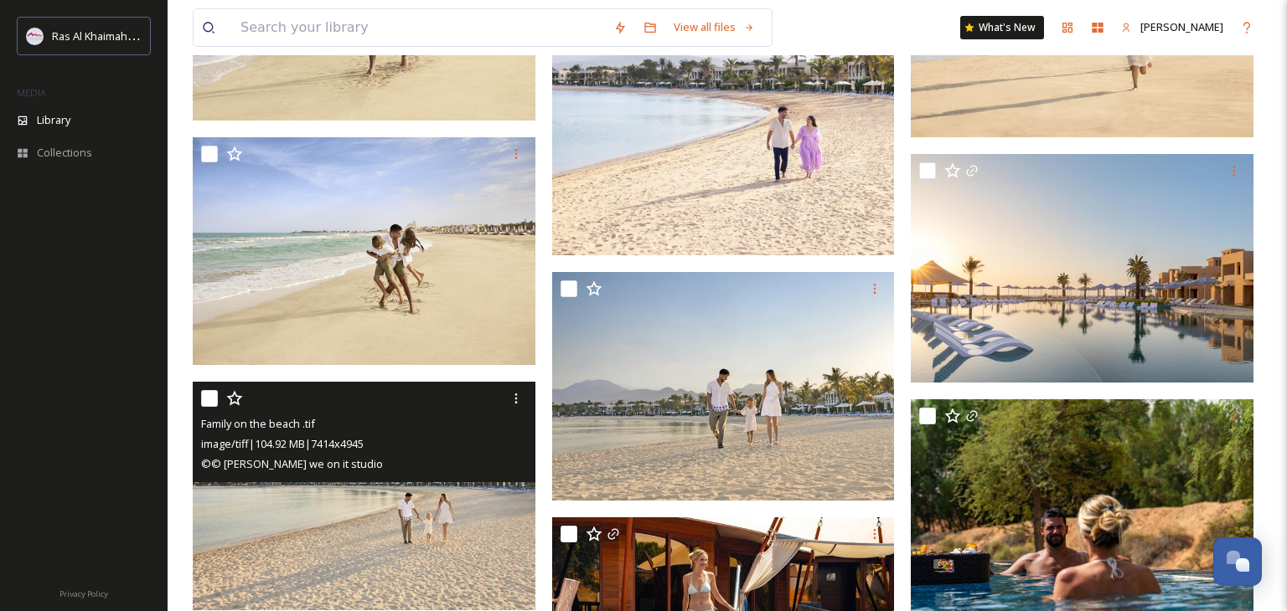
click at [453, 500] on img at bounding box center [364, 496] width 343 height 229
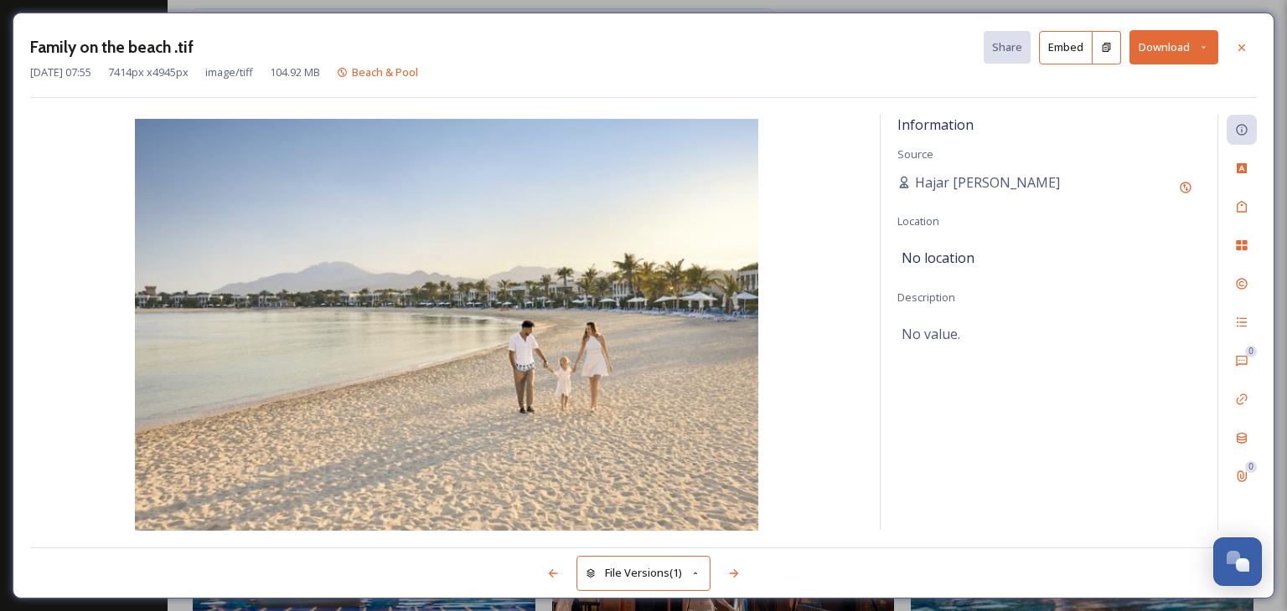
click at [1189, 59] on button "Download" at bounding box center [1173, 47] width 89 height 34
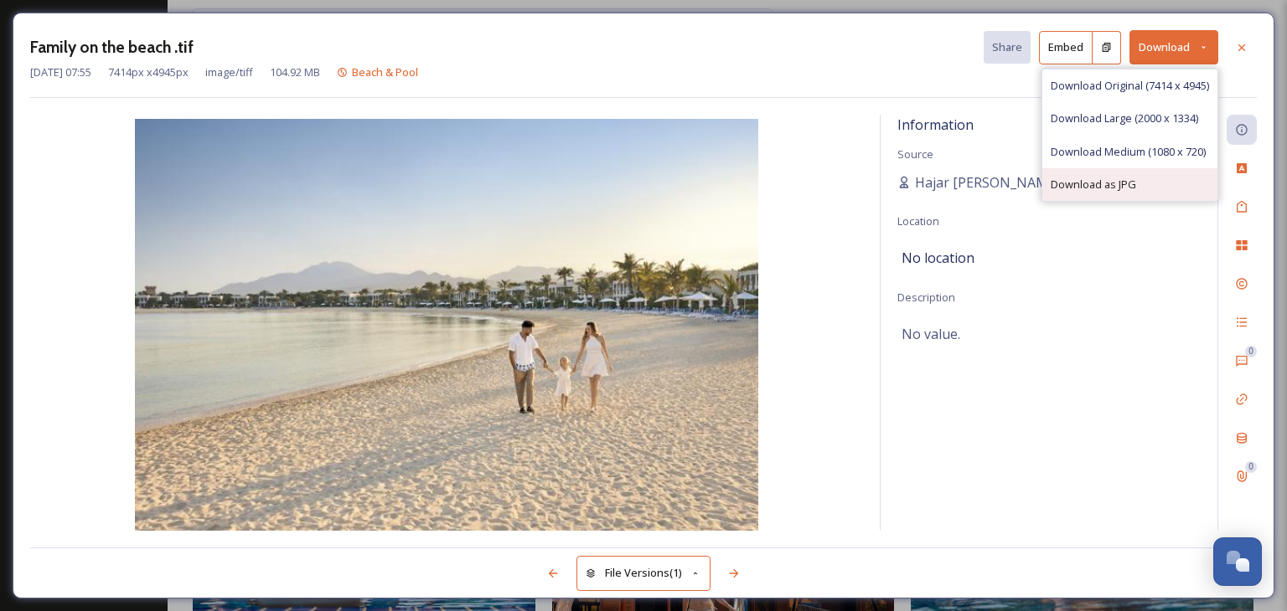
click at [1128, 181] on span "Download as JPG" at bounding box center [1092, 185] width 85 height 16
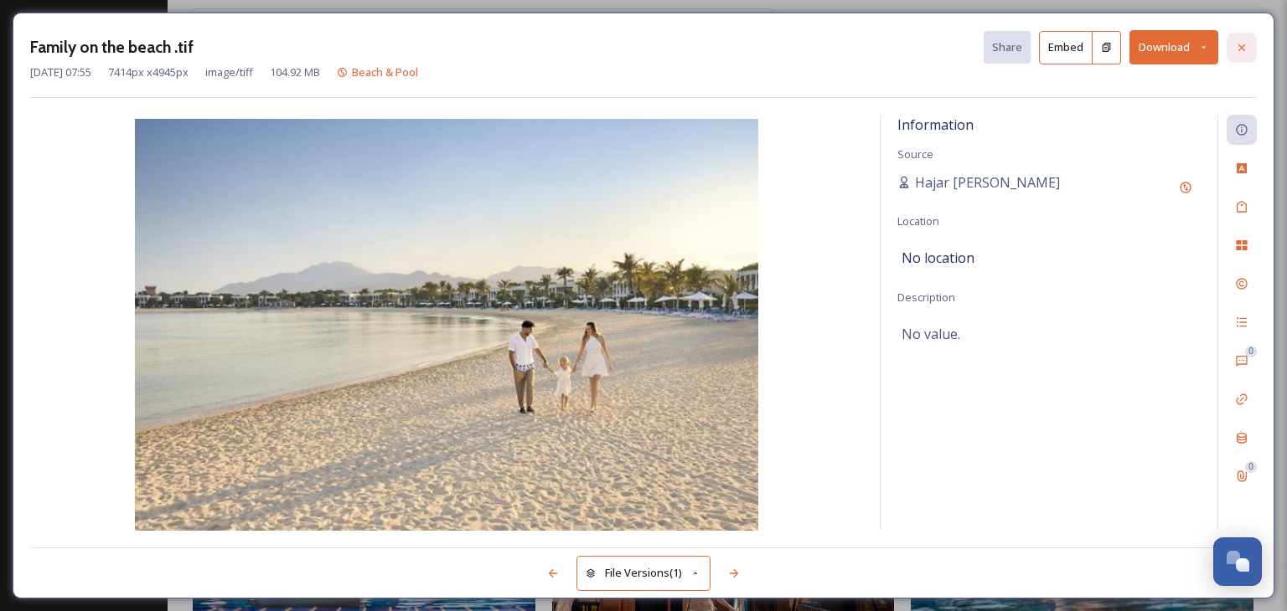
click at [1240, 41] on icon at bounding box center [1241, 47] width 13 height 13
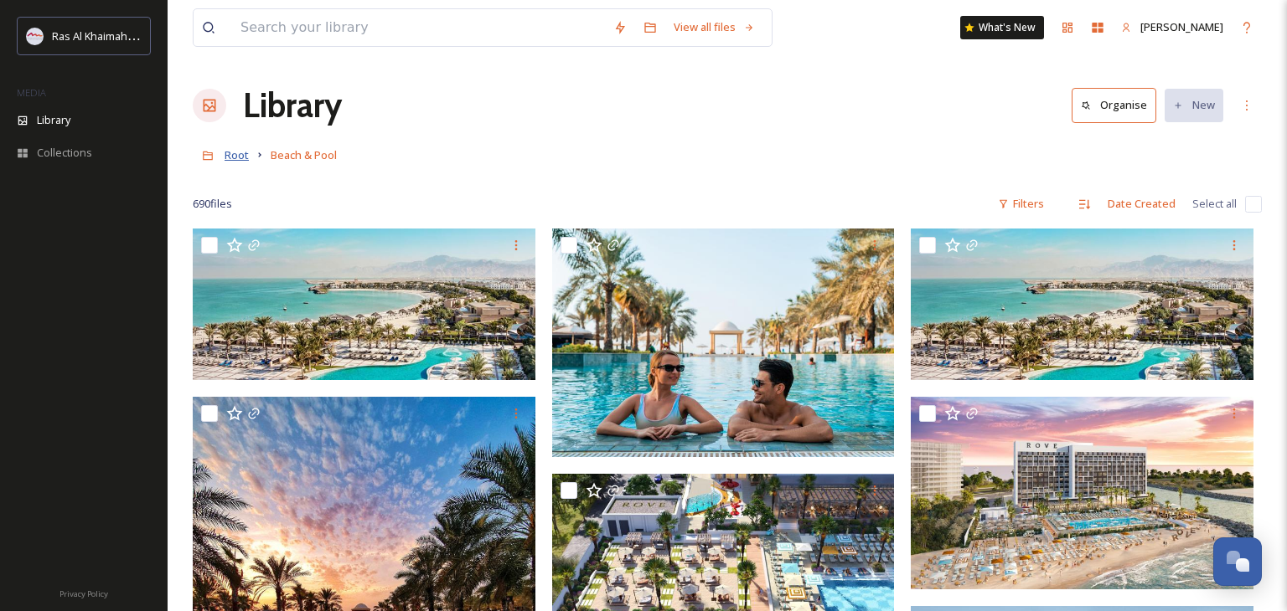
click at [240, 158] on span "Root" at bounding box center [236, 154] width 24 height 15
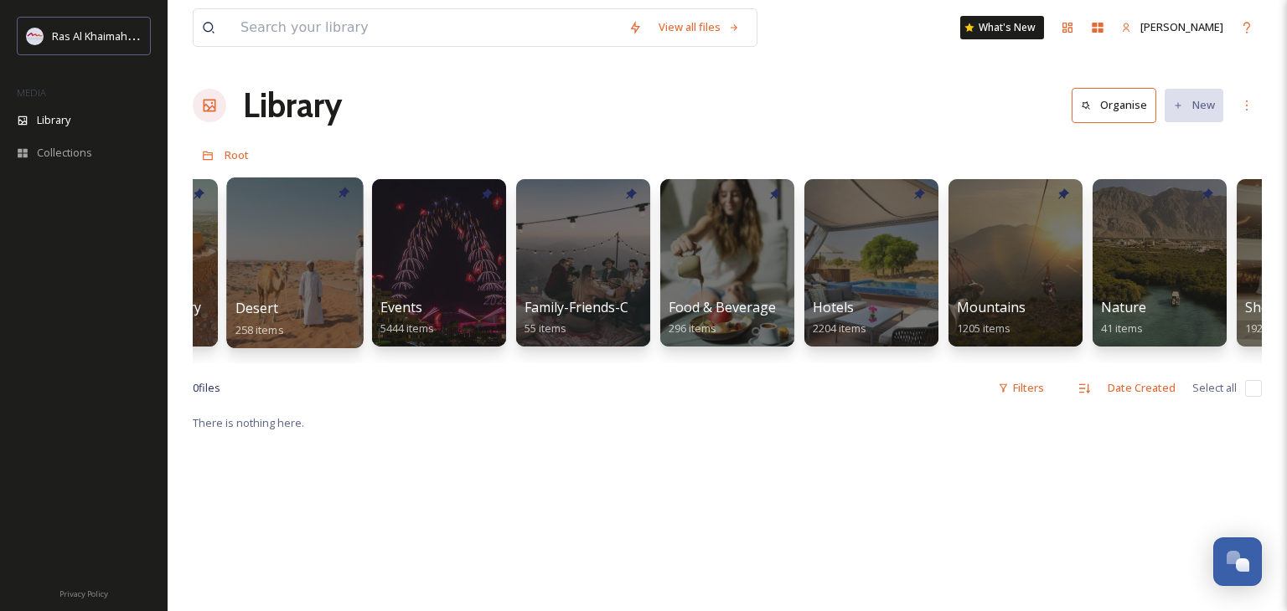
scroll to position [0, 412]
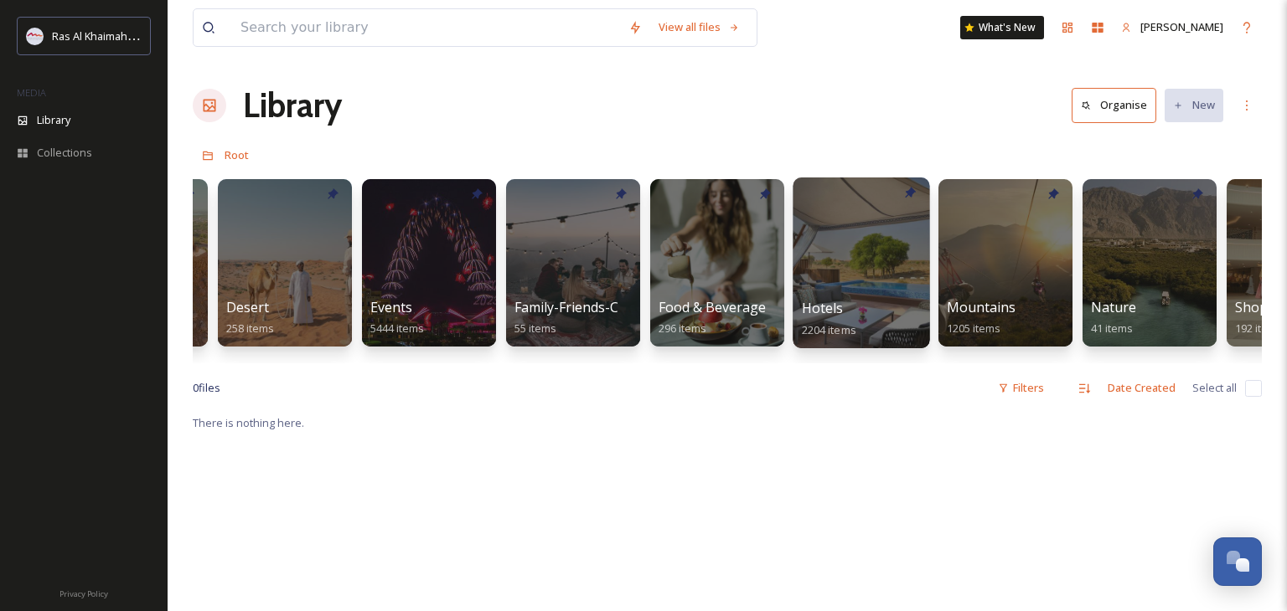
click at [836, 285] on div at bounding box center [860, 263] width 137 height 171
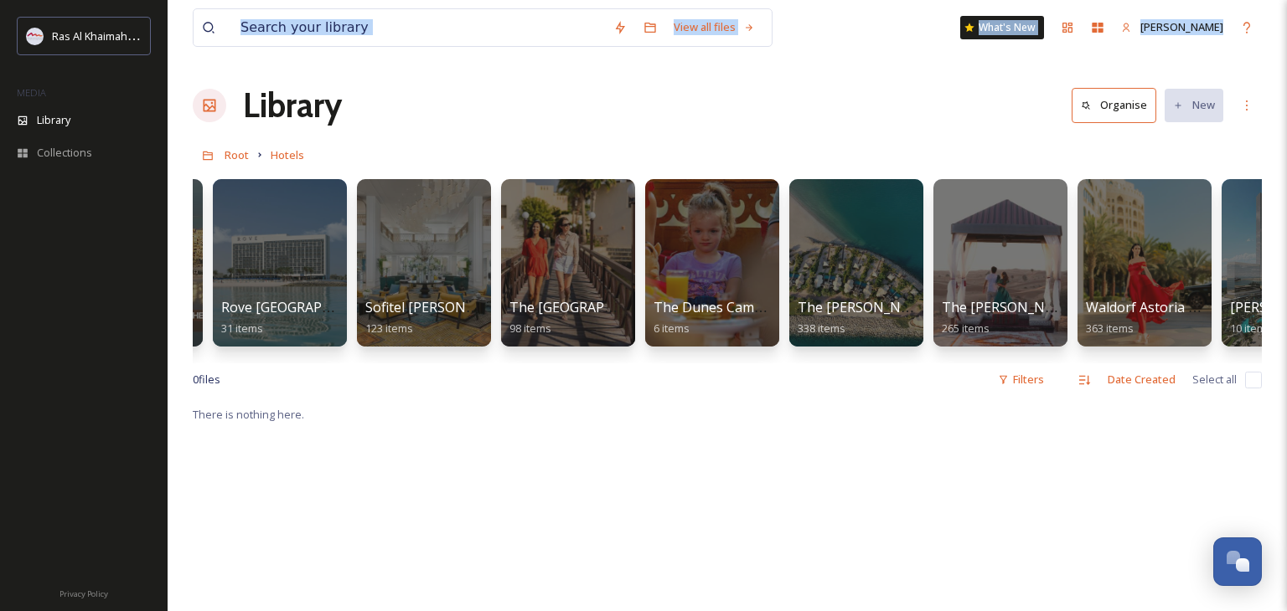
scroll to position [0, 2245]
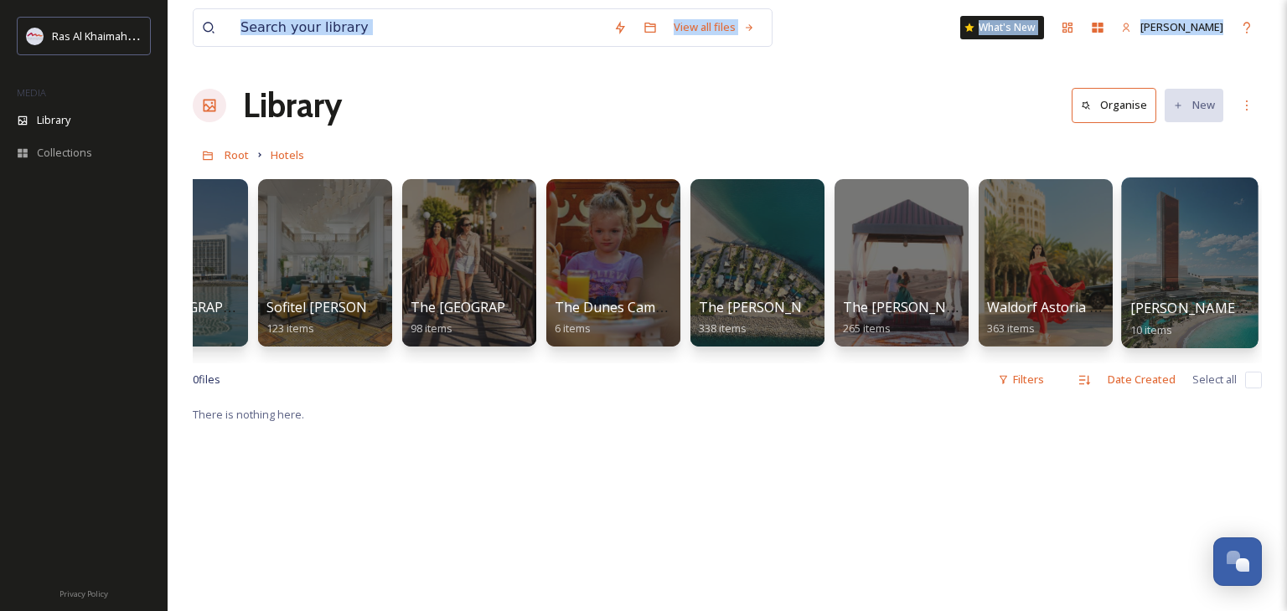
click at [1194, 281] on div at bounding box center [1189, 263] width 137 height 171
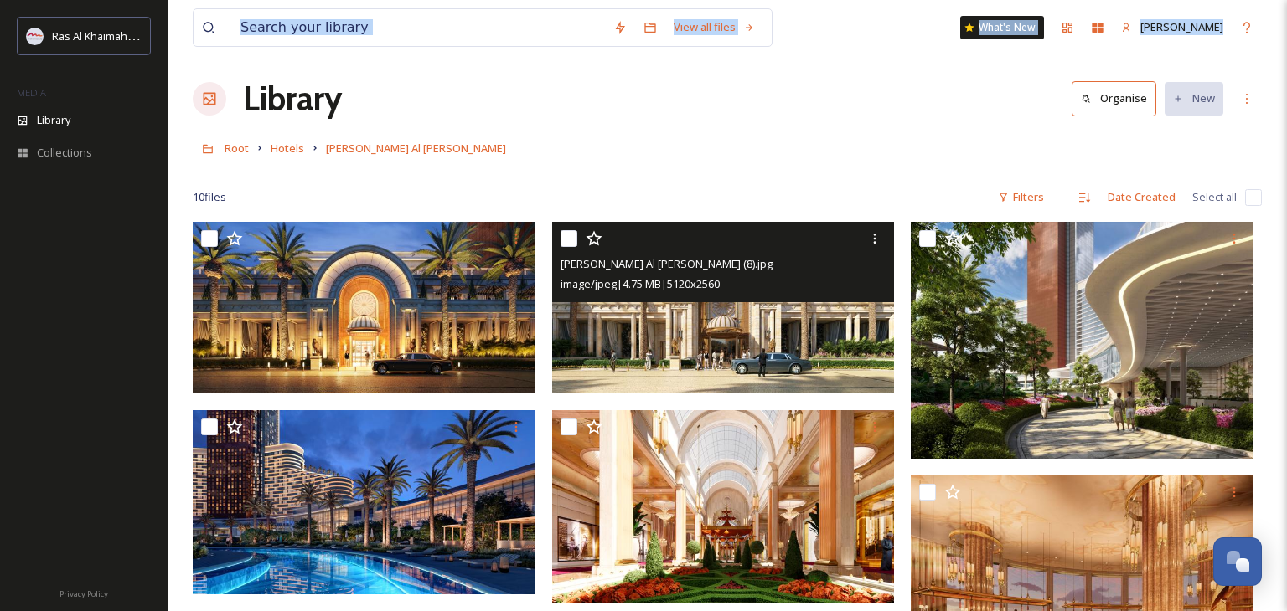
scroll to position [4, 0]
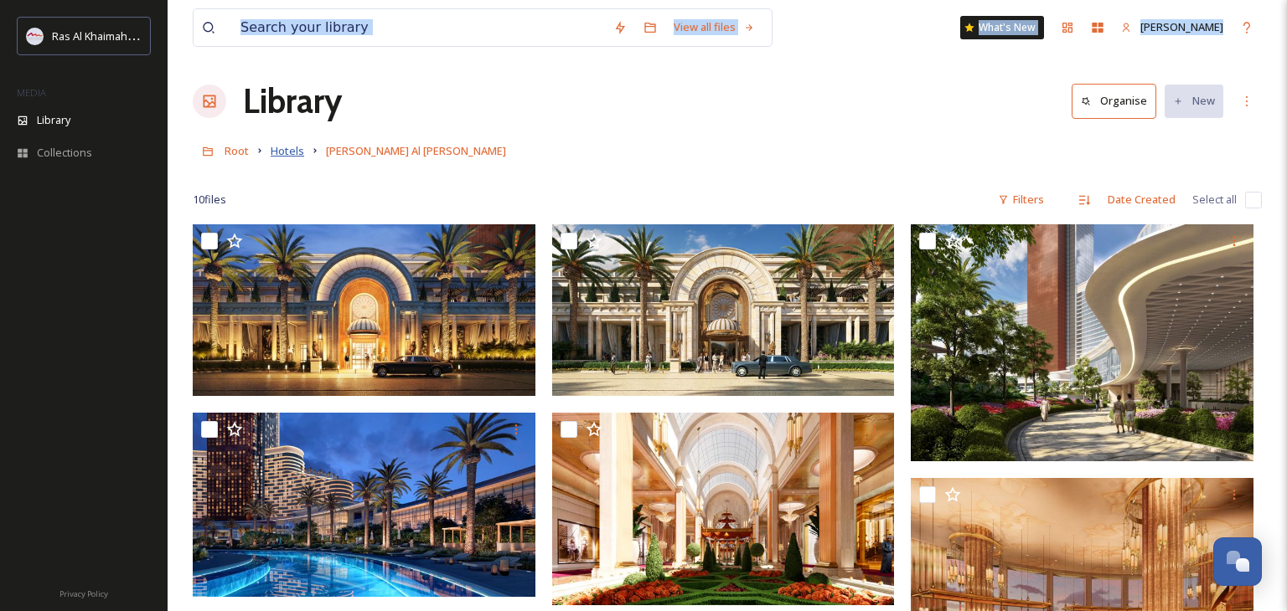
click at [298, 150] on span "Hotels" at bounding box center [288, 150] width 34 height 15
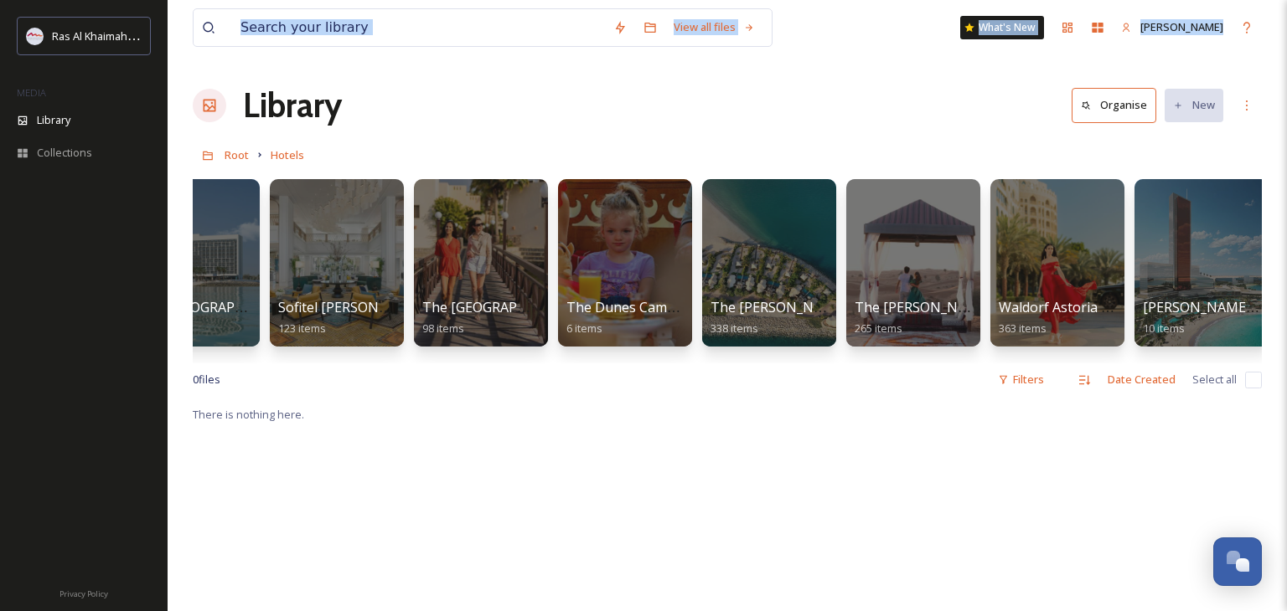
scroll to position [0, 2245]
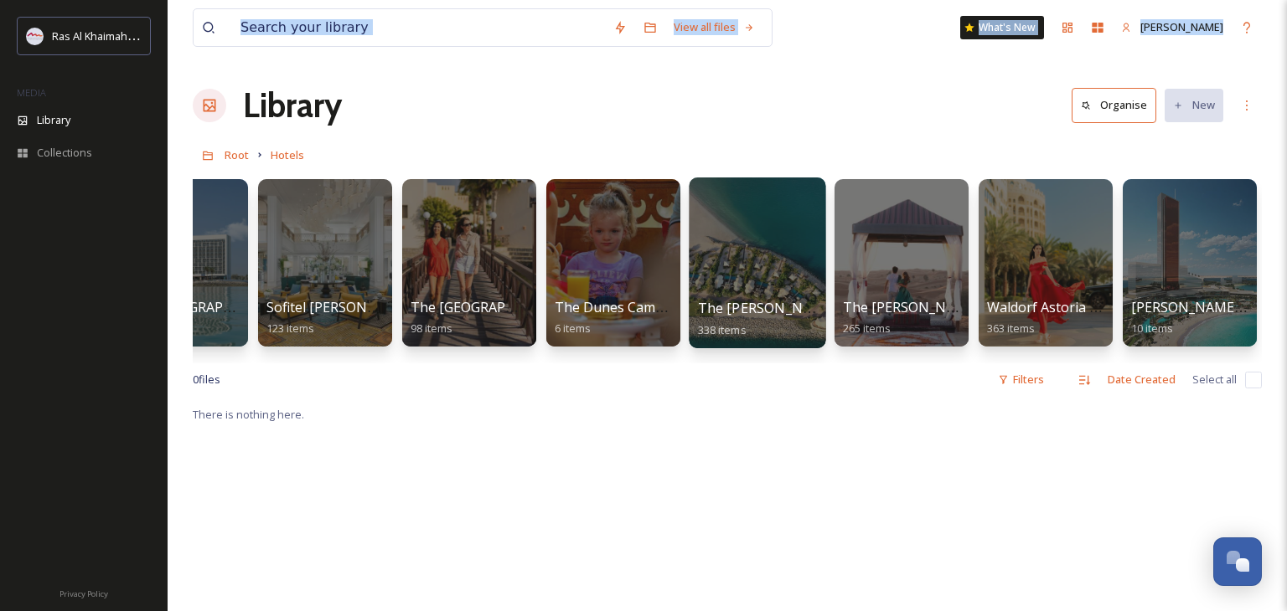
click at [741, 275] on div at bounding box center [757, 263] width 137 height 171
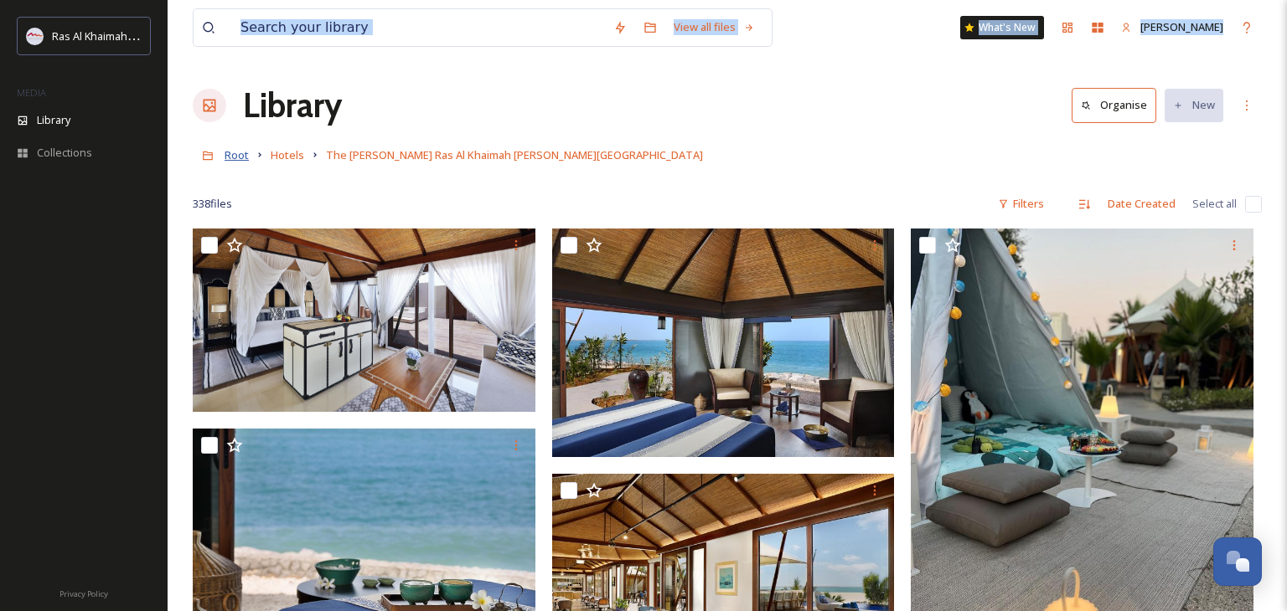
click at [240, 157] on span "Root" at bounding box center [236, 154] width 24 height 15
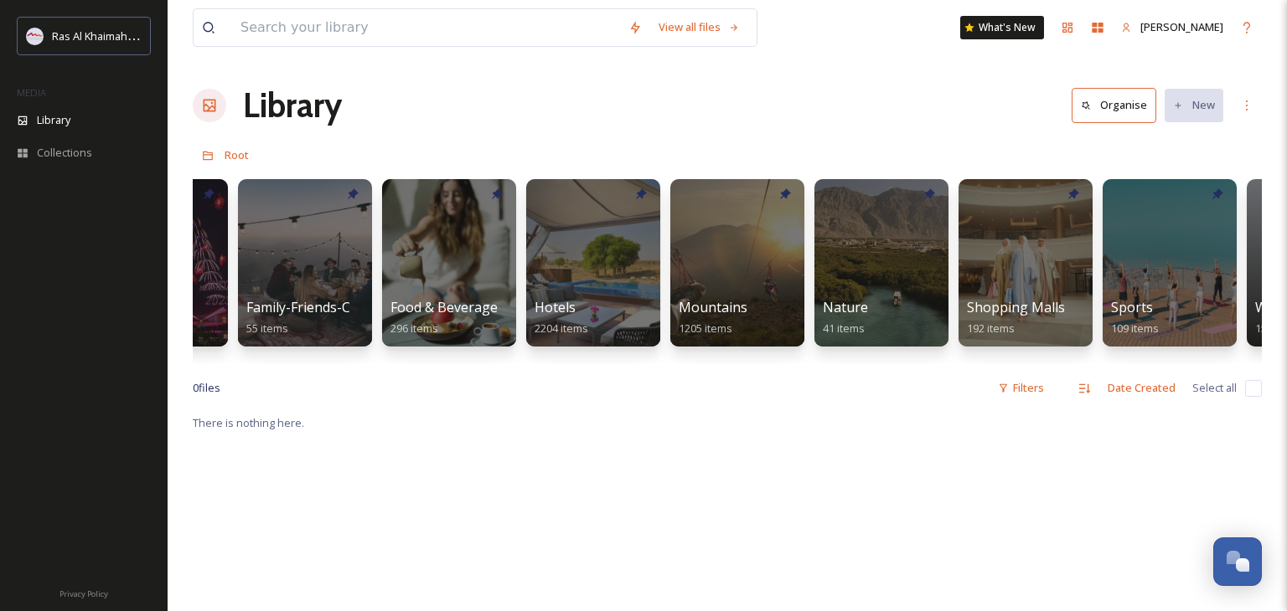
scroll to position [0, 689]
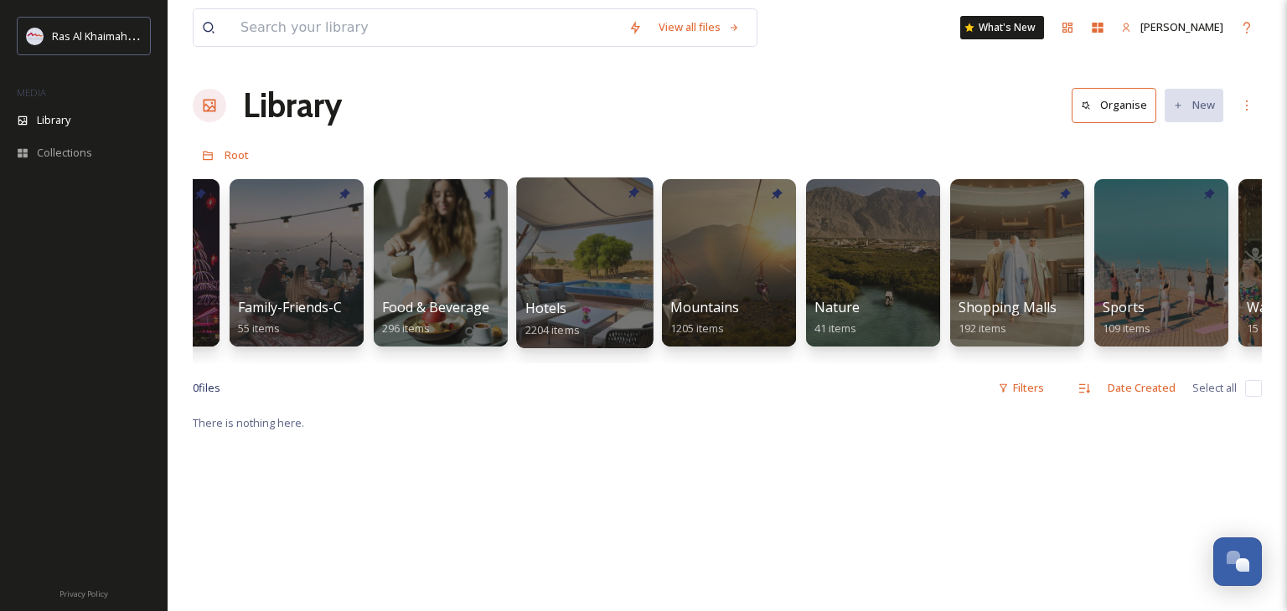
click at [603, 292] on div at bounding box center [584, 263] width 137 height 171
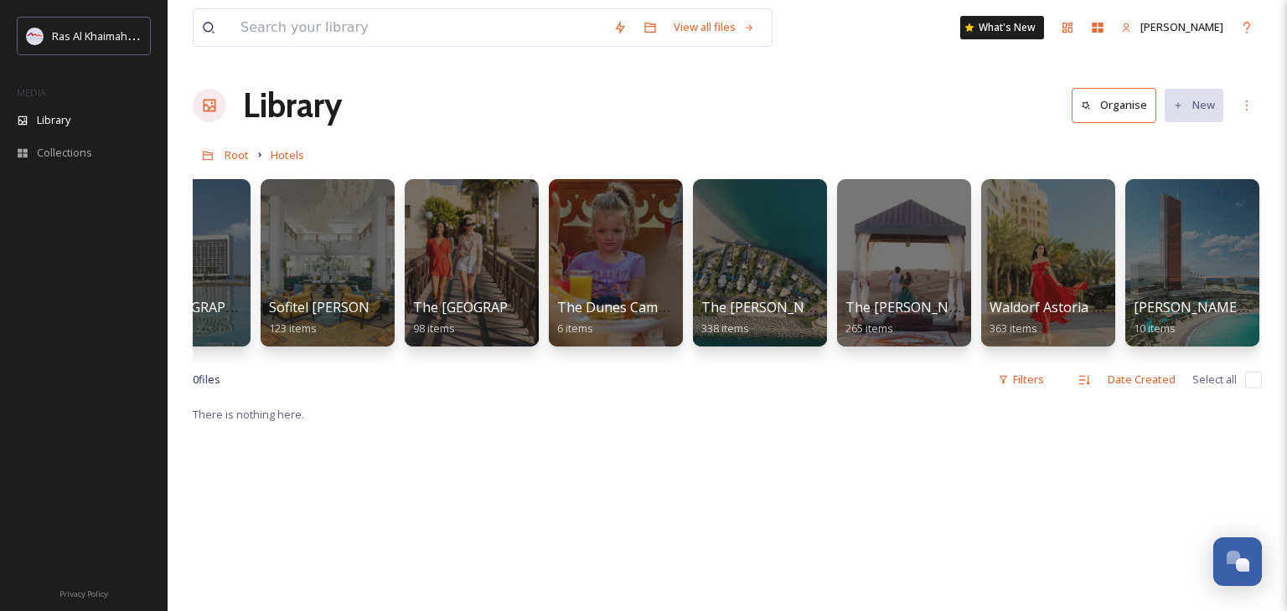
scroll to position [0, 2245]
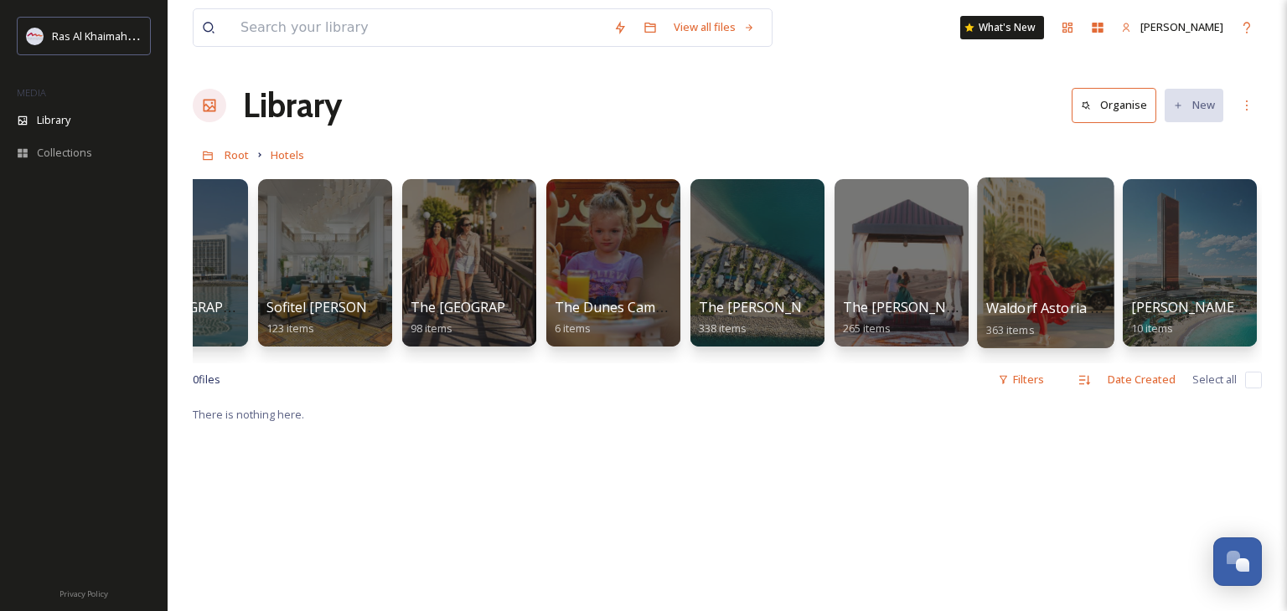
click at [1015, 261] on div at bounding box center [1045, 263] width 137 height 171
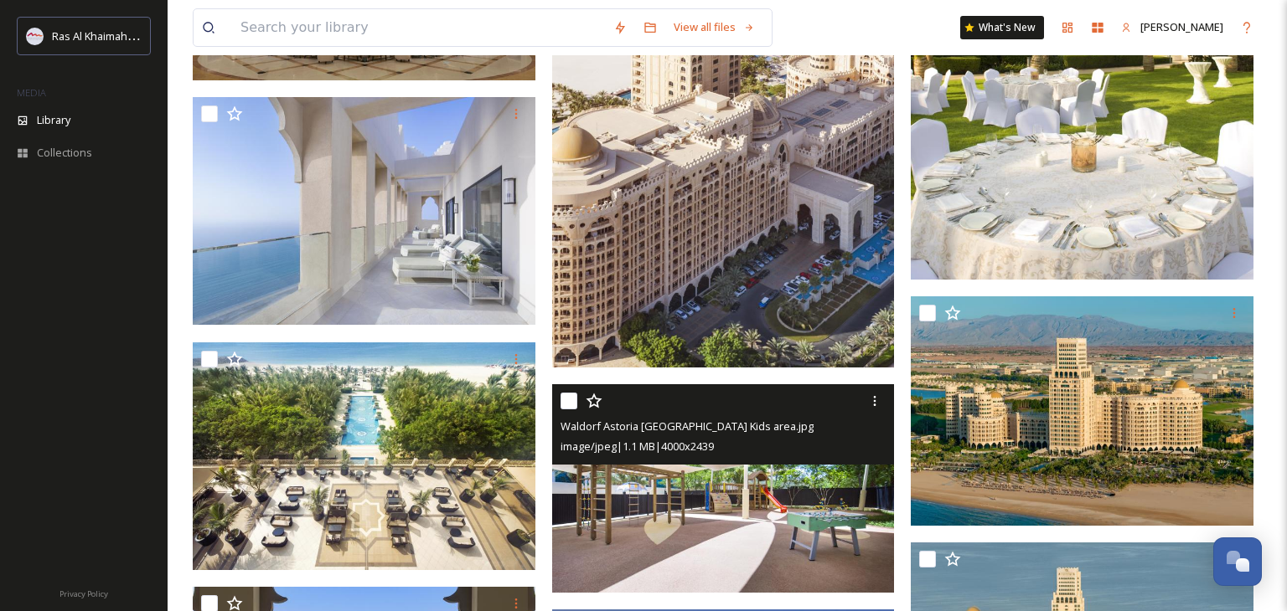
scroll to position [18455, 0]
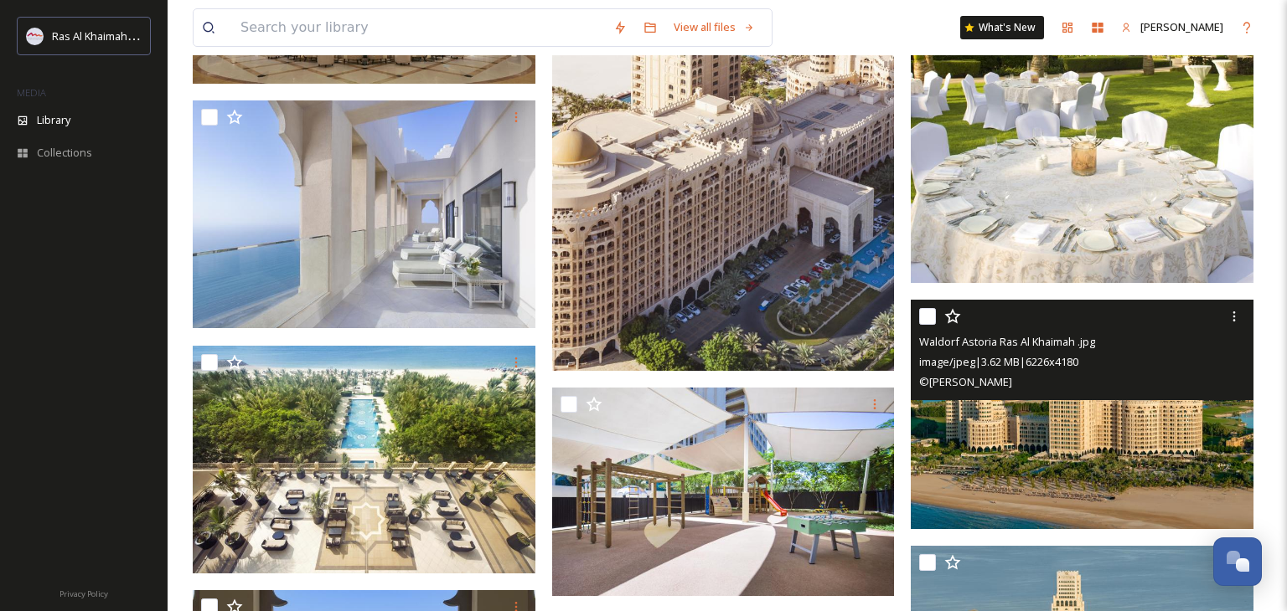
click at [1004, 441] on img at bounding box center [1082, 415] width 343 height 230
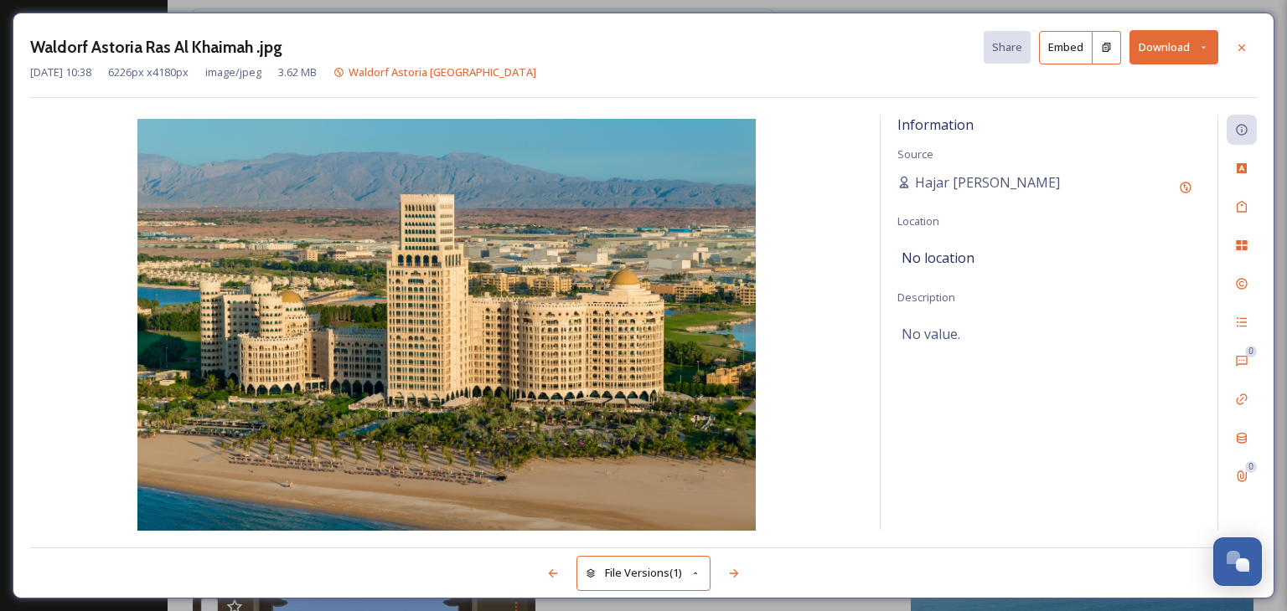
click at [1181, 59] on button "Download" at bounding box center [1173, 47] width 89 height 34
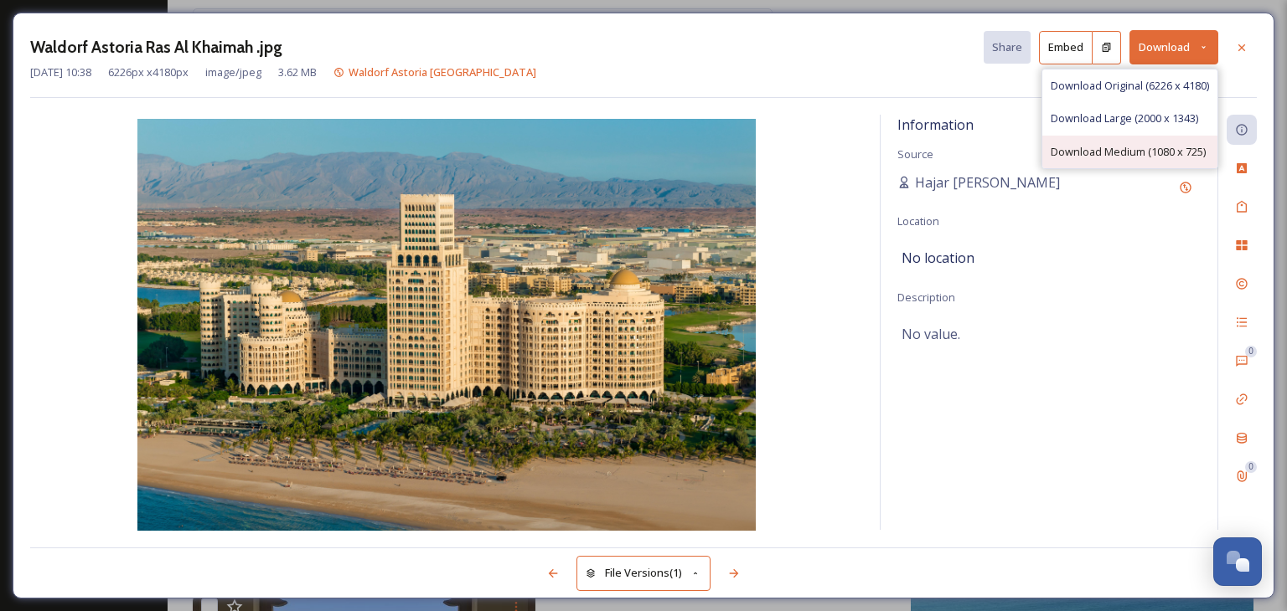
click at [1150, 150] on span "Download Medium (1080 x 725)" at bounding box center [1127, 152] width 155 height 16
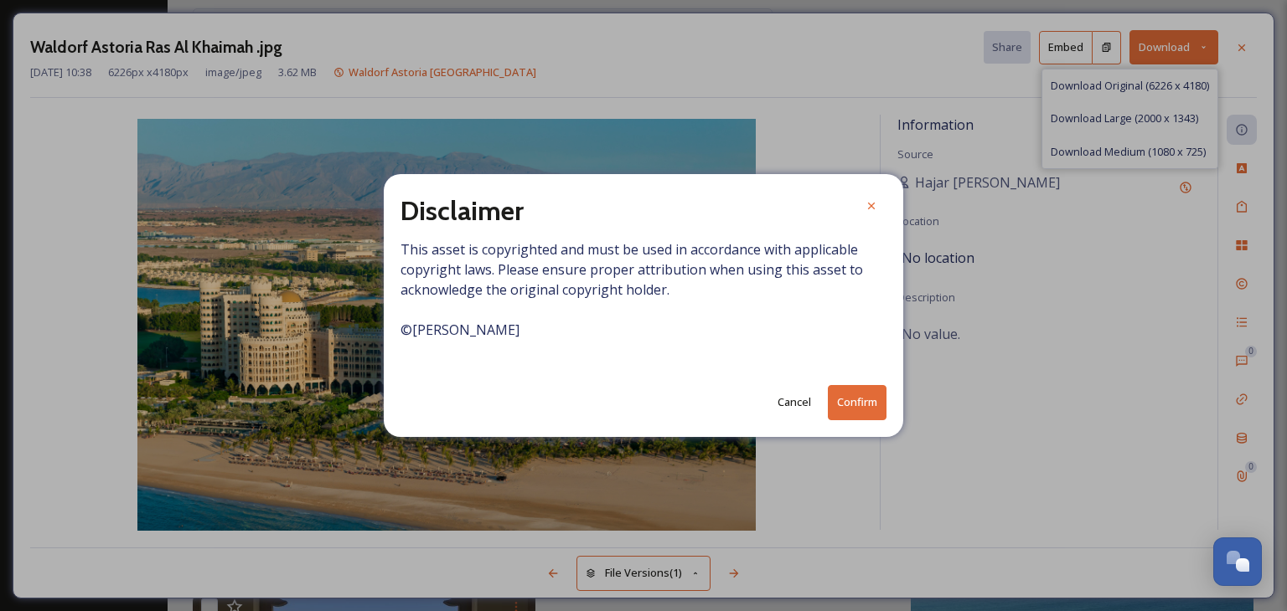
click at [852, 405] on button "Confirm" at bounding box center [857, 402] width 59 height 34
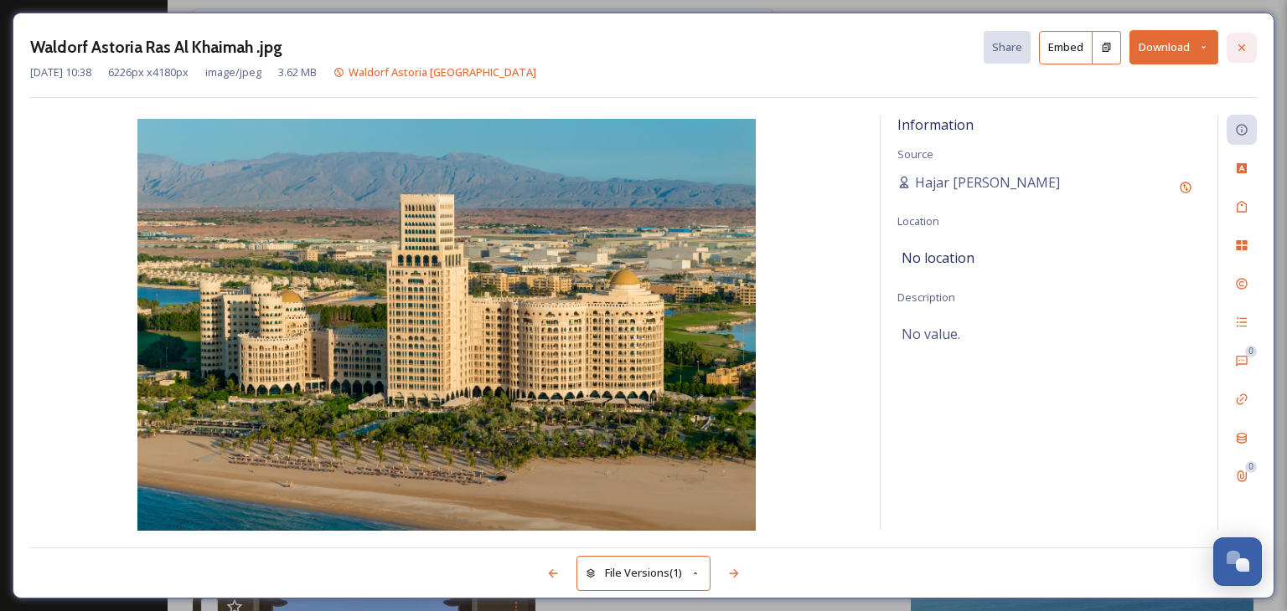
click at [1248, 51] on icon at bounding box center [1241, 47] width 13 height 13
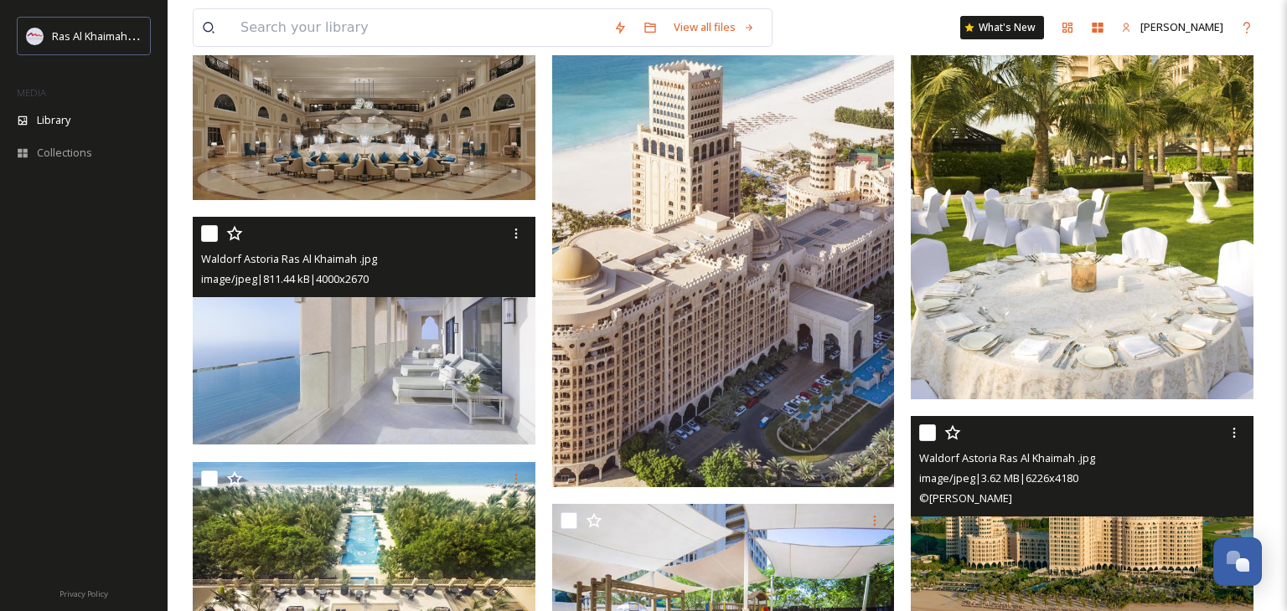
scroll to position [18329, 0]
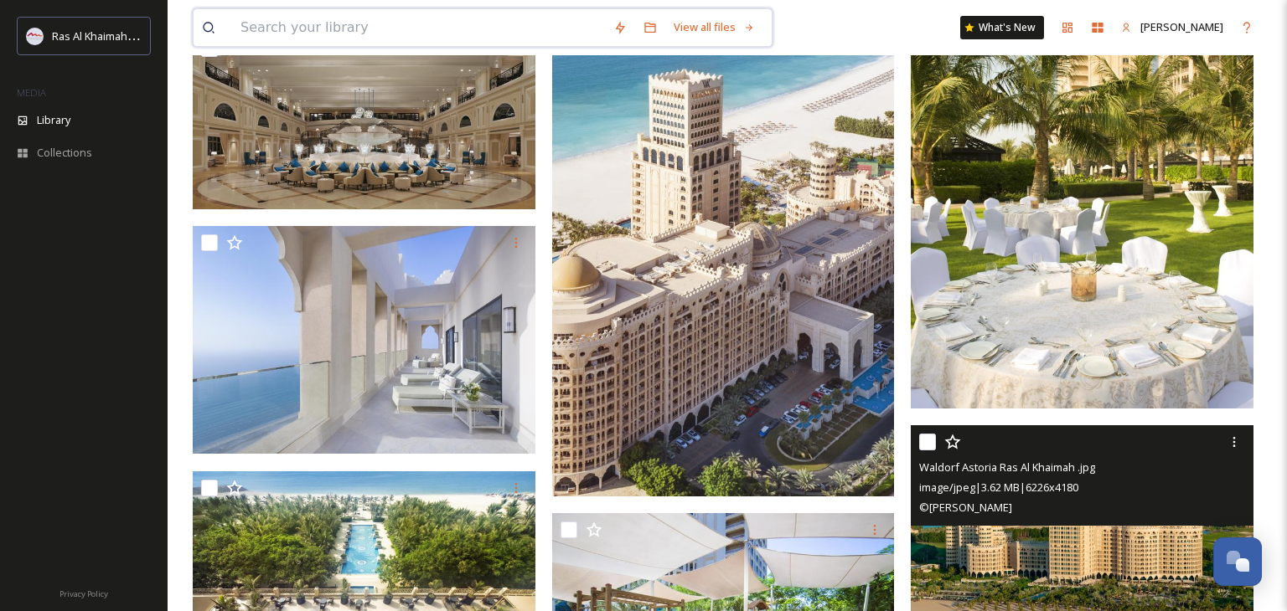
click at [379, 34] on input at bounding box center [418, 27] width 373 height 37
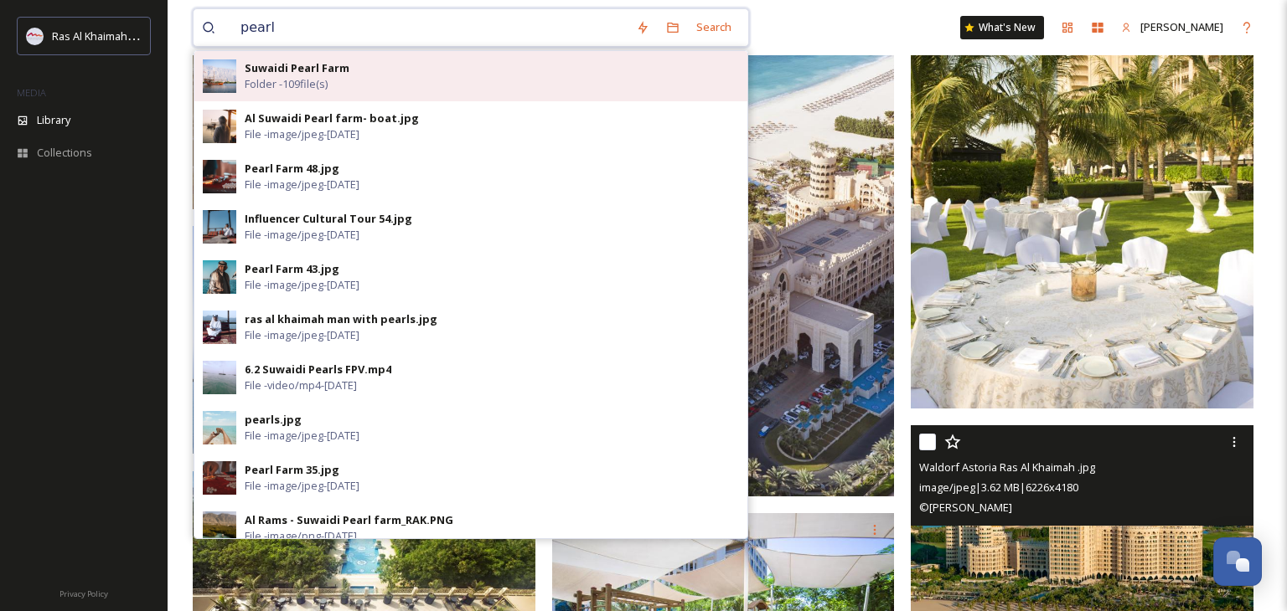
type input "pearl"
click at [232, 80] on img at bounding box center [220, 76] width 34 height 34
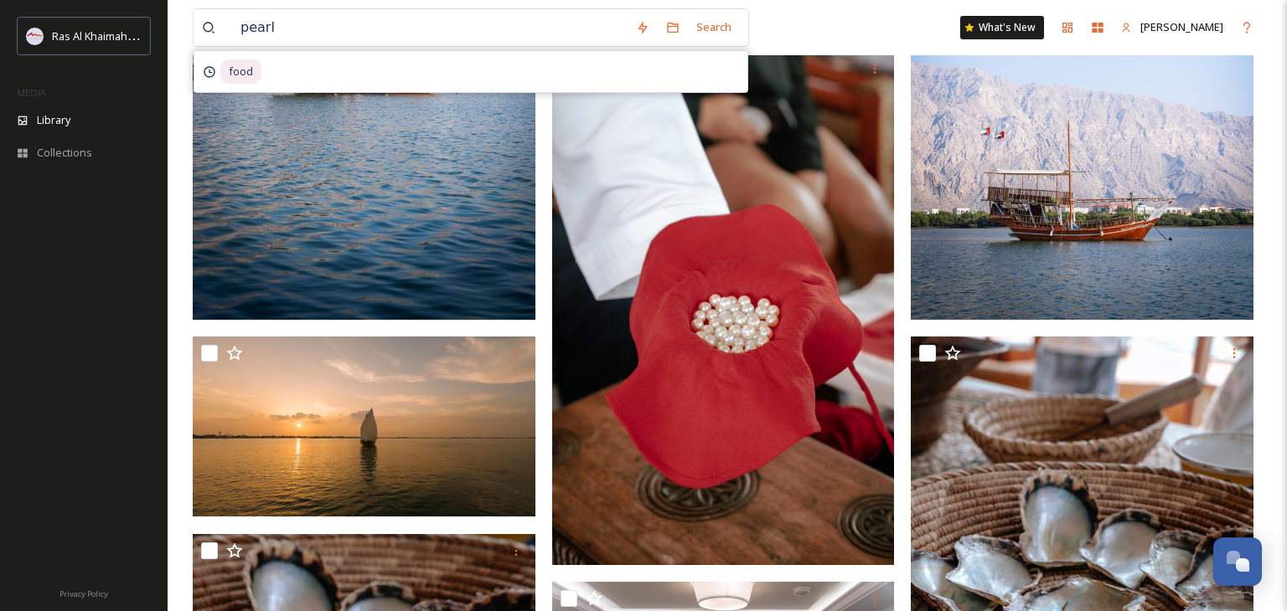
scroll to position [667, 0]
click at [973, 178] on img at bounding box center [1082, 64] width 343 height 514
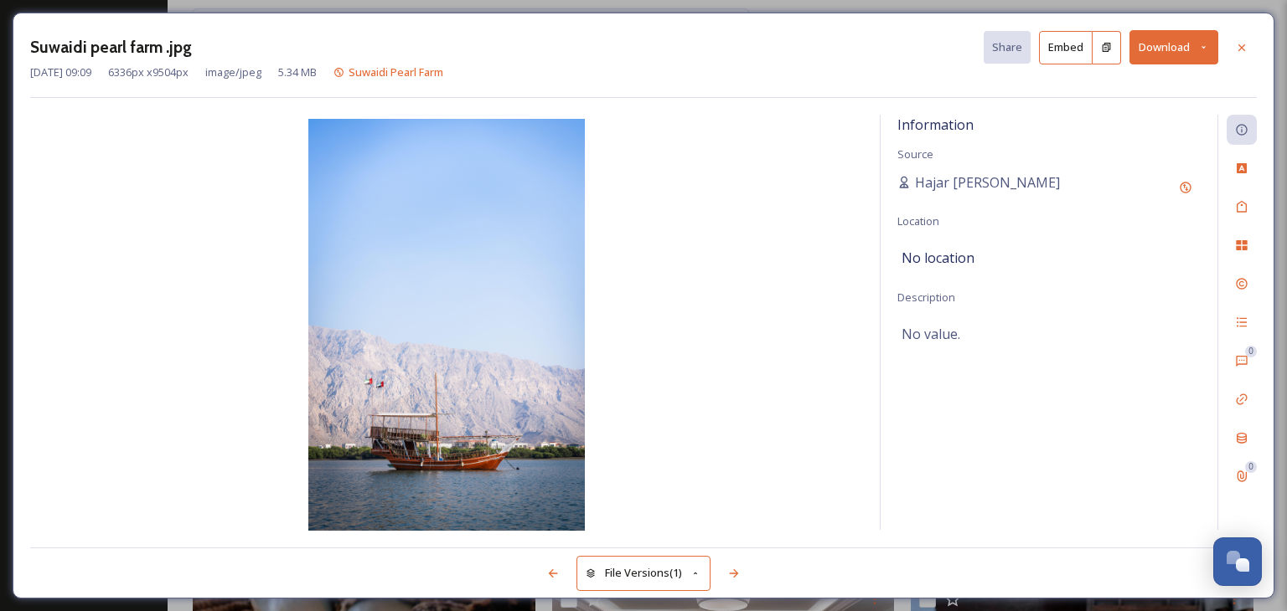
click at [1198, 55] on button "Download" at bounding box center [1173, 47] width 89 height 34
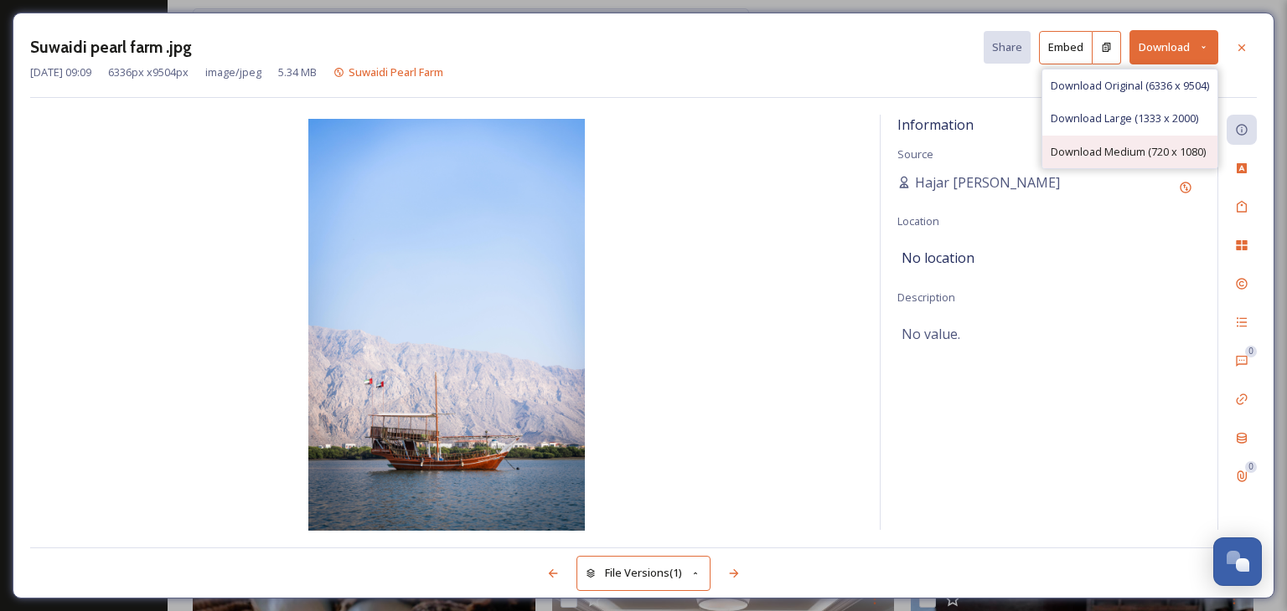
click at [1175, 141] on div "Download Medium (720 x 1080)" at bounding box center [1129, 152] width 175 height 33
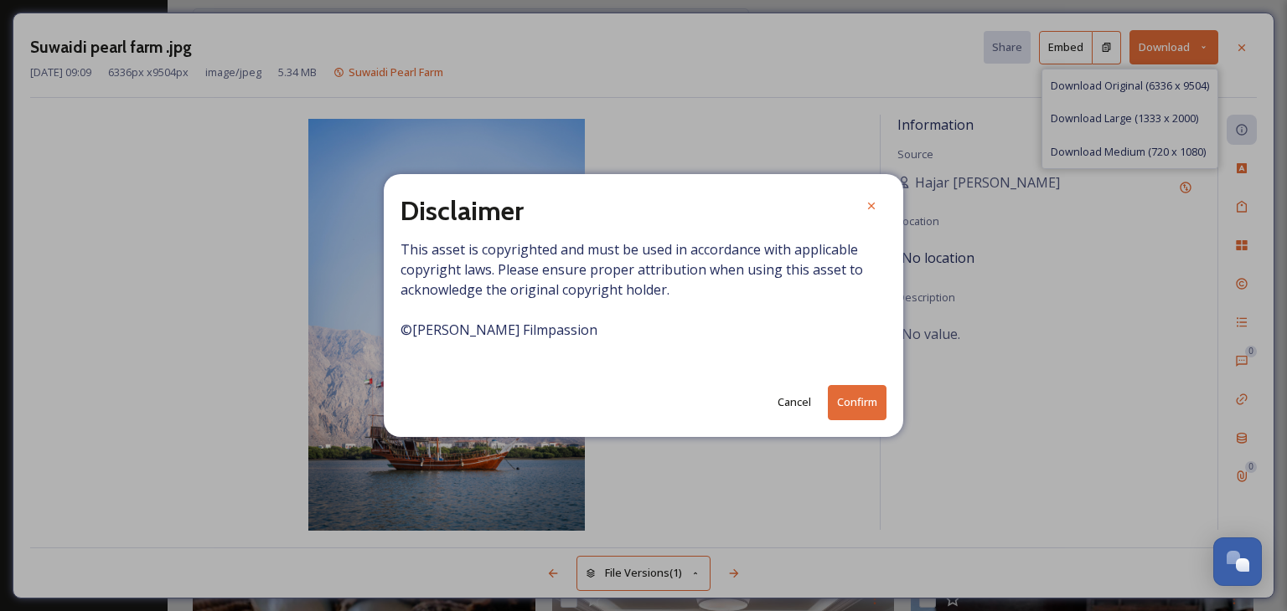
click at [882, 392] on button "Confirm" at bounding box center [857, 402] width 59 height 34
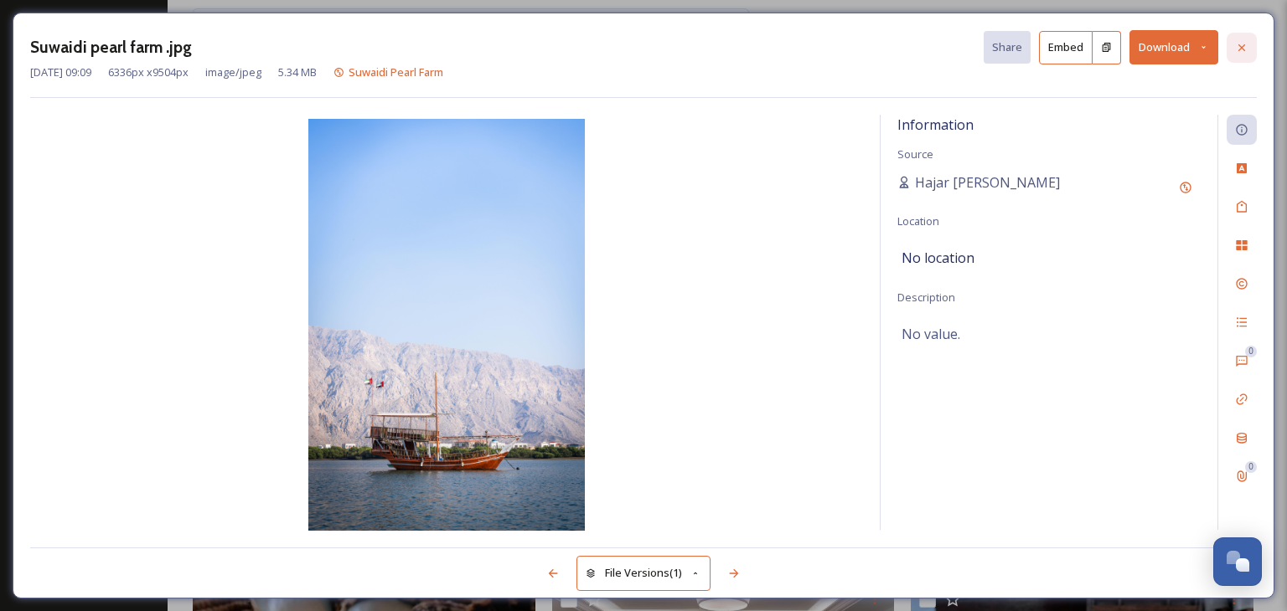
click at [1236, 38] on div at bounding box center [1241, 48] width 30 height 30
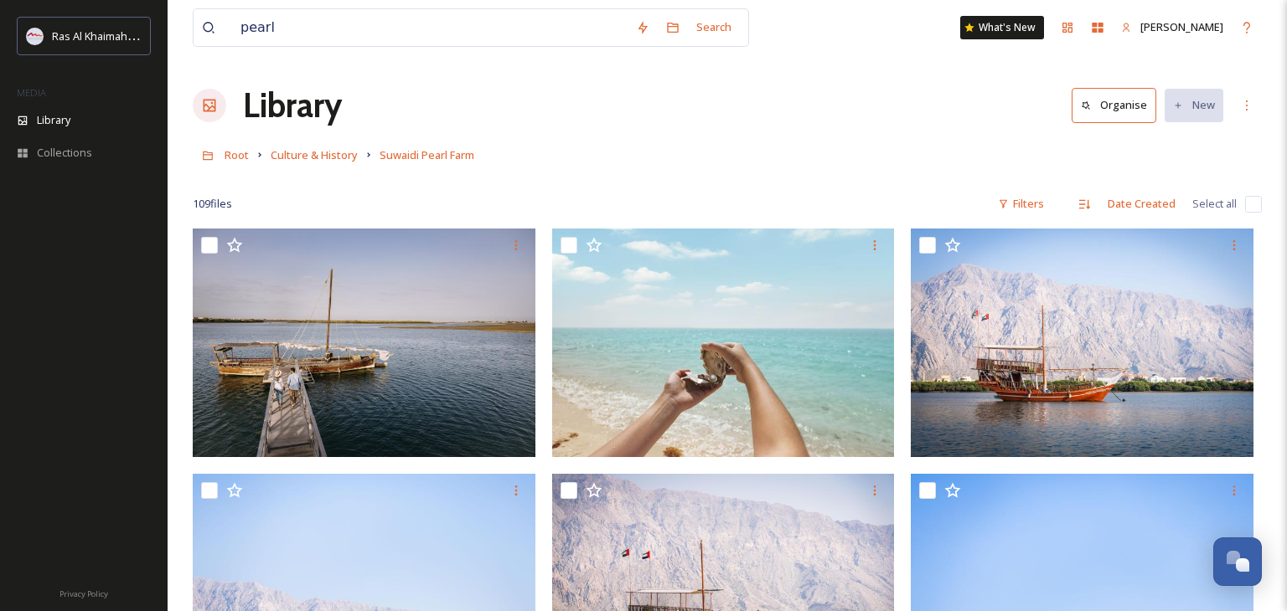
click at [260, 106] on h1 "Library" at bounding box center [292, 105] width 99 height 50
